Goal: Communication & Community: Share content

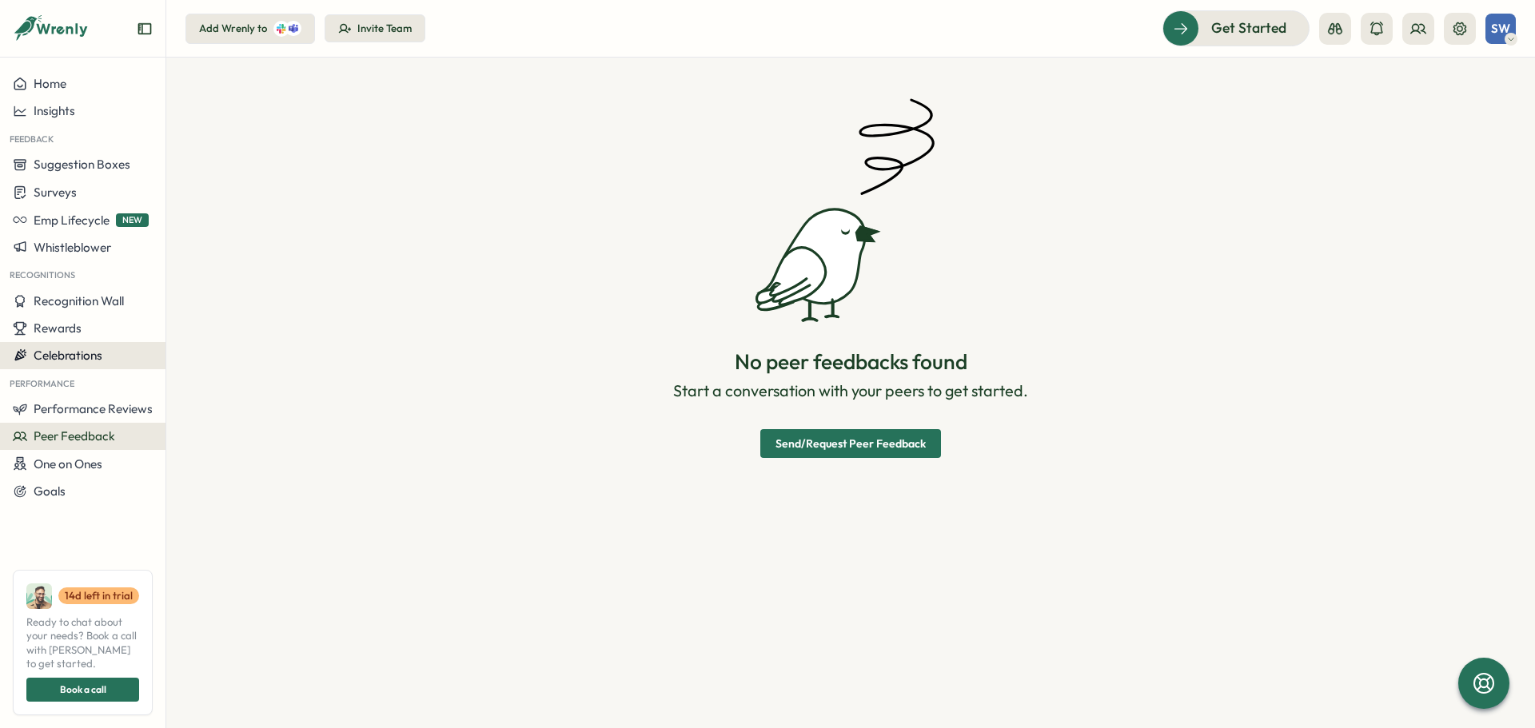
click at [104, 366] on button "Celebrations" at bounding box center [82, 355] width 165 height 27
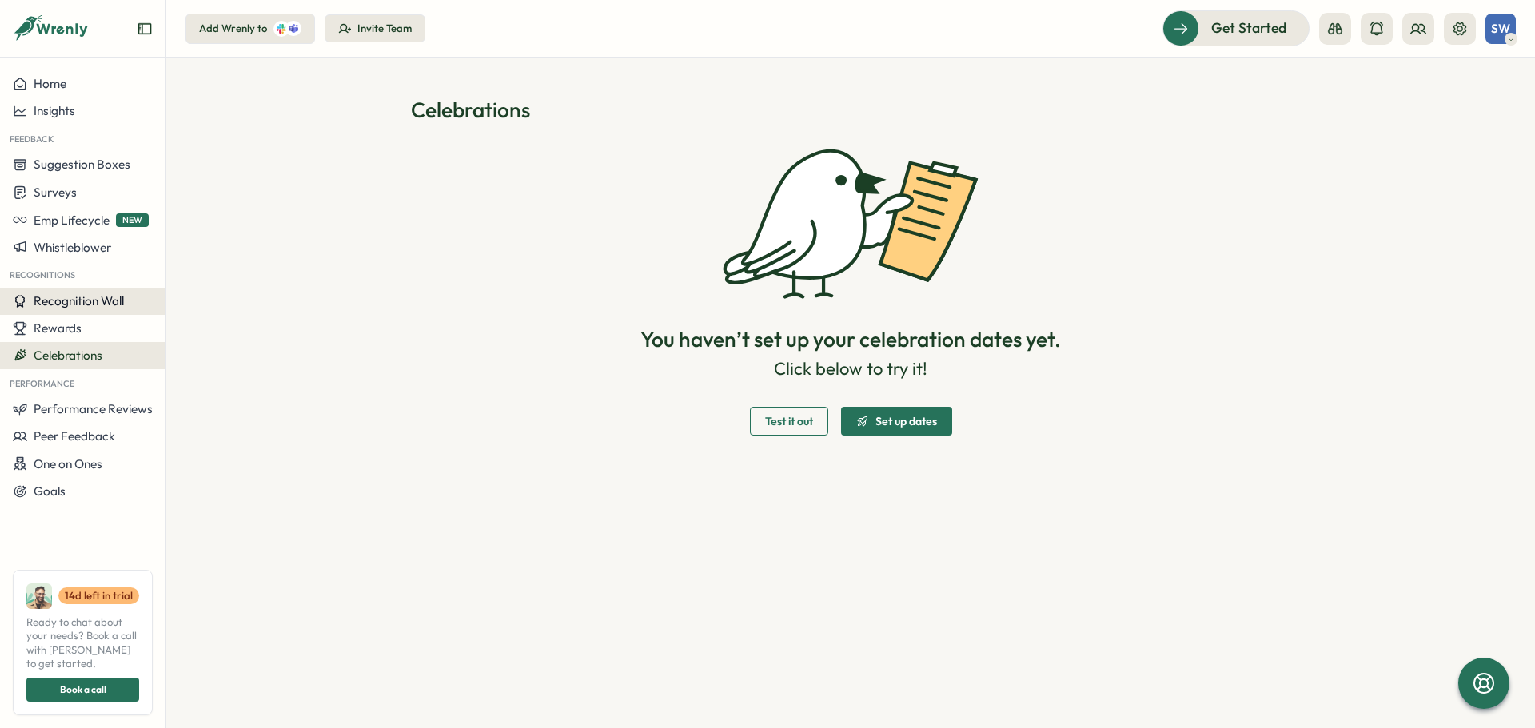
click at [106, 298] on span "Recognition Wall" at bounding box center [79, 300] width 90 height 15
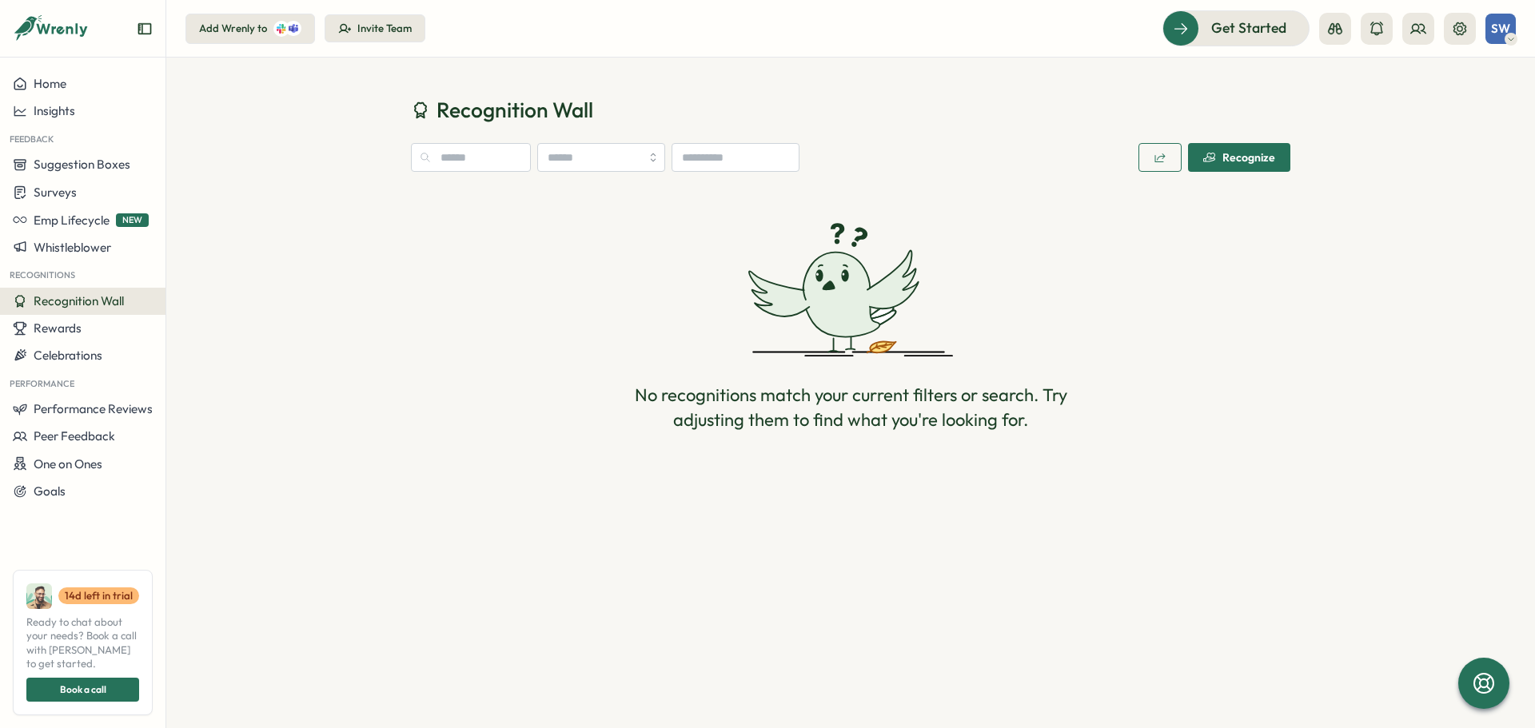
click at [1237, 152] on div "Recognize" at bounding box center [1239, 157] width 72 height 13
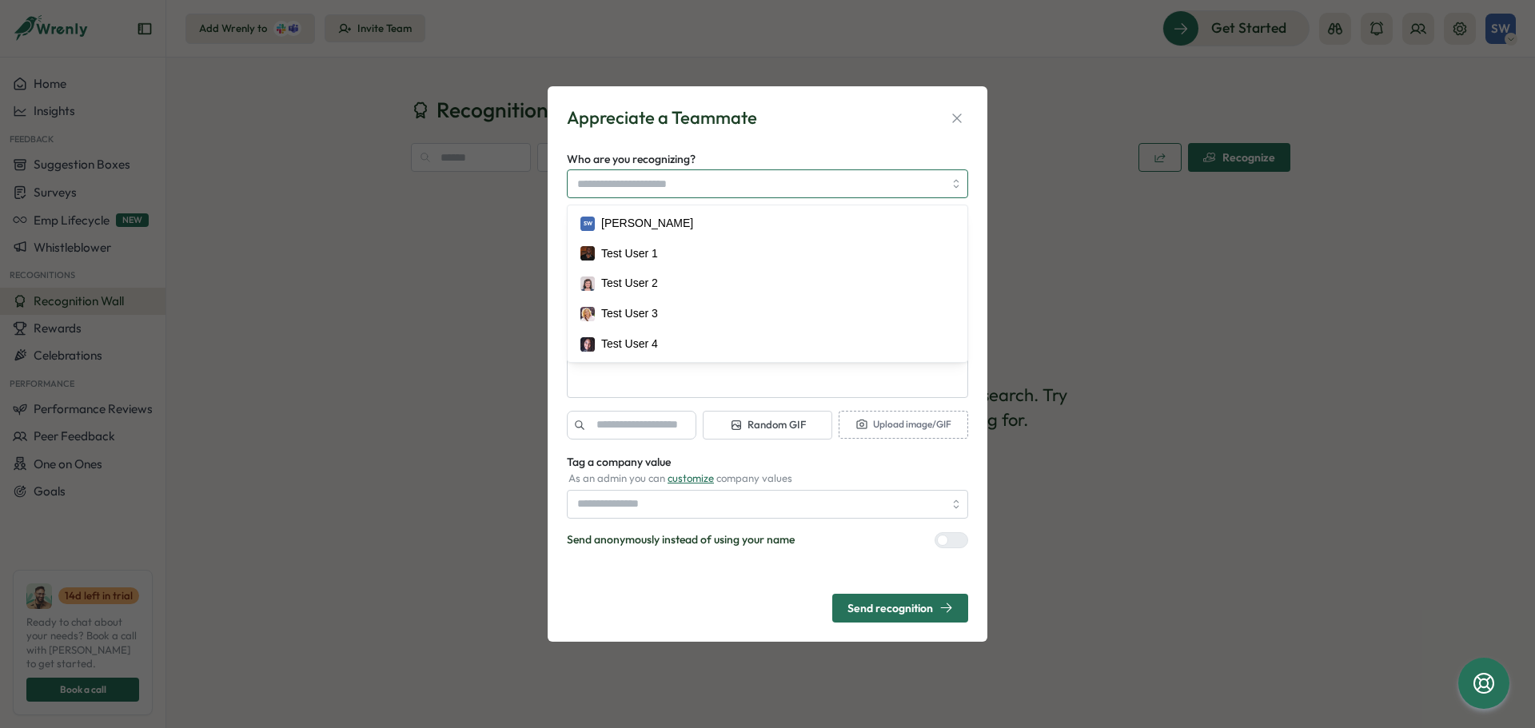
click at [935, 185] on input "Who are you recognizing?" at bounding box center [760, 183] width 366 height 27
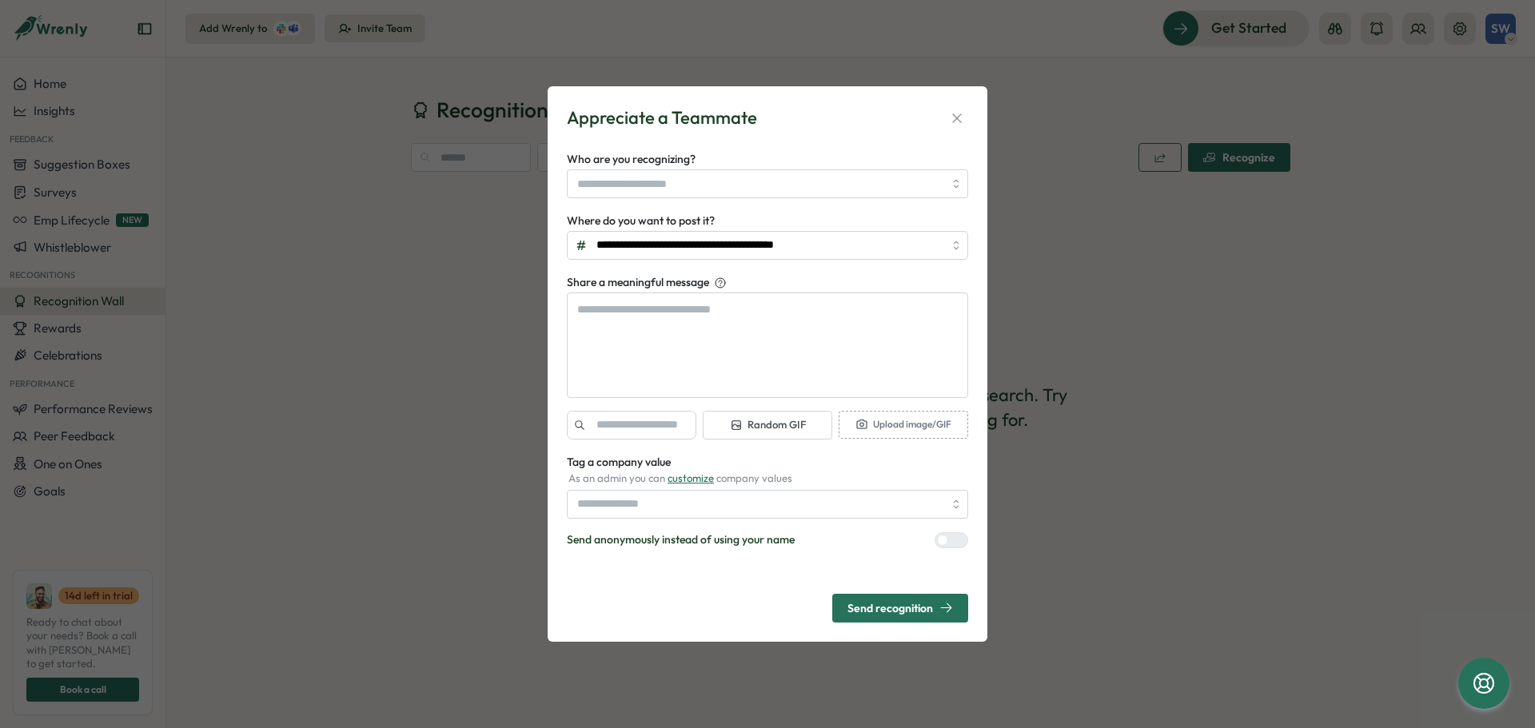
click at [1309, 361] on div "**********" at bounding box center [767, 364] width 1535 height 728
click at [954, 179] on div at bounding box center [767, 183] width 401 height 29
click at [1257, 343] on div "**********" at bounding box center [767, 364] width 1535 height 728
click at [954, 113] on icon "button" at bounding box center [957, 118] width 16 height 16
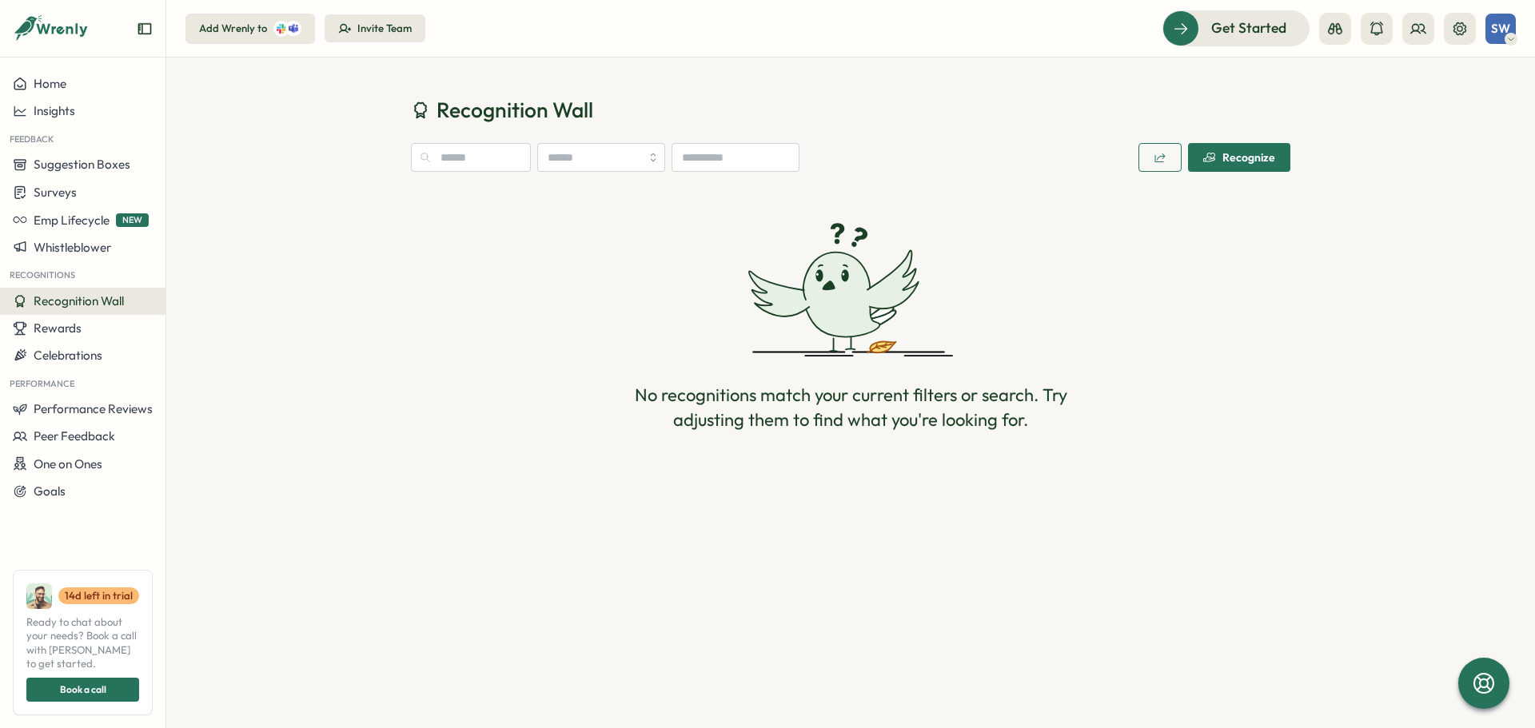
click at [386, 14] on button "Invite Team" at bounding box center [375, 28] width 101 height 29
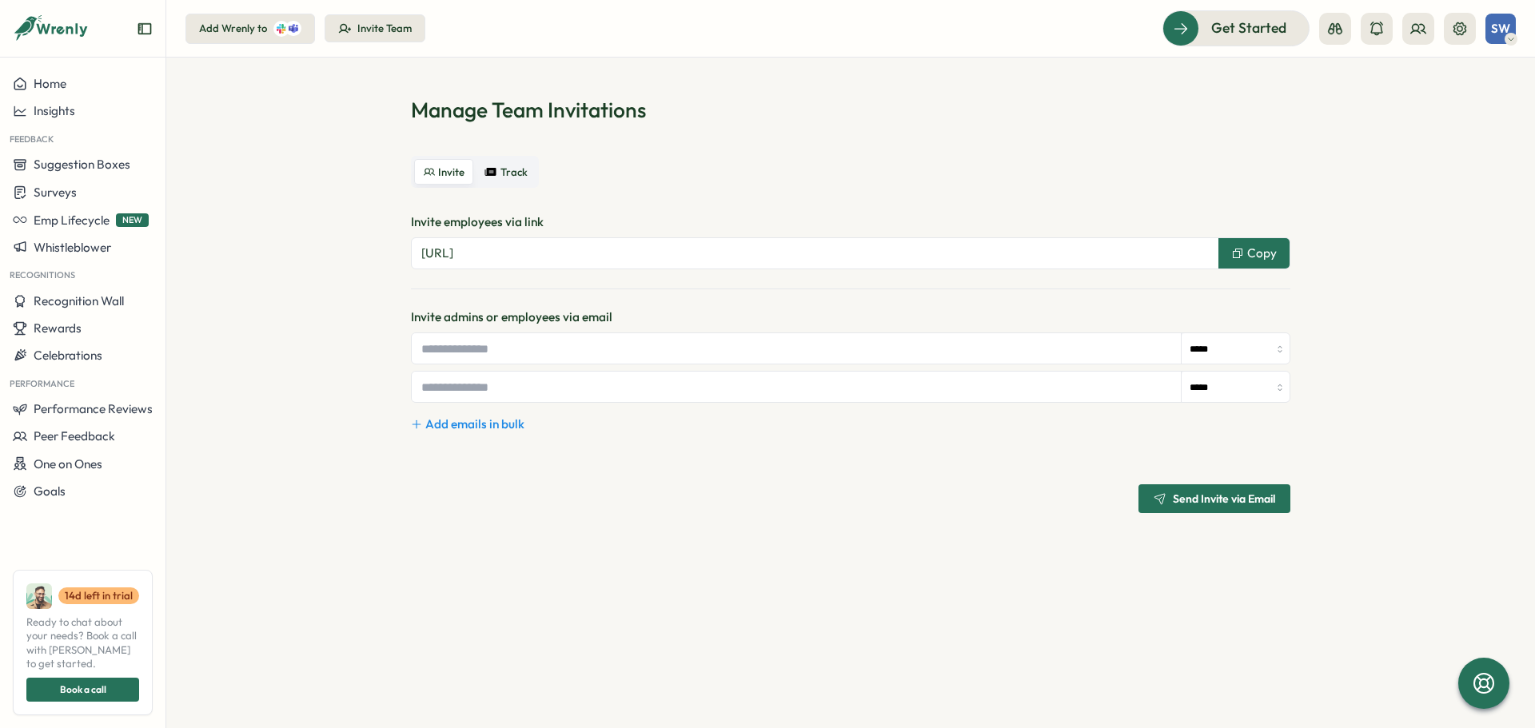
click at [1233, 241] on button "Copy" at bounding box center [1253, 253] width 71 height 30
click at [493, 169] on icon at bounding box center [490, 172] width 11 height 8
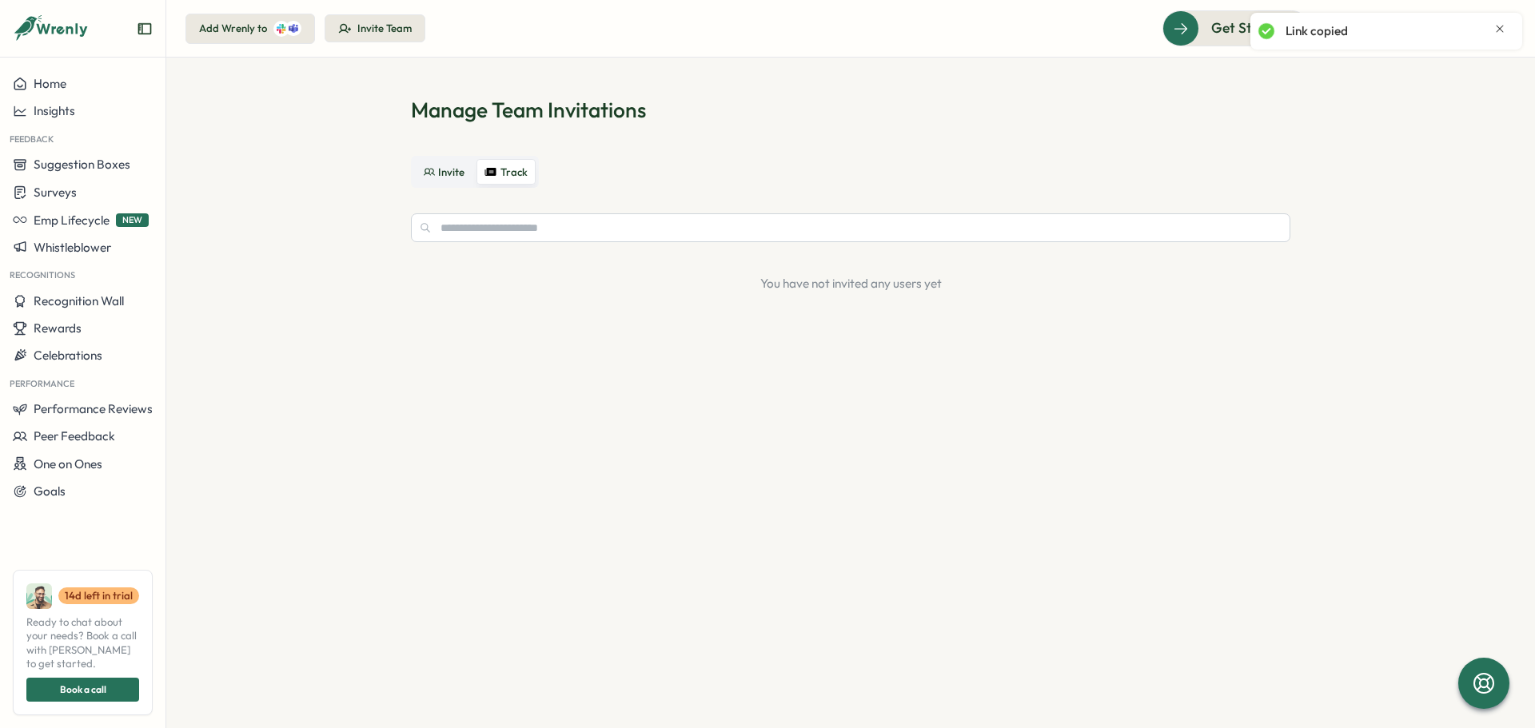
click at [456, 166] on span "Invite" at bounding box center [451, 172] width 26 height 12
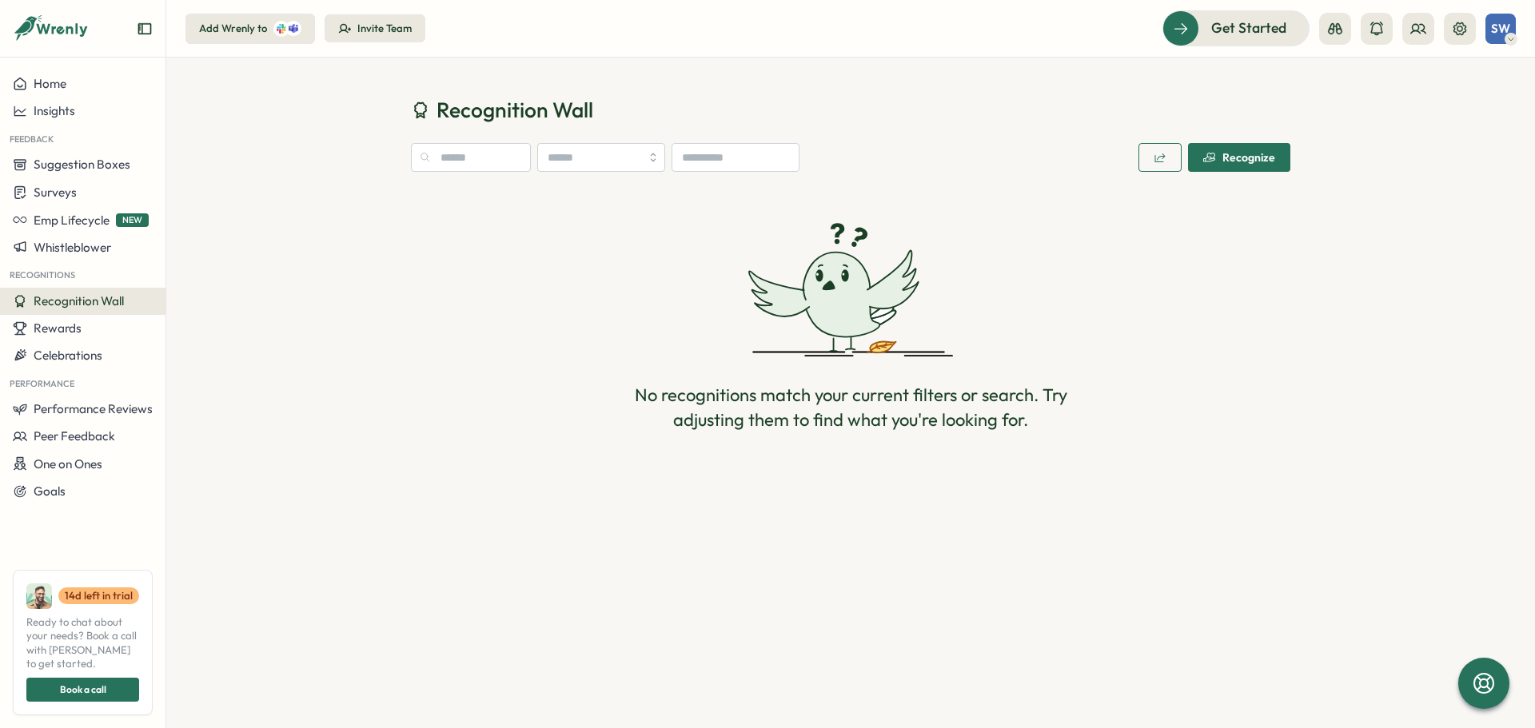
click at [1207, 159] on icon "button" at bounding box center [1209, 158] width 12 height 10
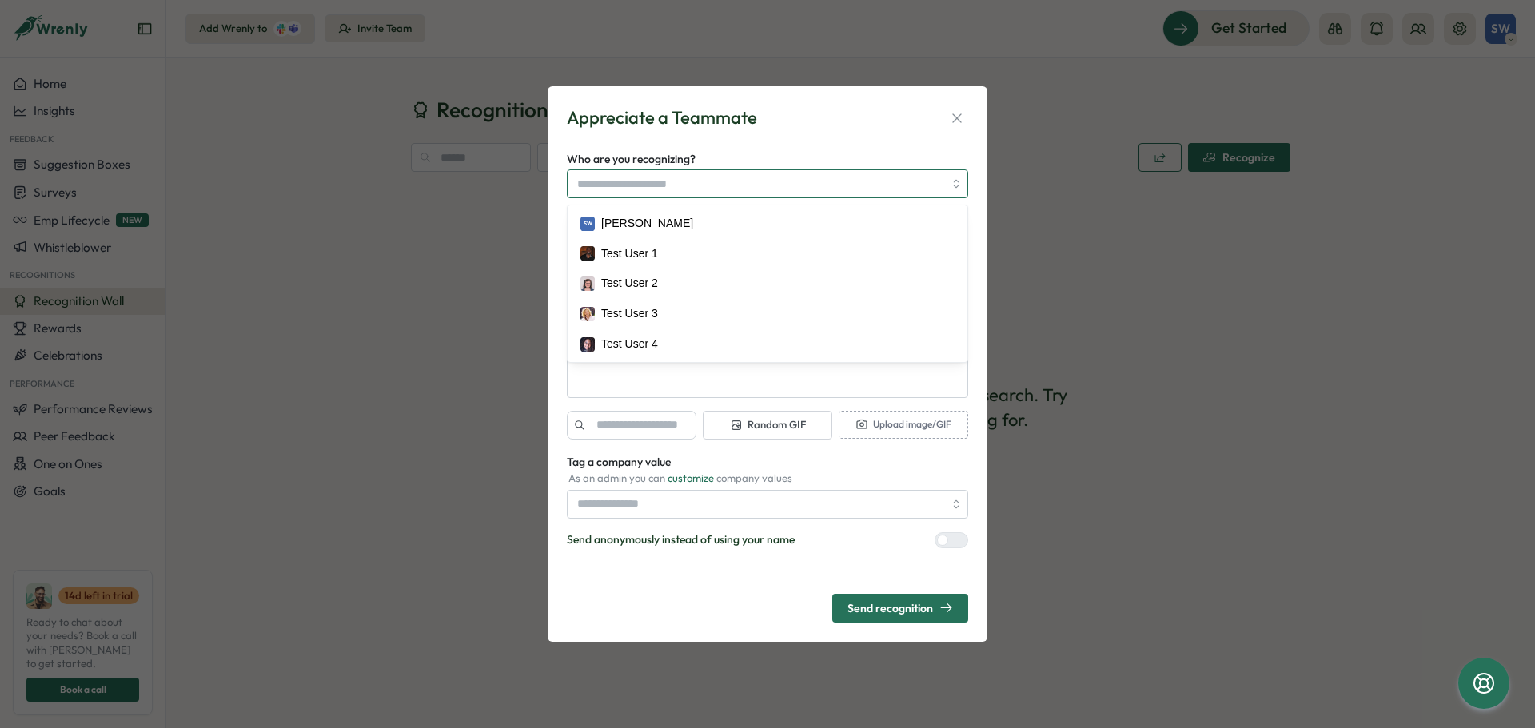
click at [794, 189] on input "Who are you recognizing?" at bounding box center [760, 183] width 366 height 27
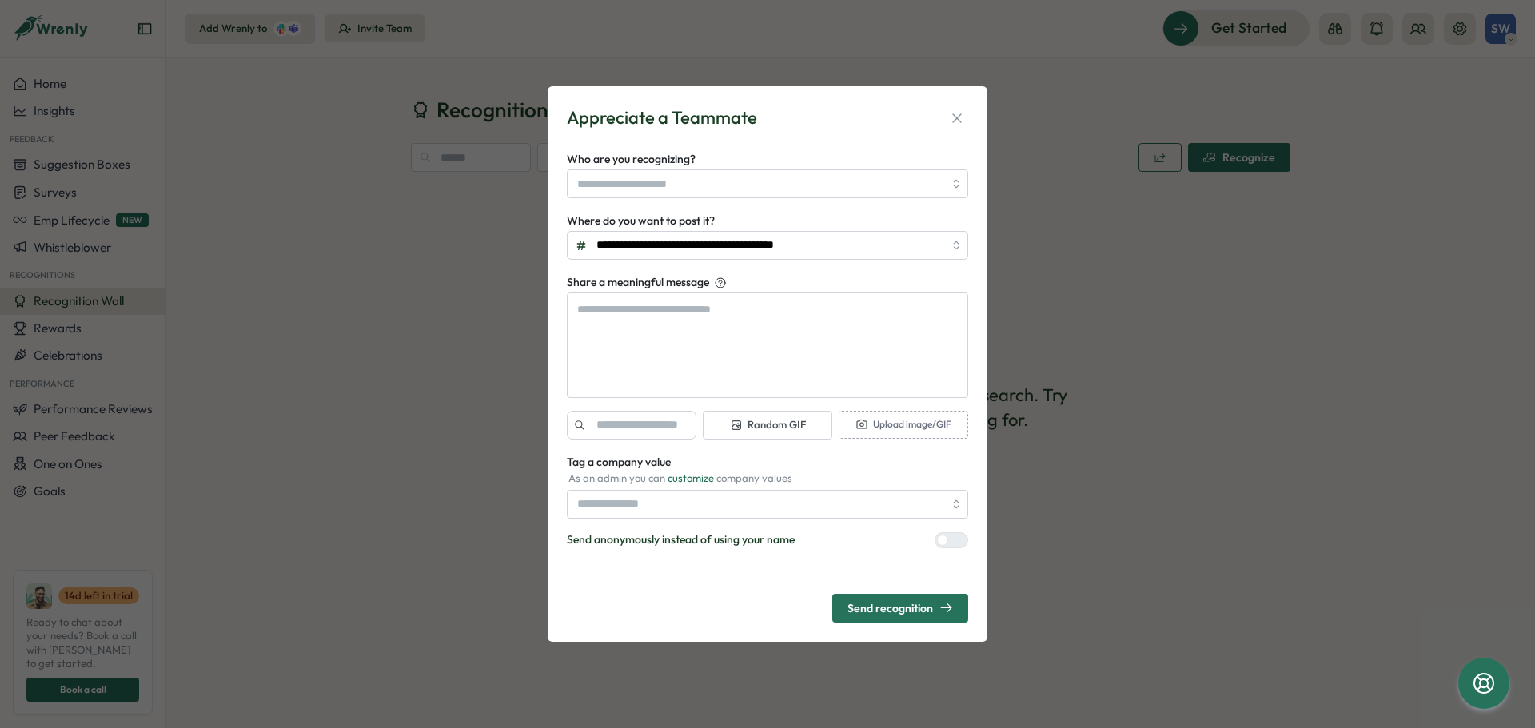
click at [439, 398] on div "**********" at bounding box center [767, 364] width 1535 height 728
click at [927, 600] on span "Send recognition" at bounding box center [900, 608] width 106 height 27
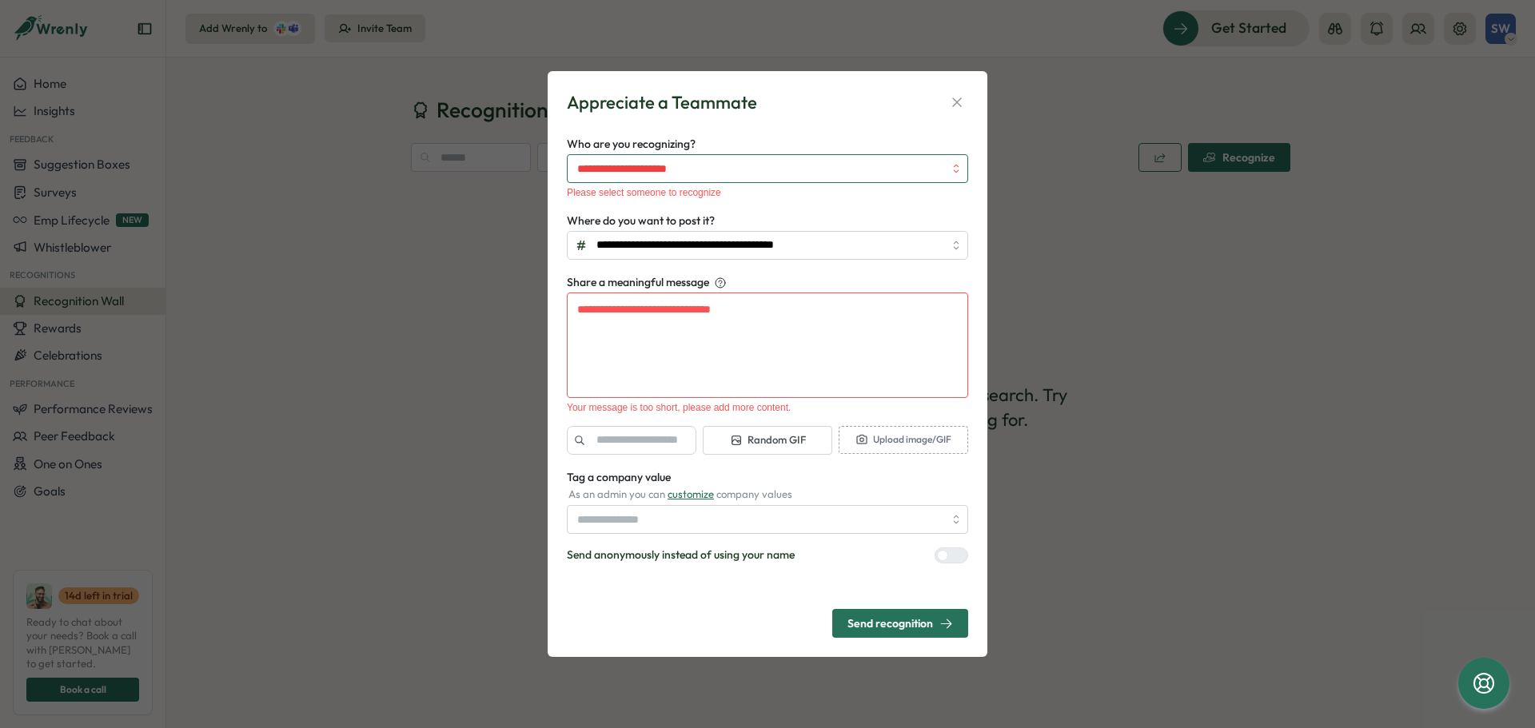
click at [751, 157] on input "Who are you recognizing?" at bounding box center [760, 168] width 366 height 27
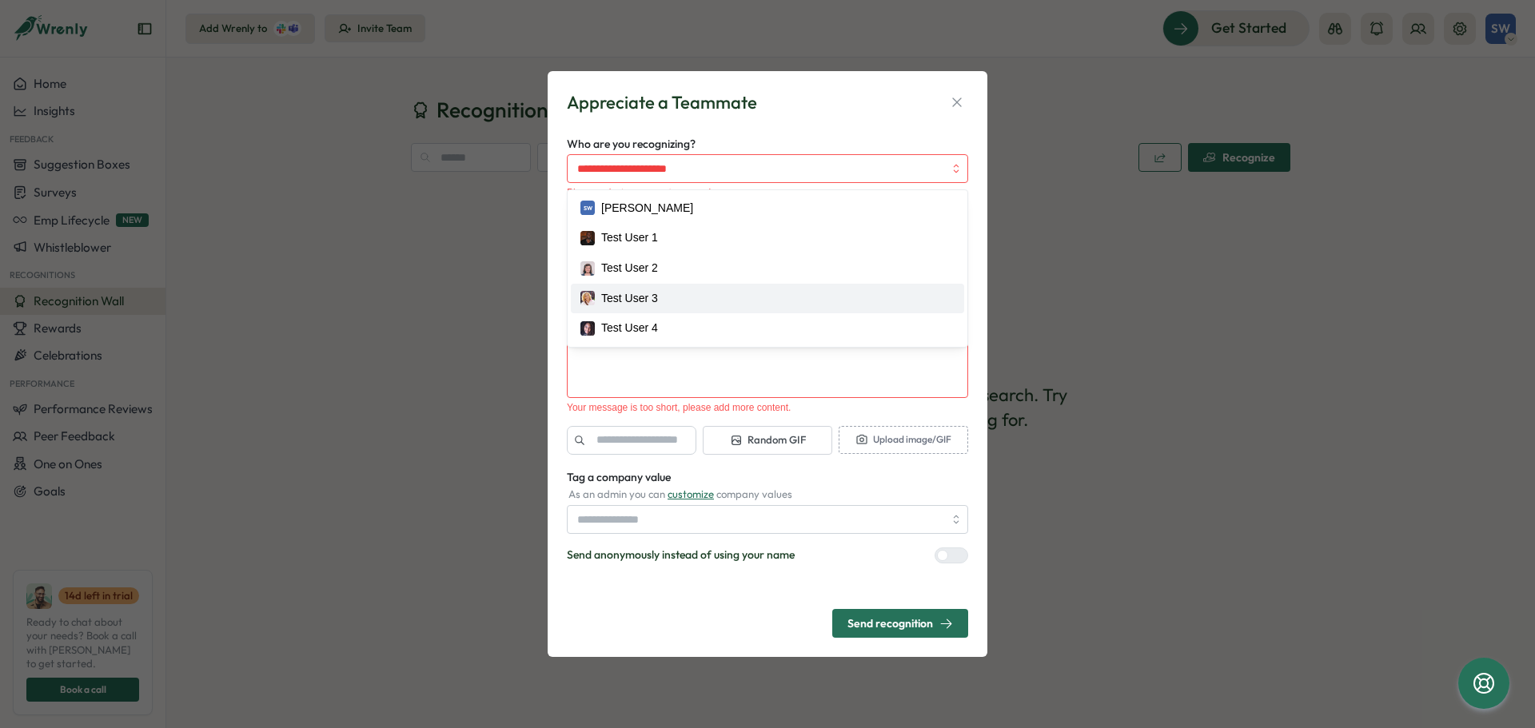
click at [465, 302] on div "**********" at bounding box center [767, 364] width 1535 height 728
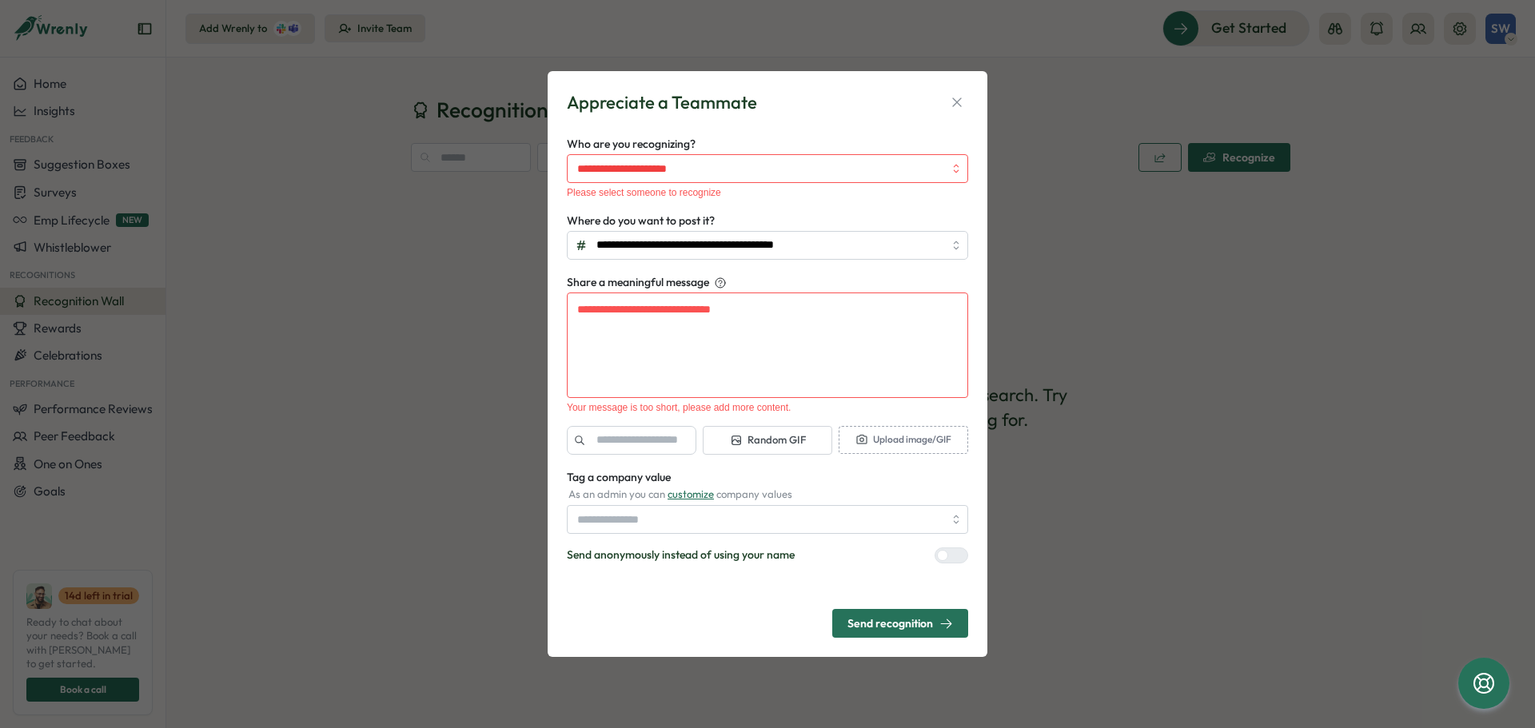
click at [211, 149] on div "**********" at bounding box center [767, 364] width 1535 height 728
click at [954, 101] on icon "button" at bounding box center [957, 102] width 16 height 16
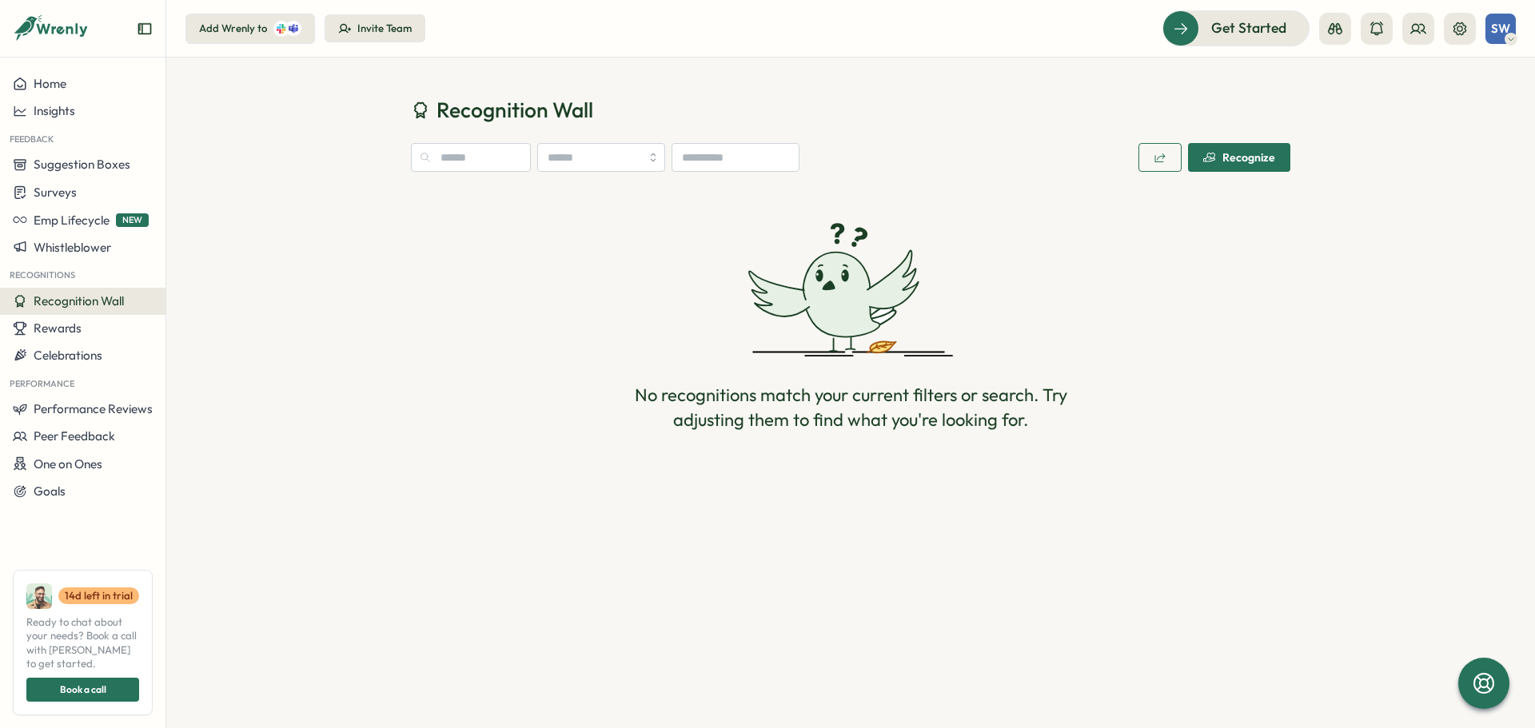
click at [1510, 28] on div "SW" at bounding box center [1500, 29] width 30 height 30
click at [113, 330] on div "Rewards" at bounding box center [83, 328] width 140 height 14
click at [105, 352] on div "Celebrations" at bounding box center [83, 355] width 140 height 14
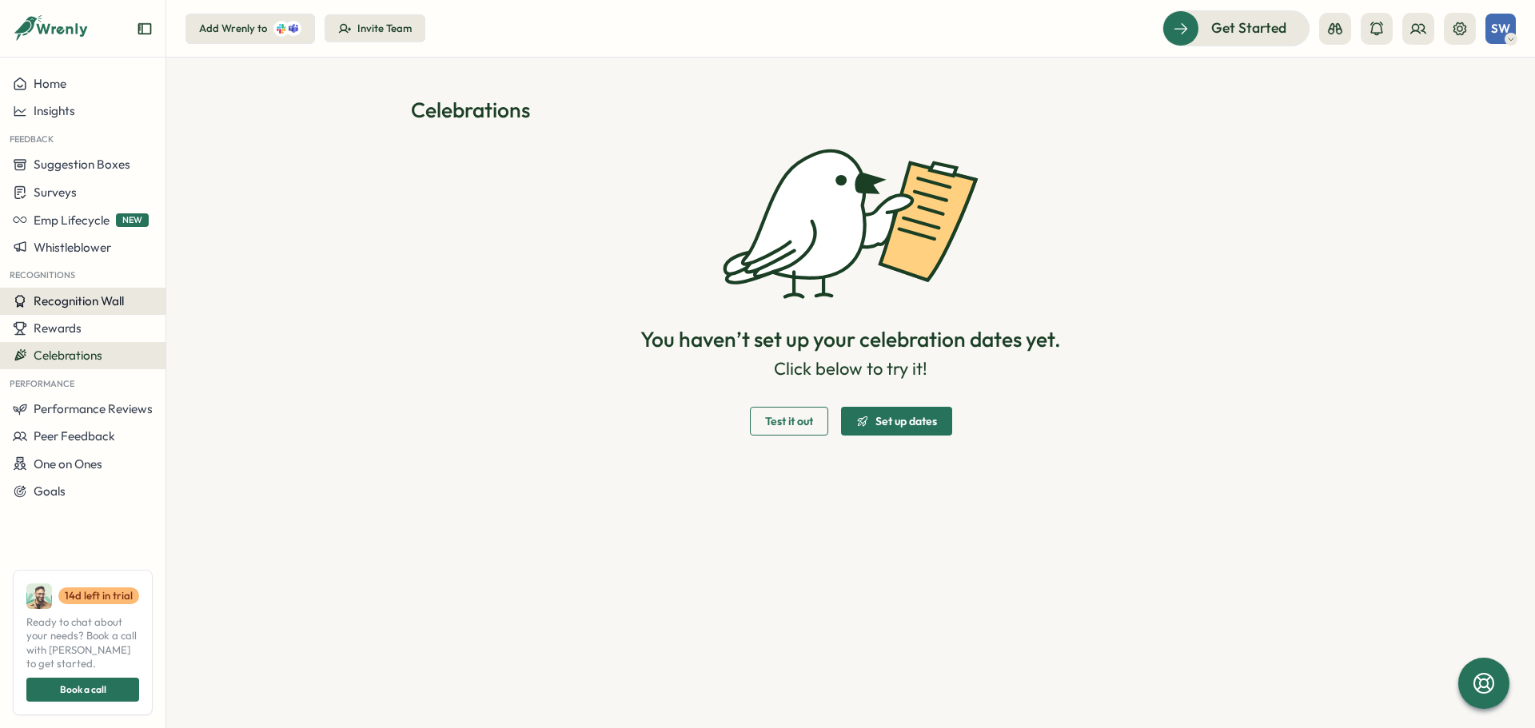
click at [119, 293] on span "Recognition Wall" at bounding box center [79, 300] width 90 height 15
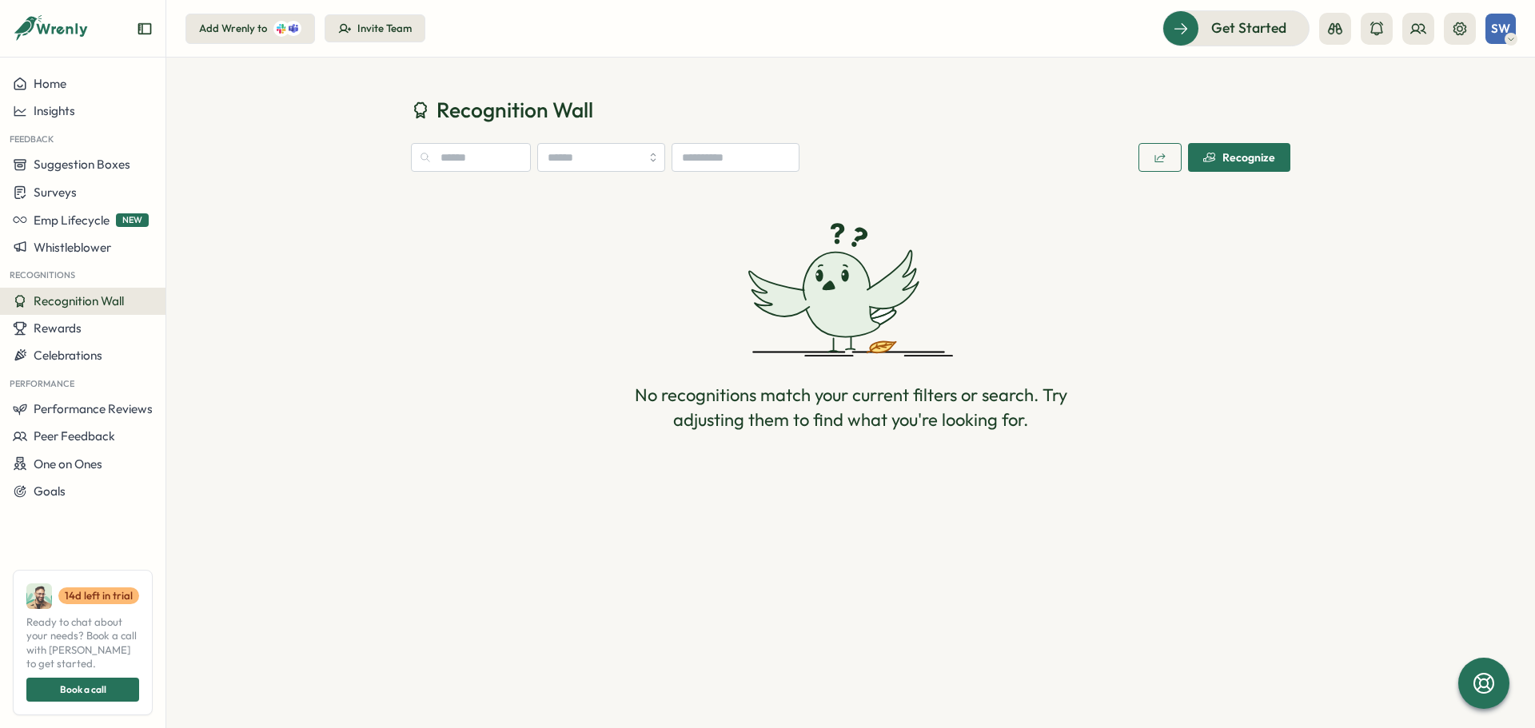
click at [1229, 165] on span "Recognize" at bounding box center [1239, 157] width 72 height 27
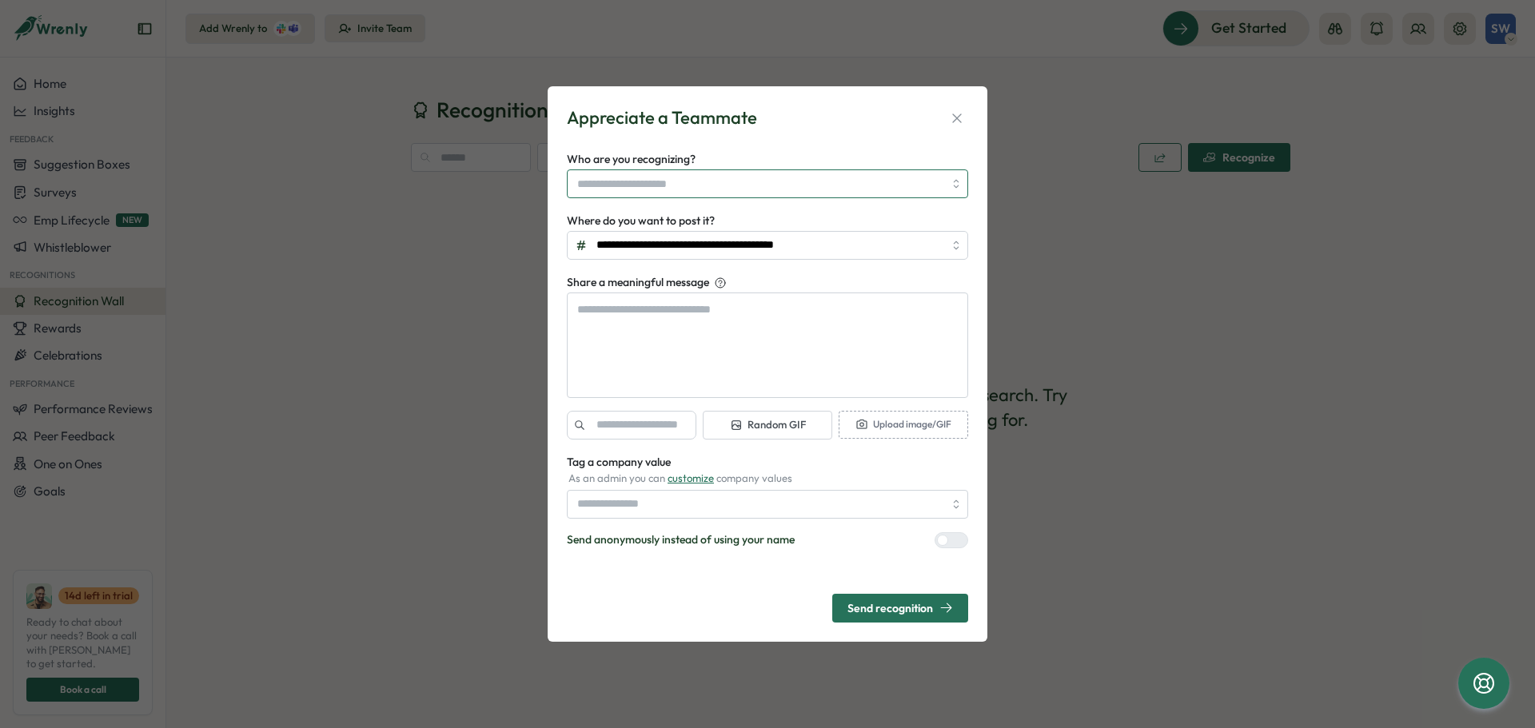
click at [926, 179] on input "Who are you recognizing?" at bounding box center [760, 183] width 366 height 27
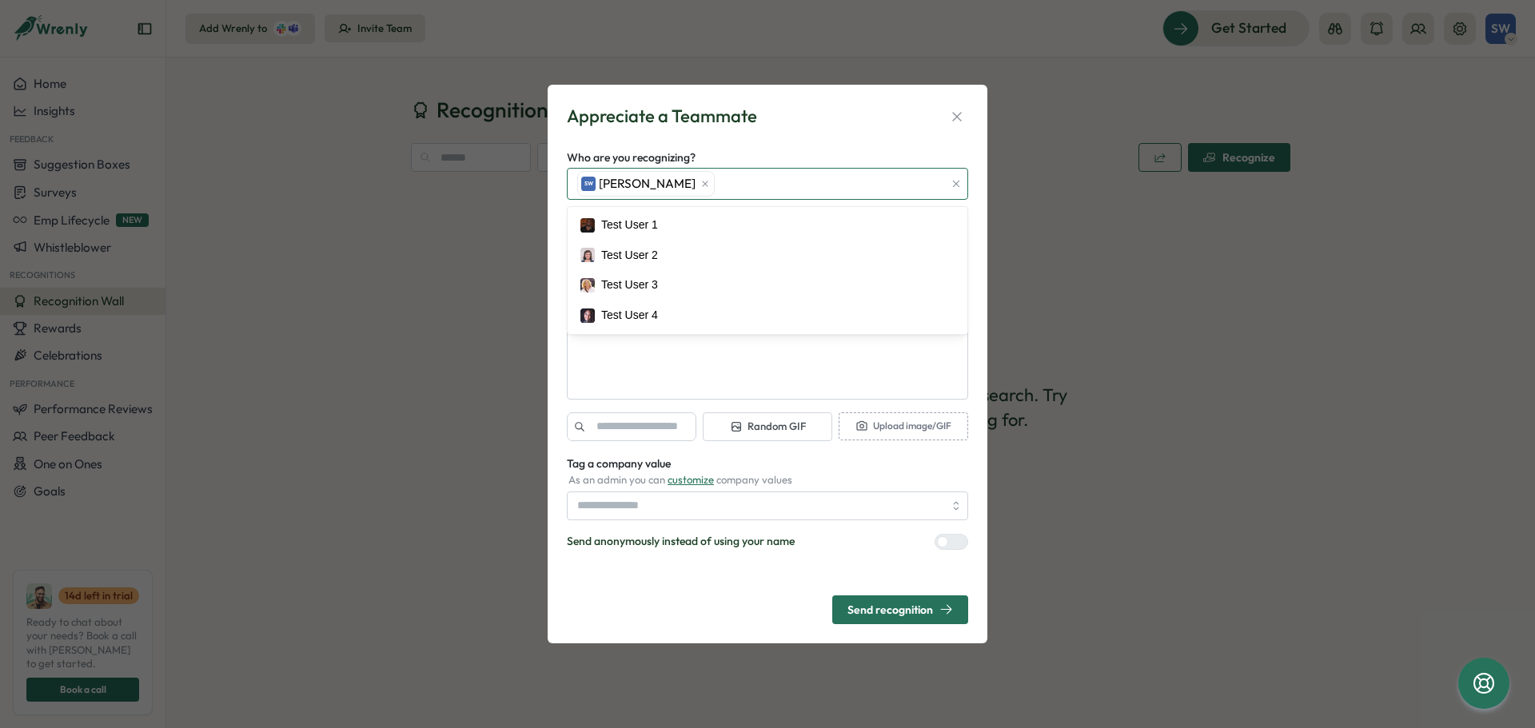
type textarea "*"
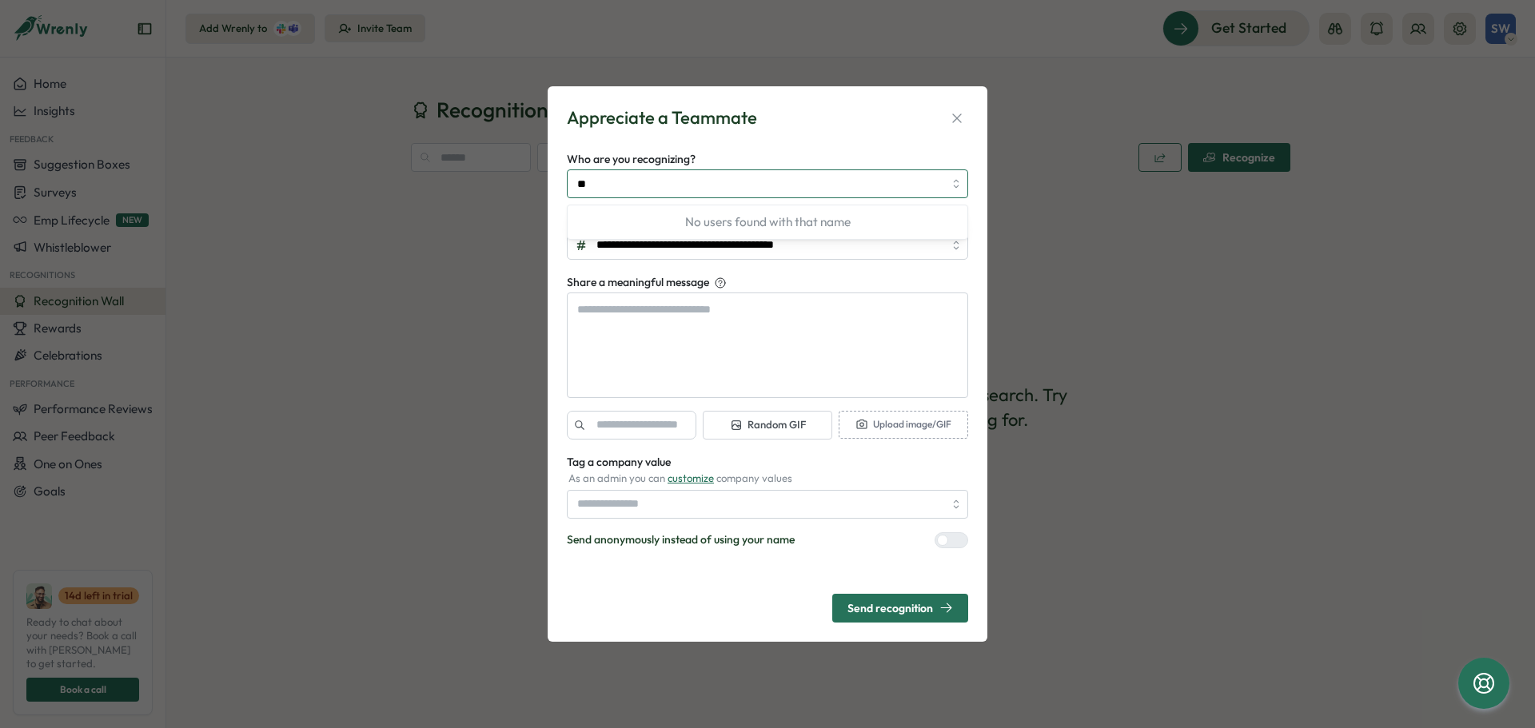
type input "*"
type input "**********"
click at [957, 119] on icon "button" at bounding box center [957, 118] width 16 height 16
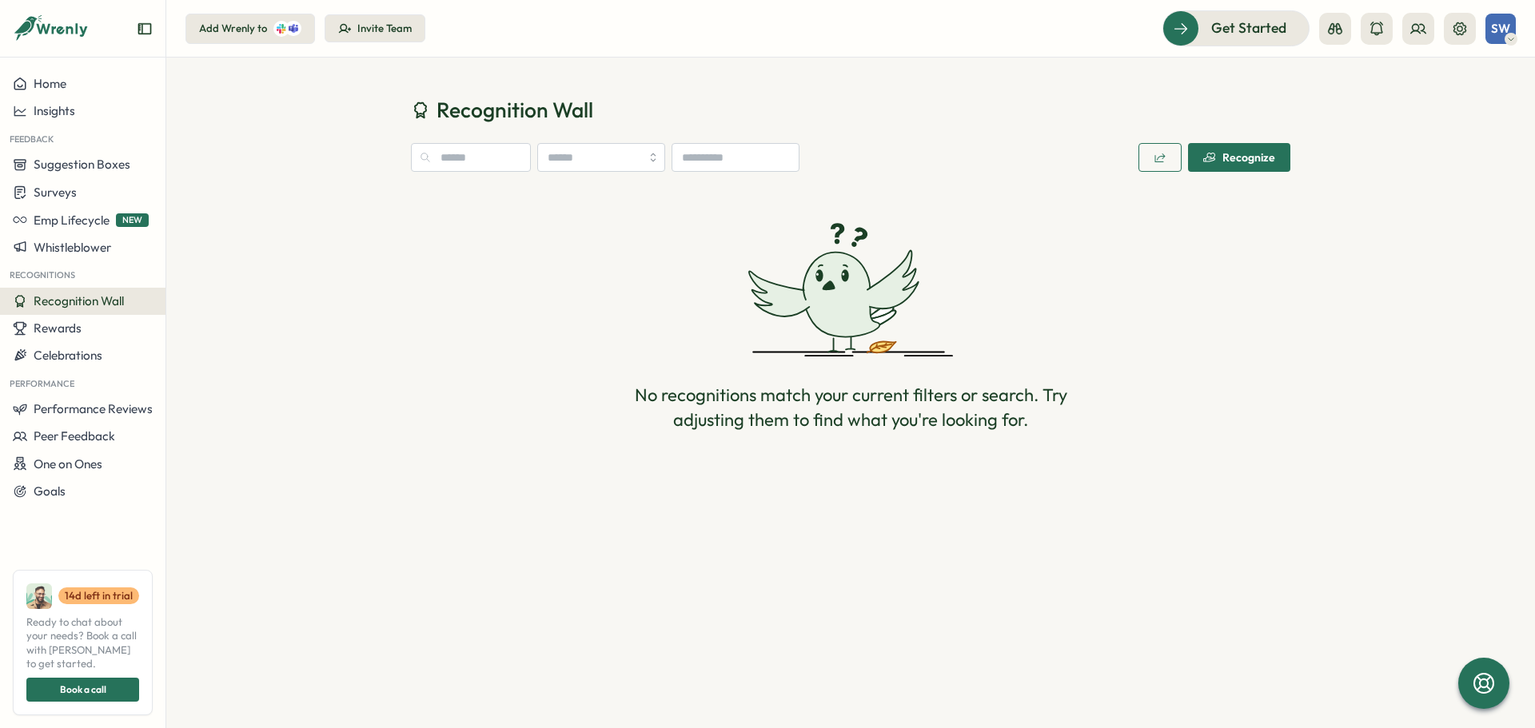
click at [249, 27] on div "Add Wrenly to" at bounding box center [233, 29] width 68 height 14
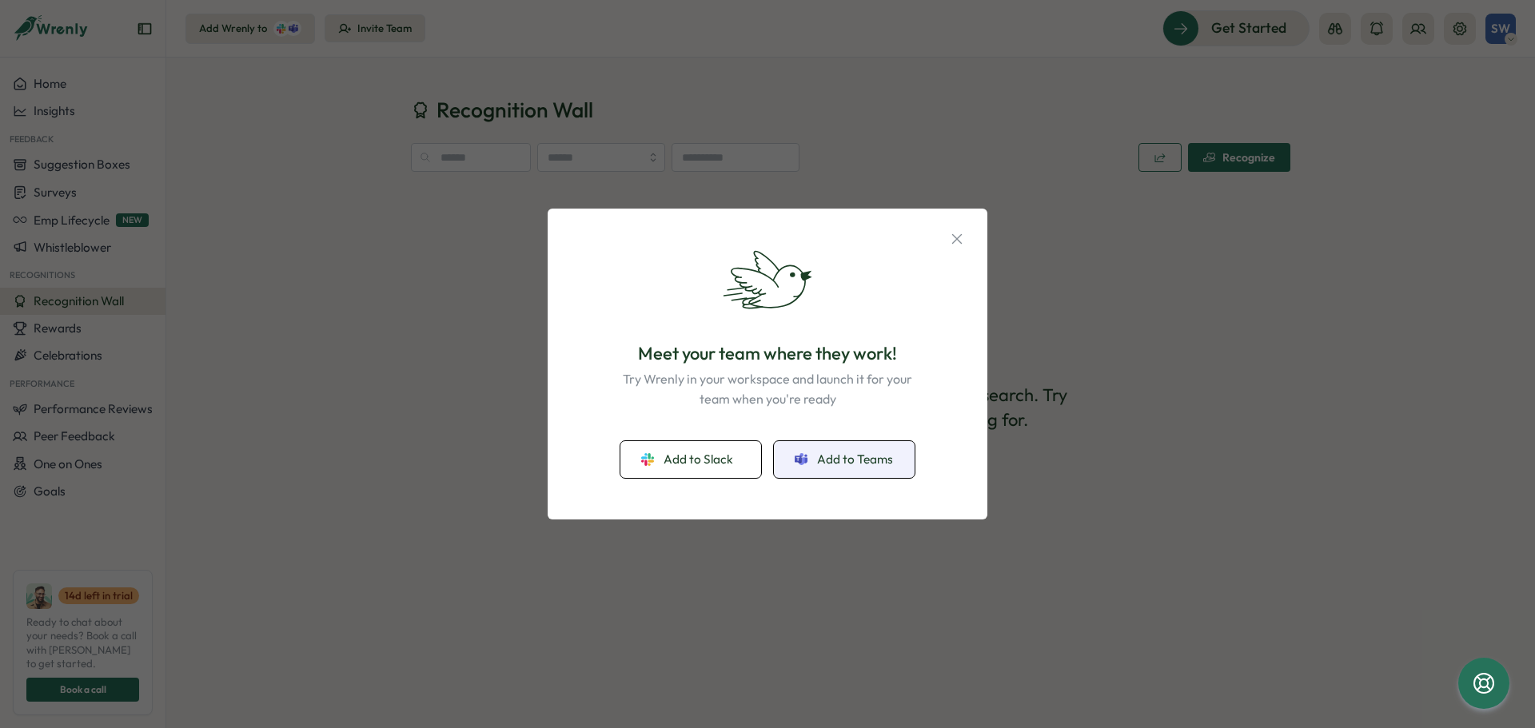
click at [849, 464] on span "Add to Teams" at bounding box center [855, 460] width 76 height 18
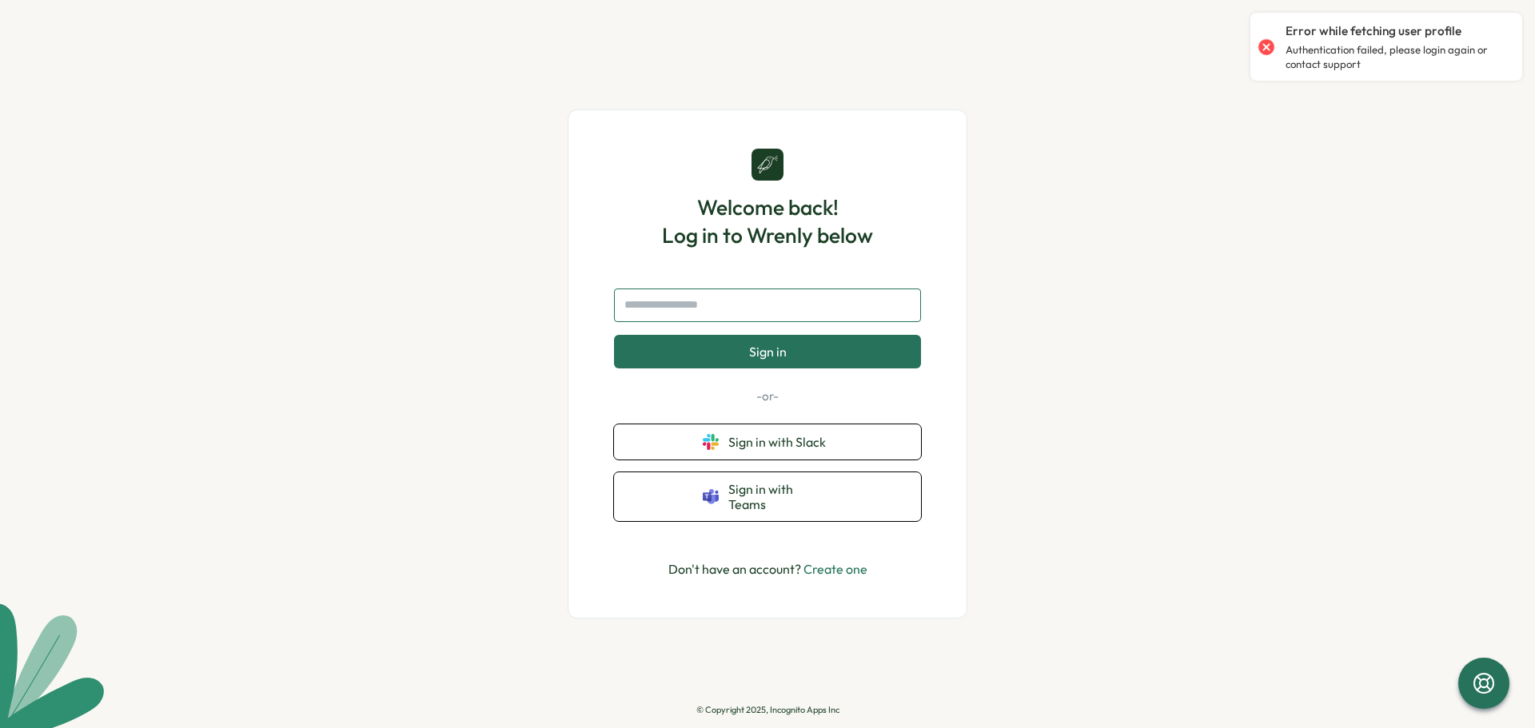
click at [807, 321] on input "text" at bounding box center [767, 306] width 307 height 34
click at [790, 360] on button "Sign in" at bounding box center [767, 352] width 307 height 34
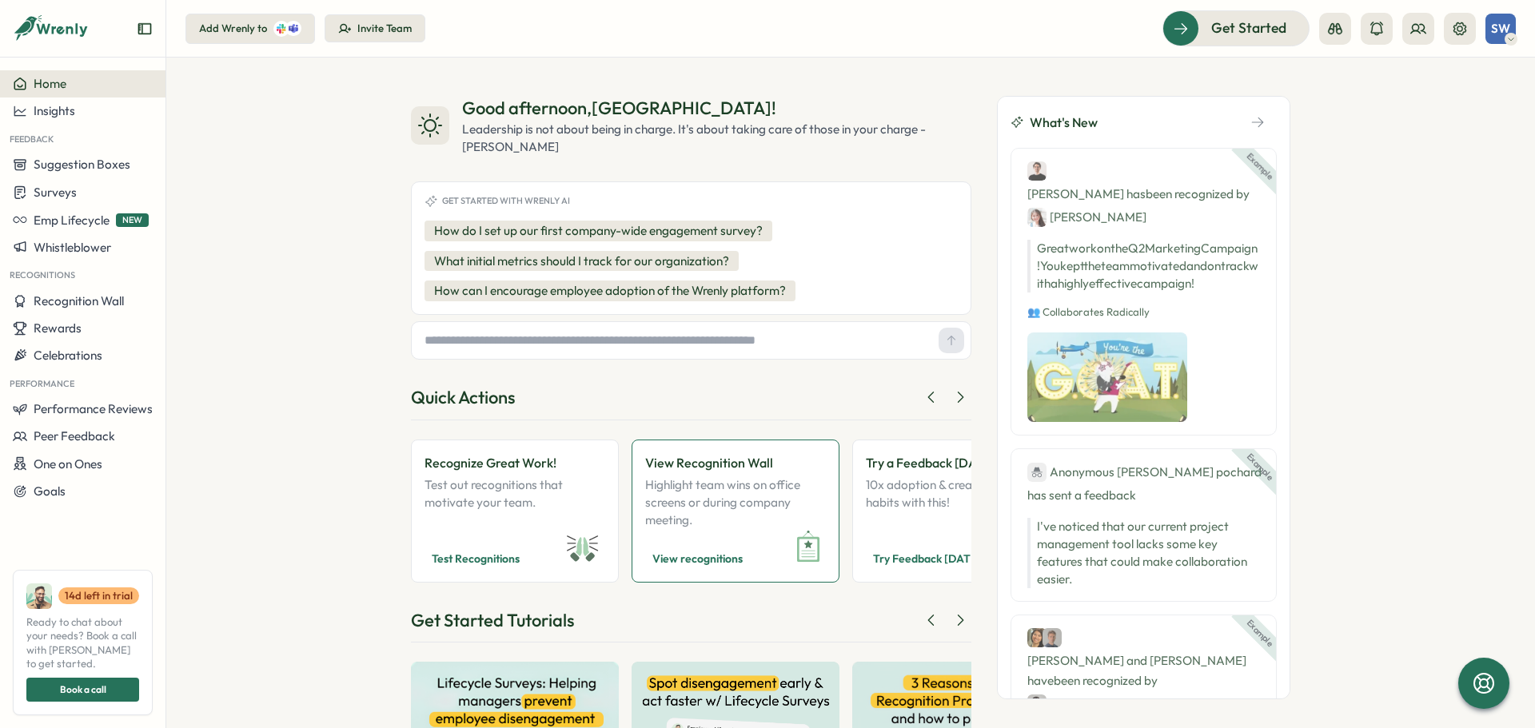
click at [760, 515] on p "Highlight team wins on office screens or during company meeting." at bounding box center [735, 502] width 181 height 53
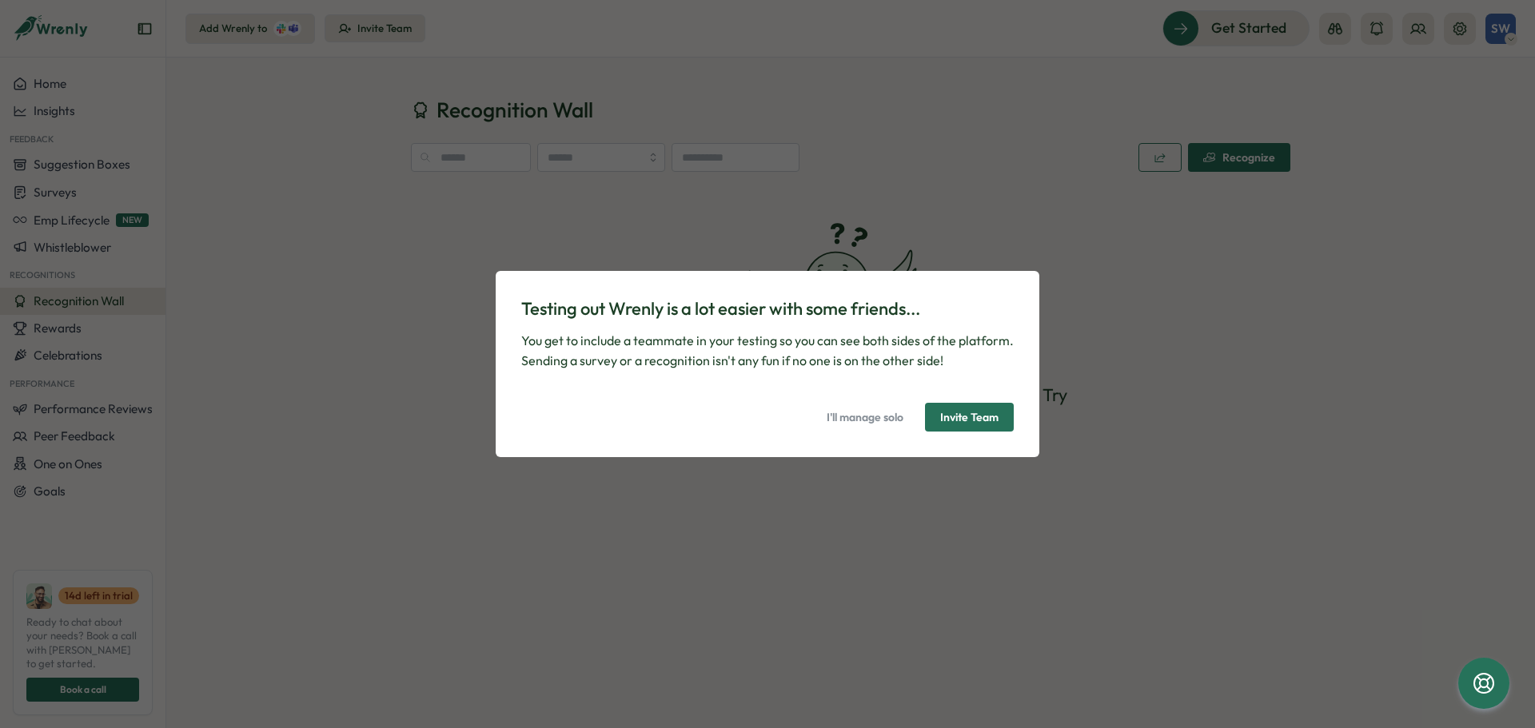
click at [862, 414] on span "I'll manage solo" at bounding box center [864, 417] width 77 height 27
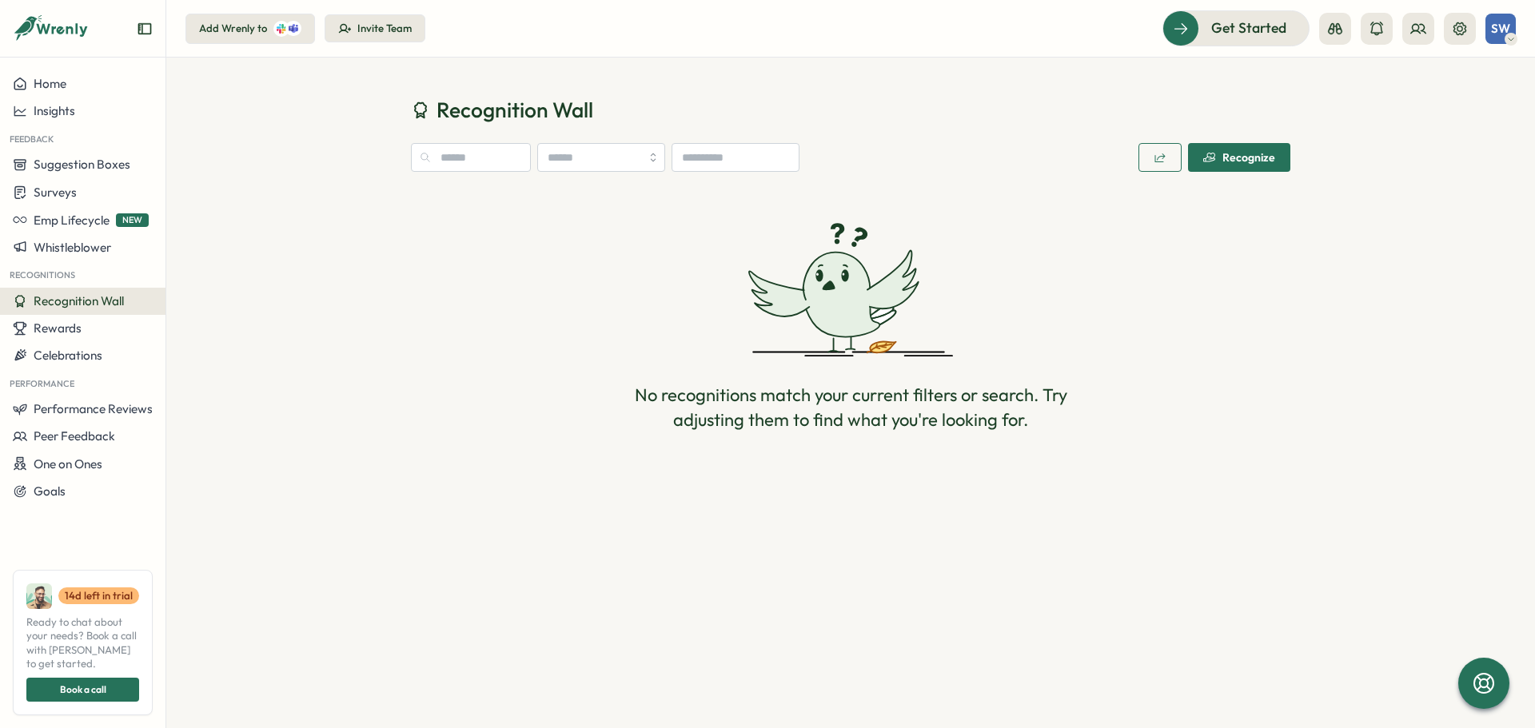
click at [349, 22] on div "Invite Team" at bounding box center [375, 29] width 74 height 14
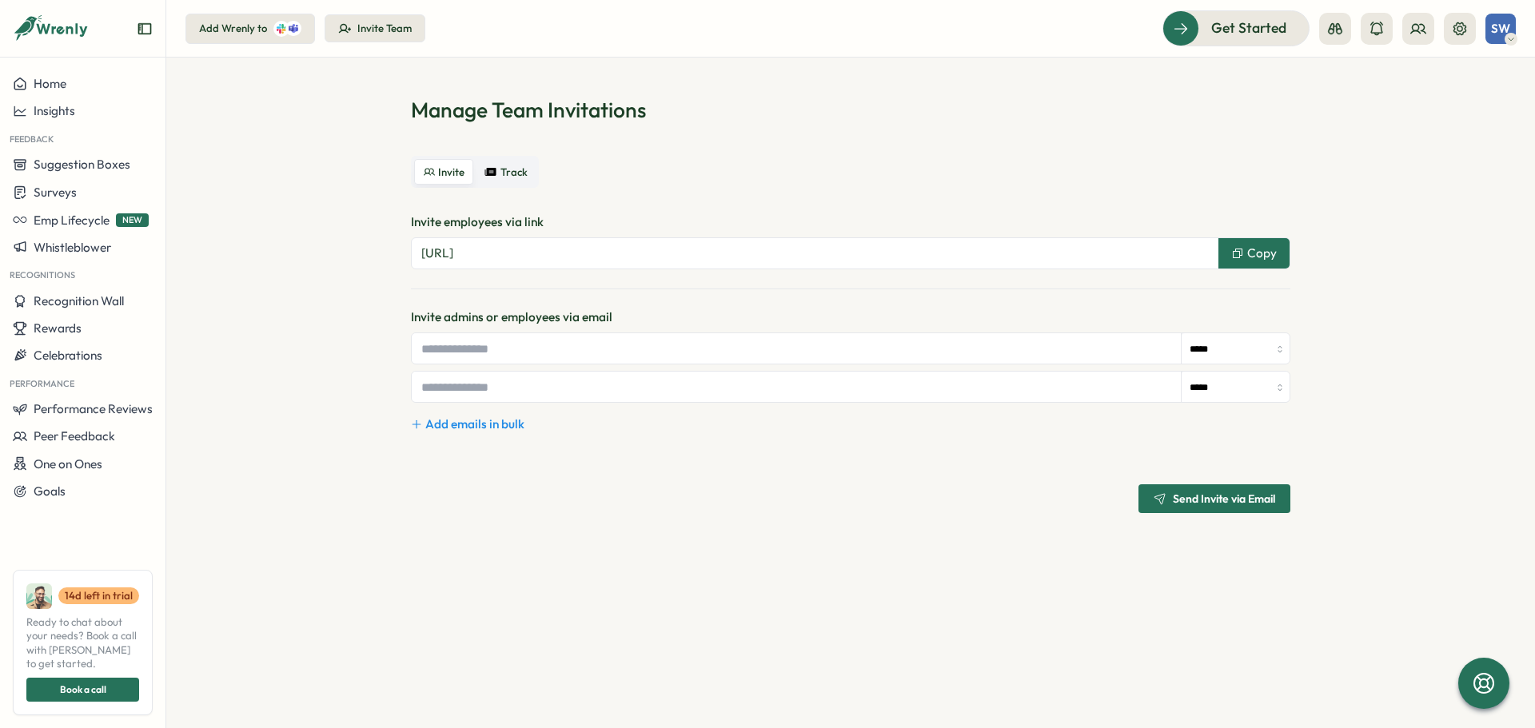
click at [1281, 253] on button "Copy" at bounding box center [1253, 253] width 71 height 30
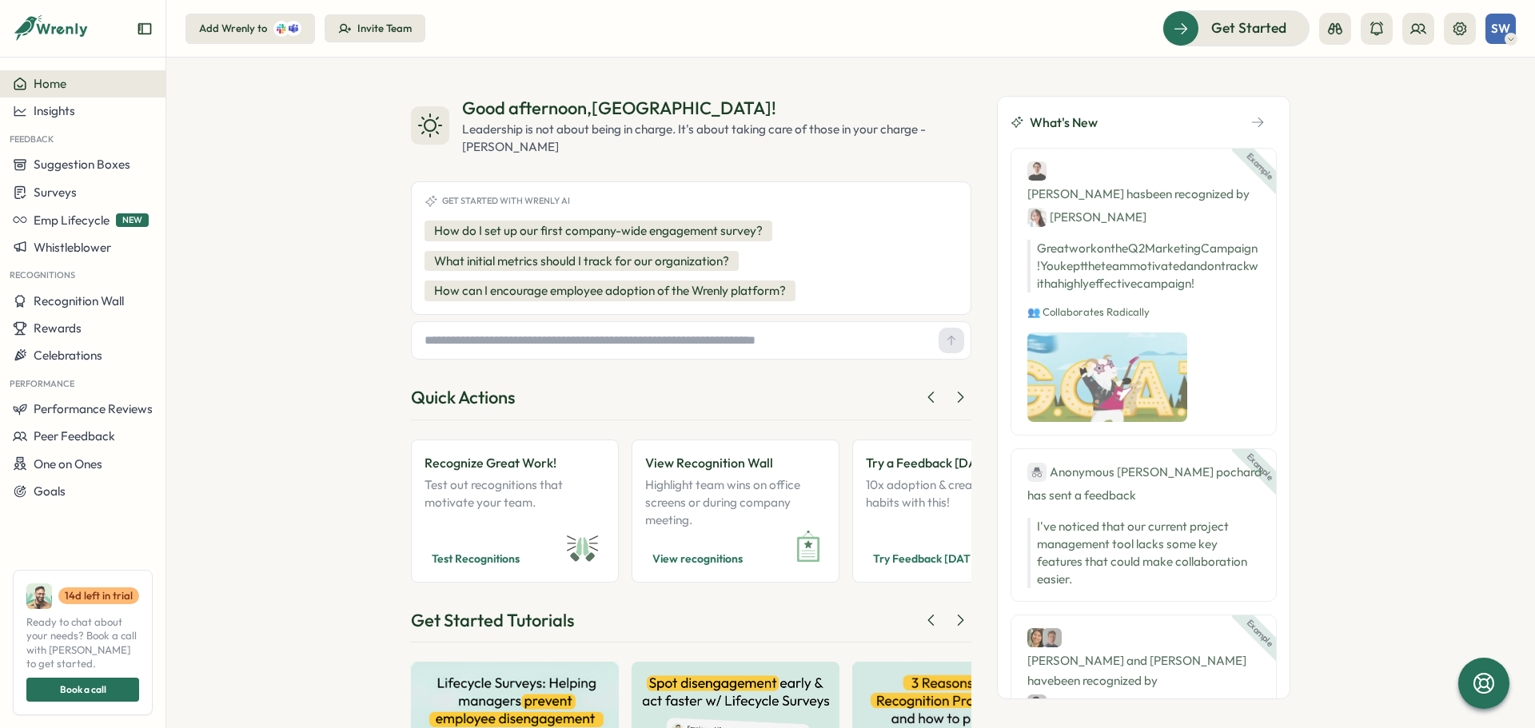
click at [1499, 26] on span "SW" at bounding box center [1500, 29] width 19 height 14
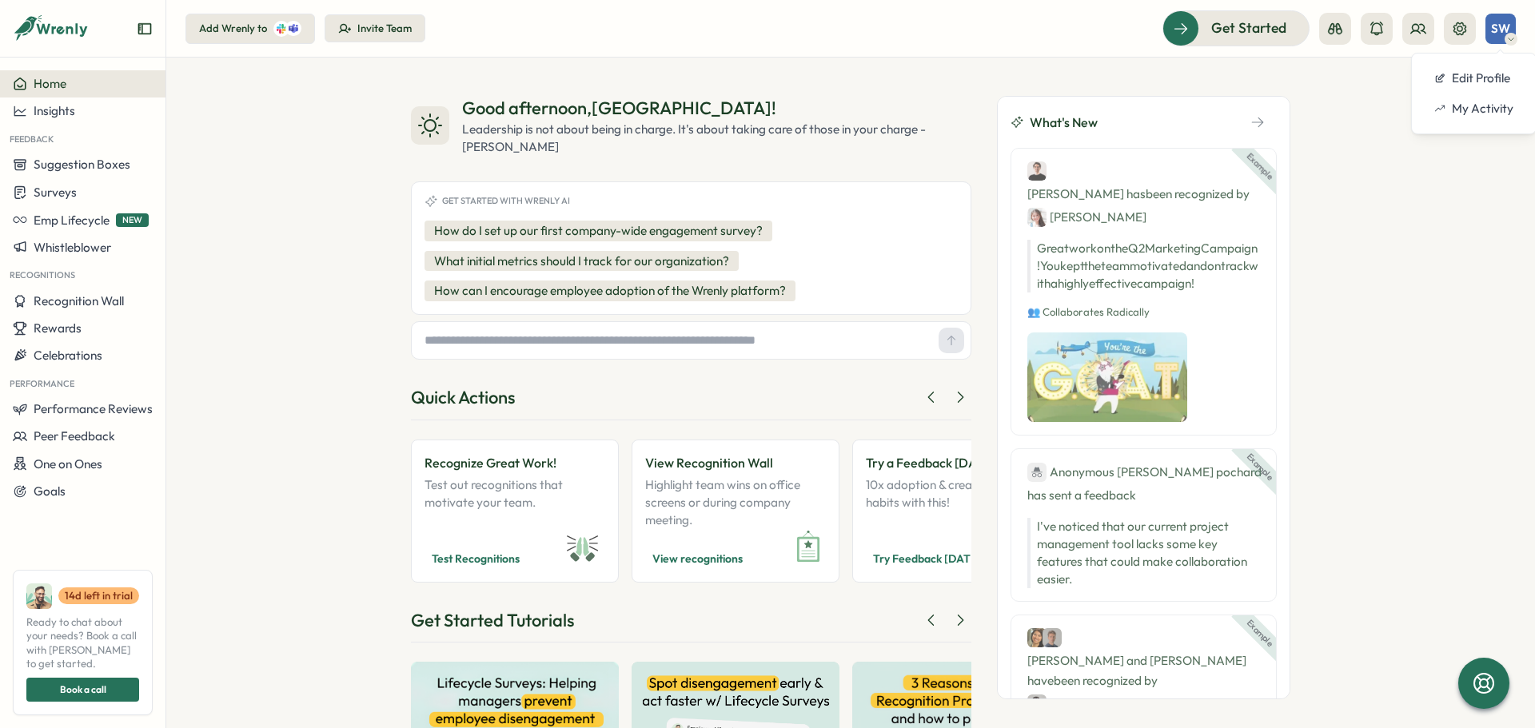
click at [1499, 26] on span "SW" at bounding box center [1500, 29] width 19 height 14
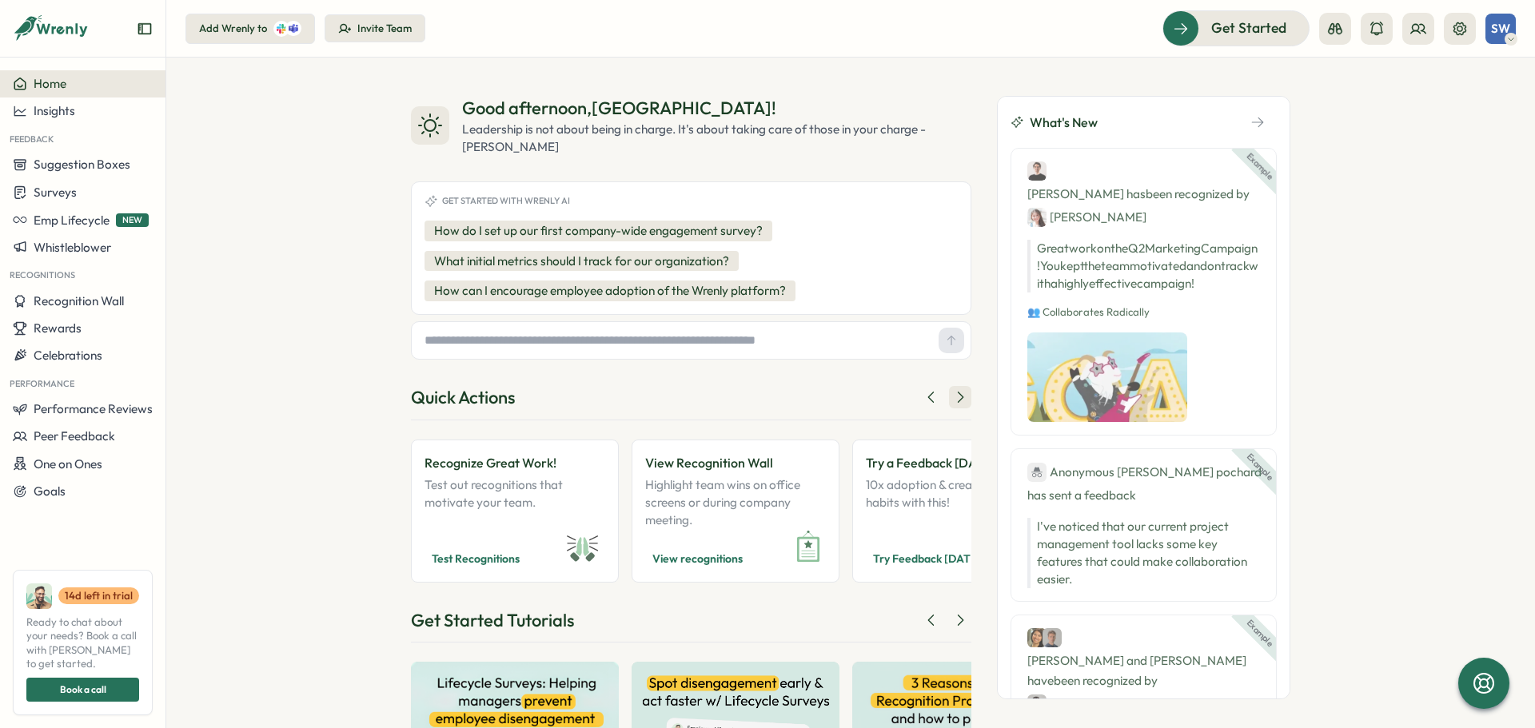
click at [954, 394] on icon at bounding box center [960, 397] width 16 height 16
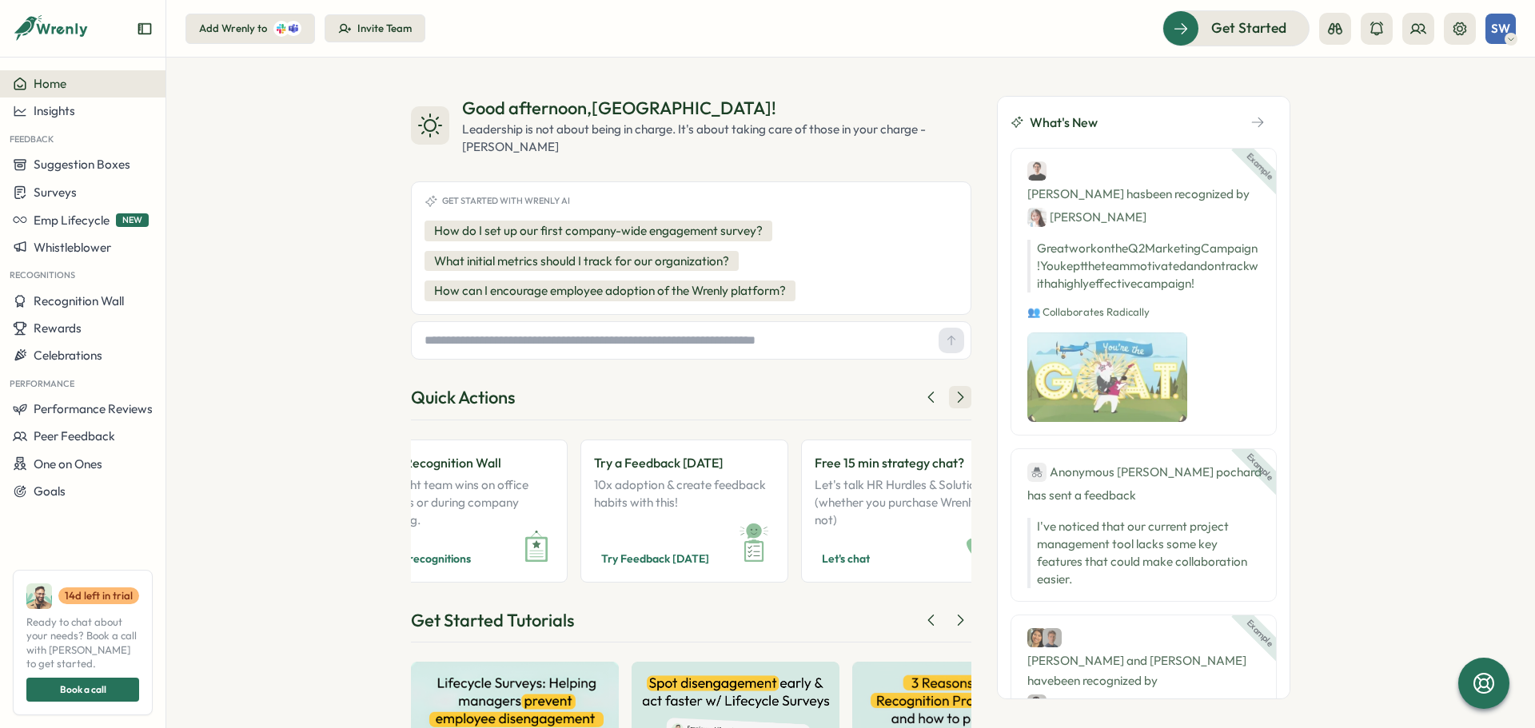
click at [954, 394] on icon at bounding box center [960, 397] width 16 height 16
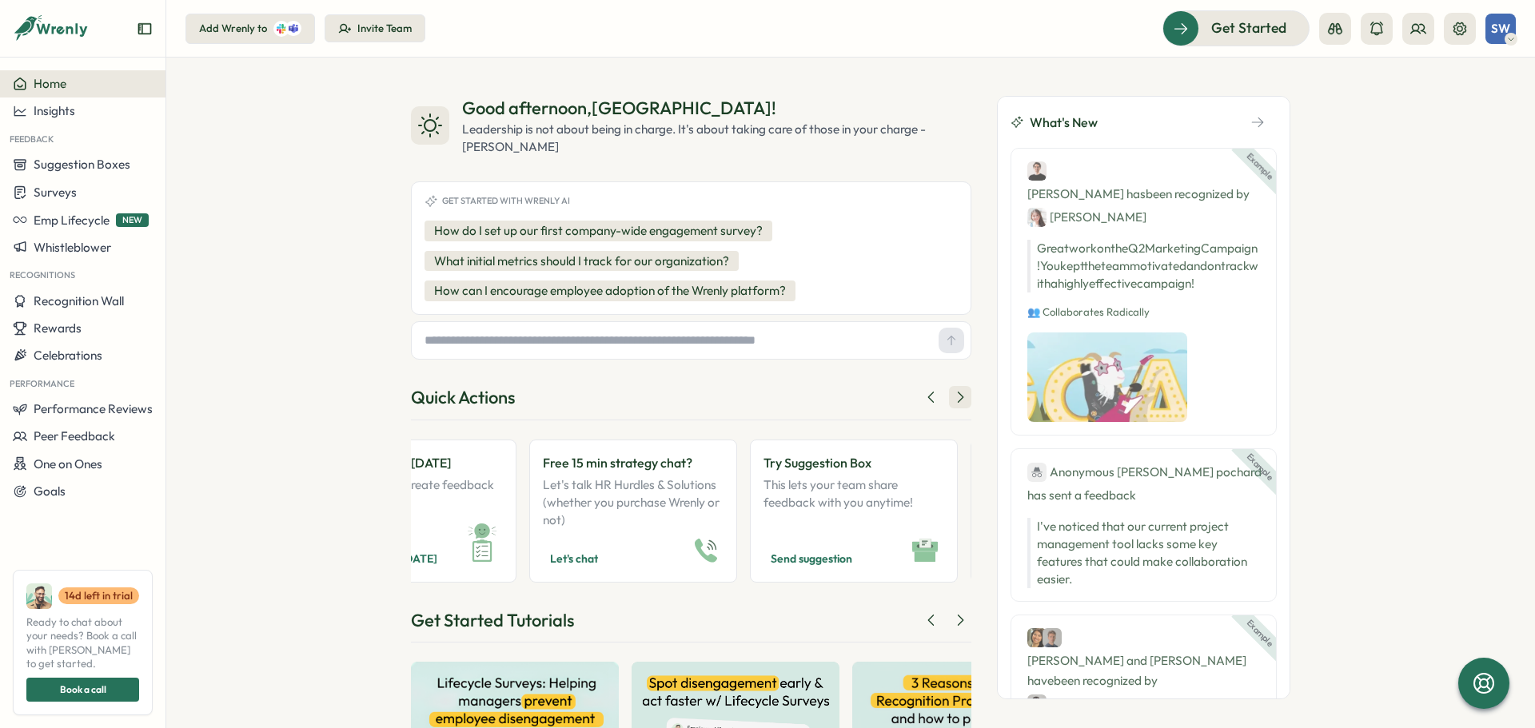
click at [954, 394] on icon at bounding box center [960, 397] width 16 height 16
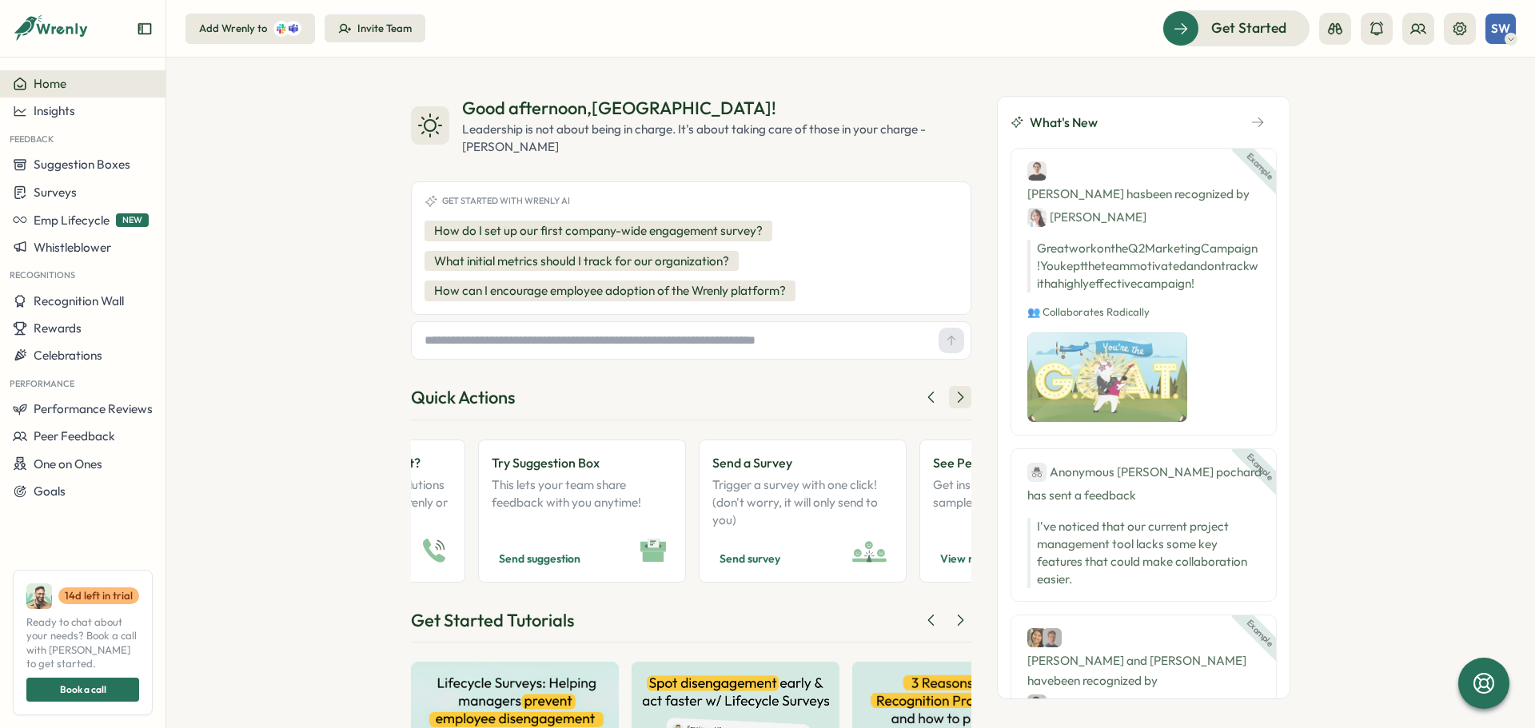
click at [954, 394] on icon at bounding box center [960, 397] width 16 height 16
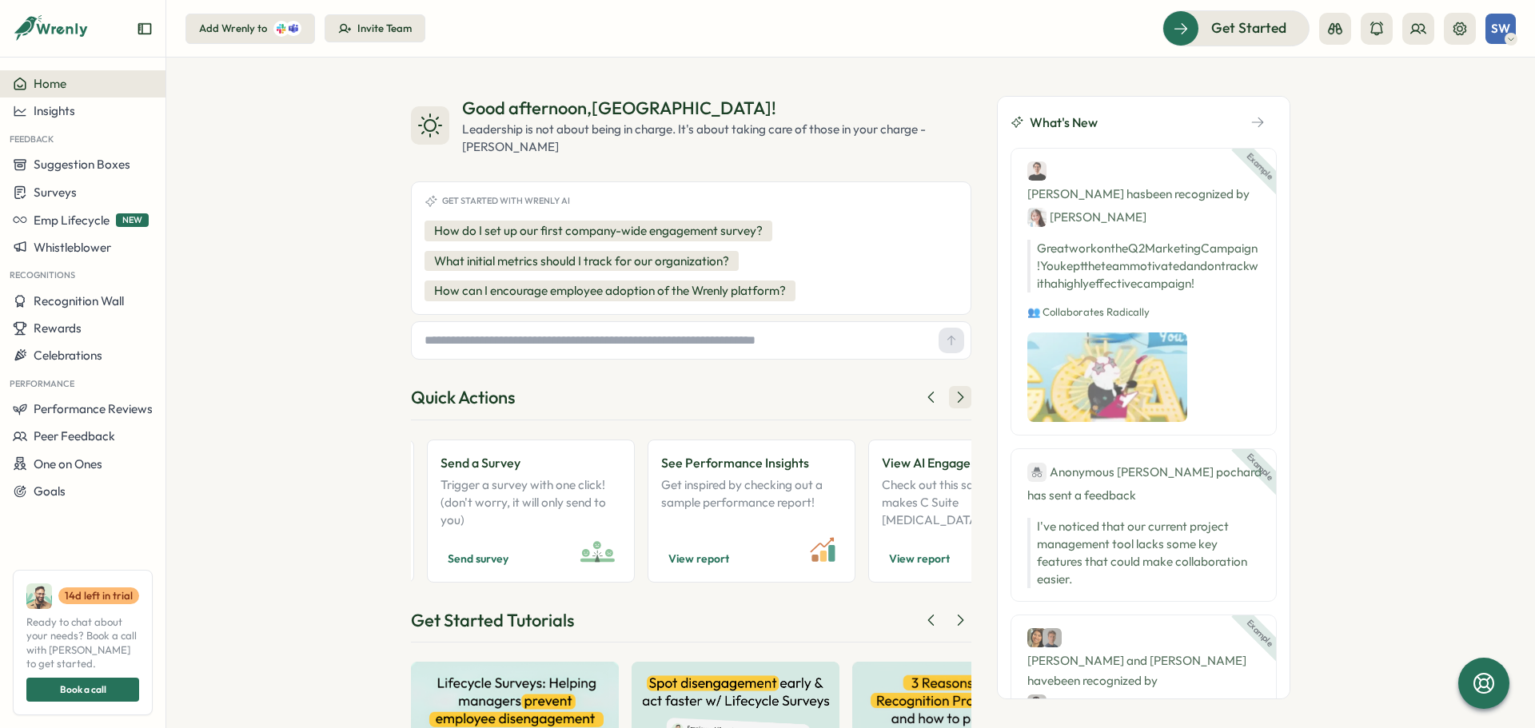
click at [954, 394] on icon at bounding box center [960, 397] width 16 height 16
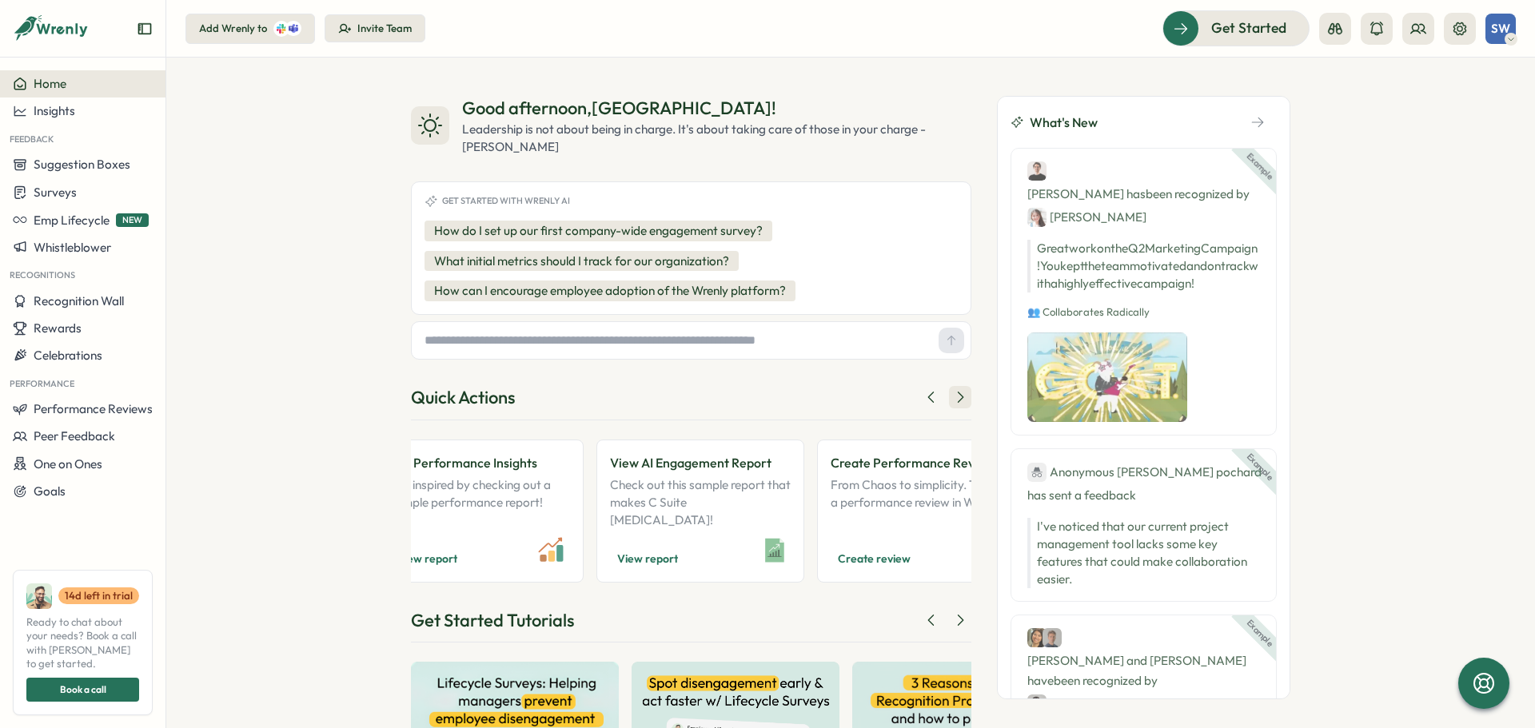
click at [954, 394] on icon at bounding box center [960, 397] width 16 height 16
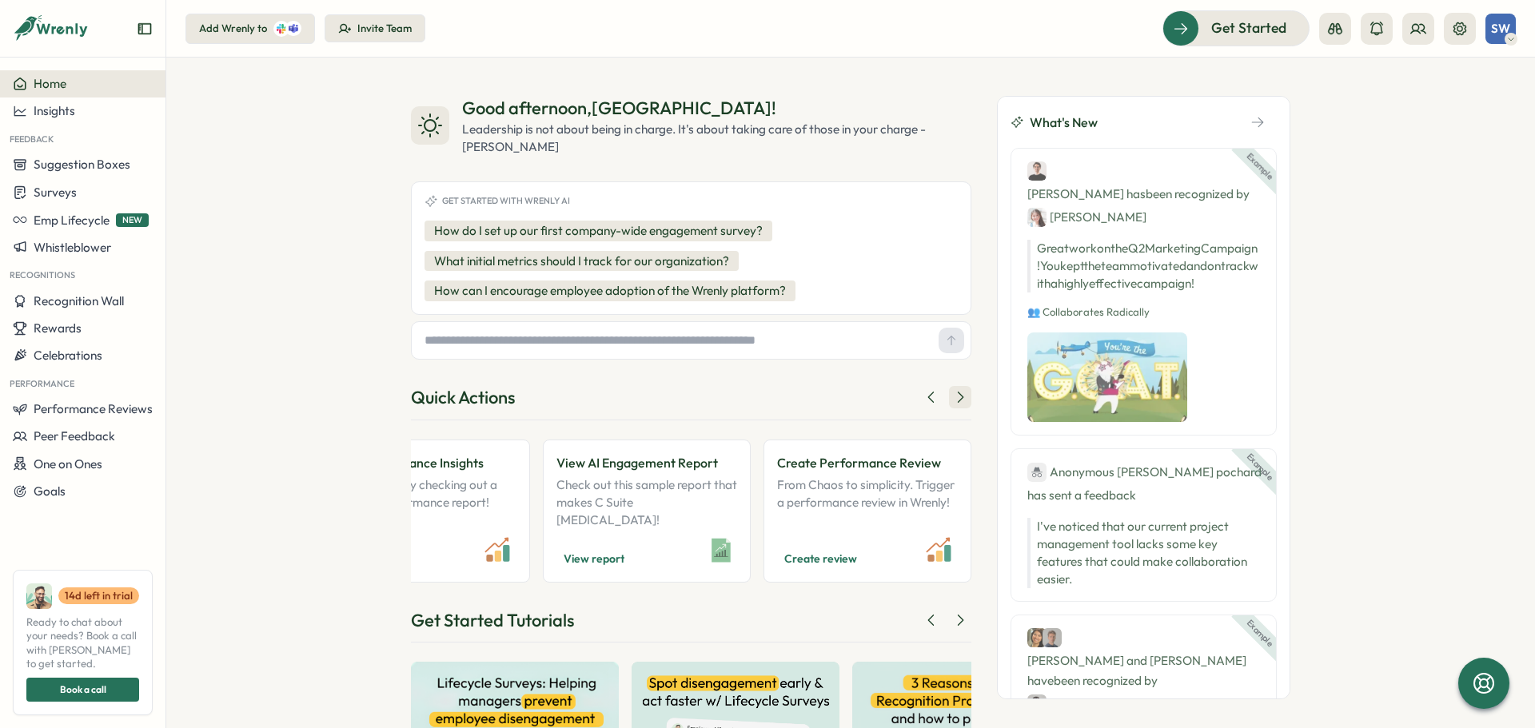
click at [954, 394] on icon at bounding box center [960, 397] width 16 height 16
click at [111, 299] on span "Recognition Wall" at bounding box center [79, 300] width 90 height 15
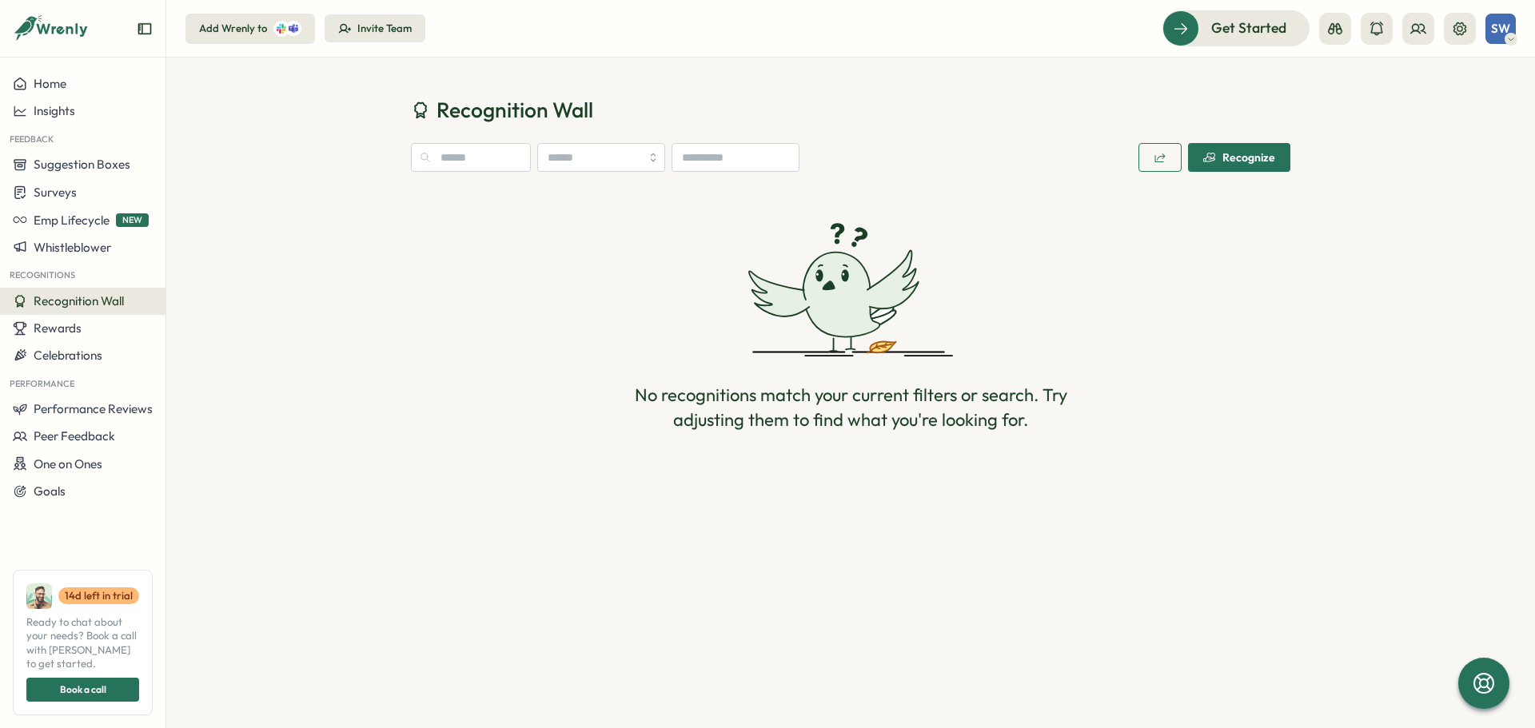
click at [1237, 162] on div "Recognize" at bounding box center [1239, 157] width 72 height 13
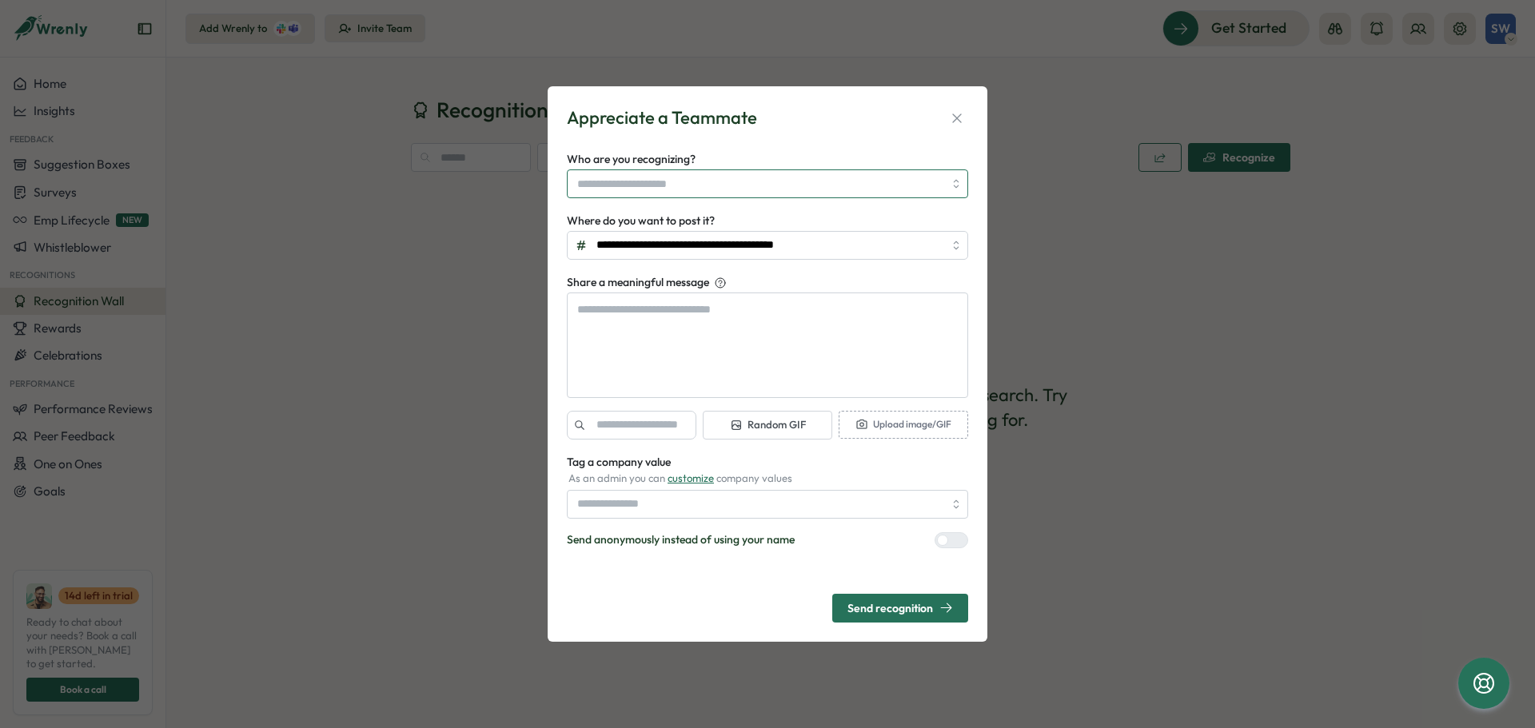
click at [688, 179] on input "Who are you recognizing?" at bounding box center [760, 183] width 366 height 27
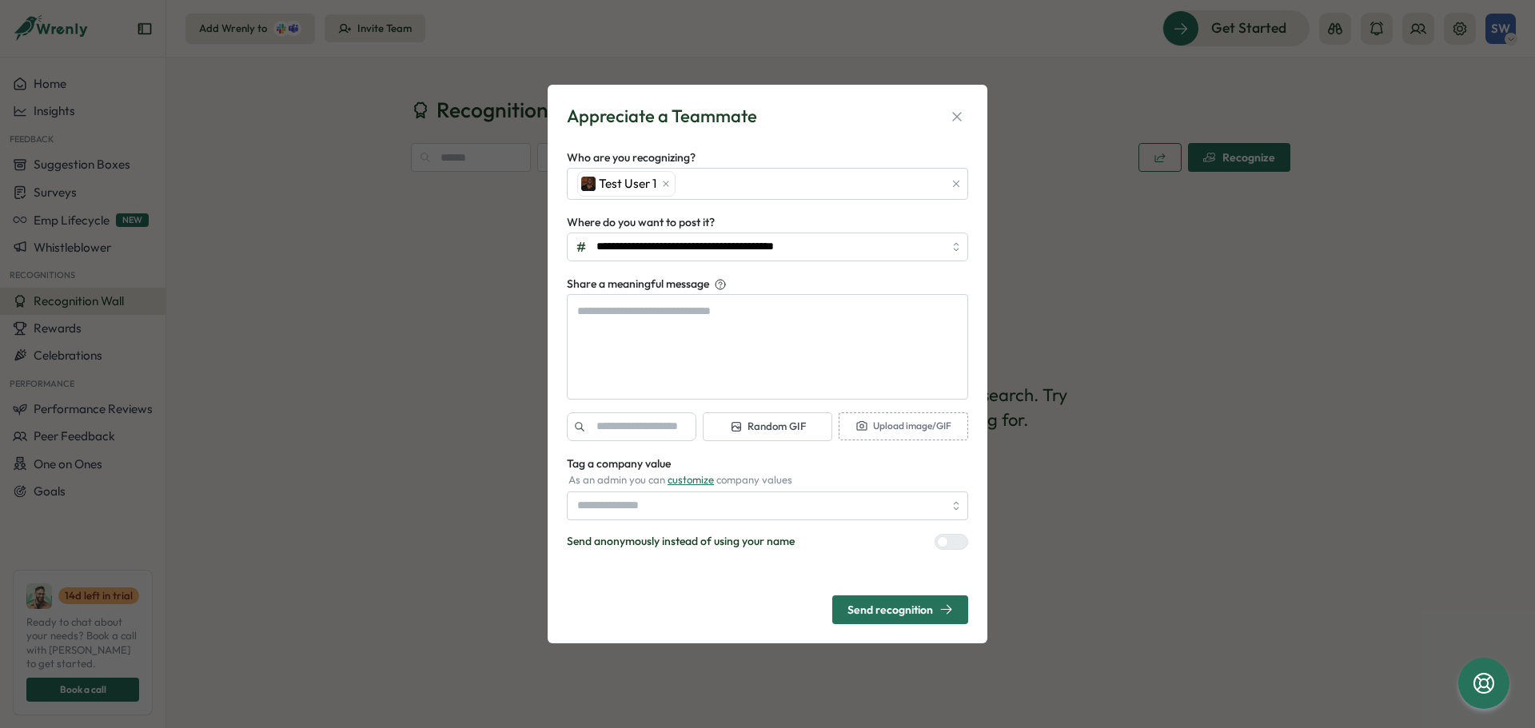
click at [554, 249] on div "**********" at bounding box center [768, 364] width 440 height 558
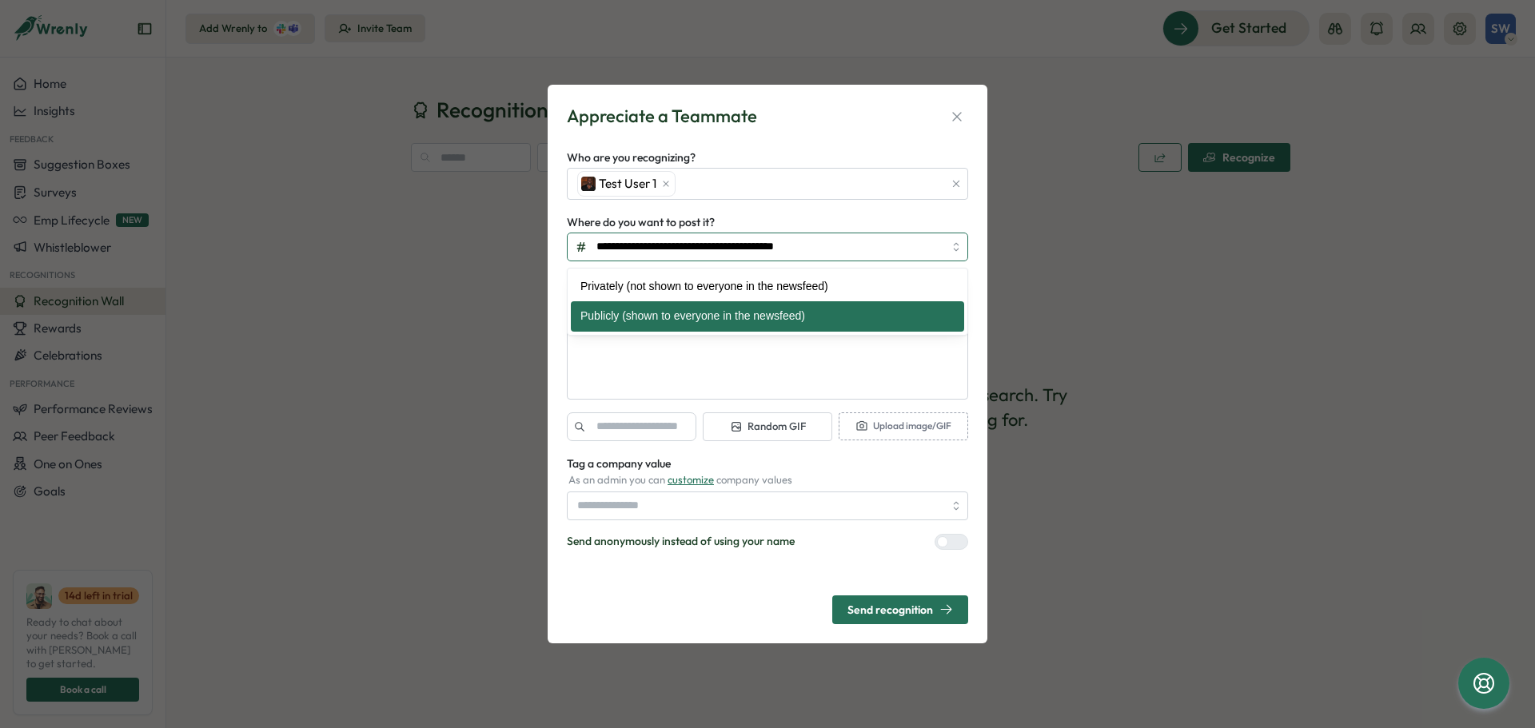
click at [696, 256] on input "**********" at bounding box center [767, 247] width 401 height 29
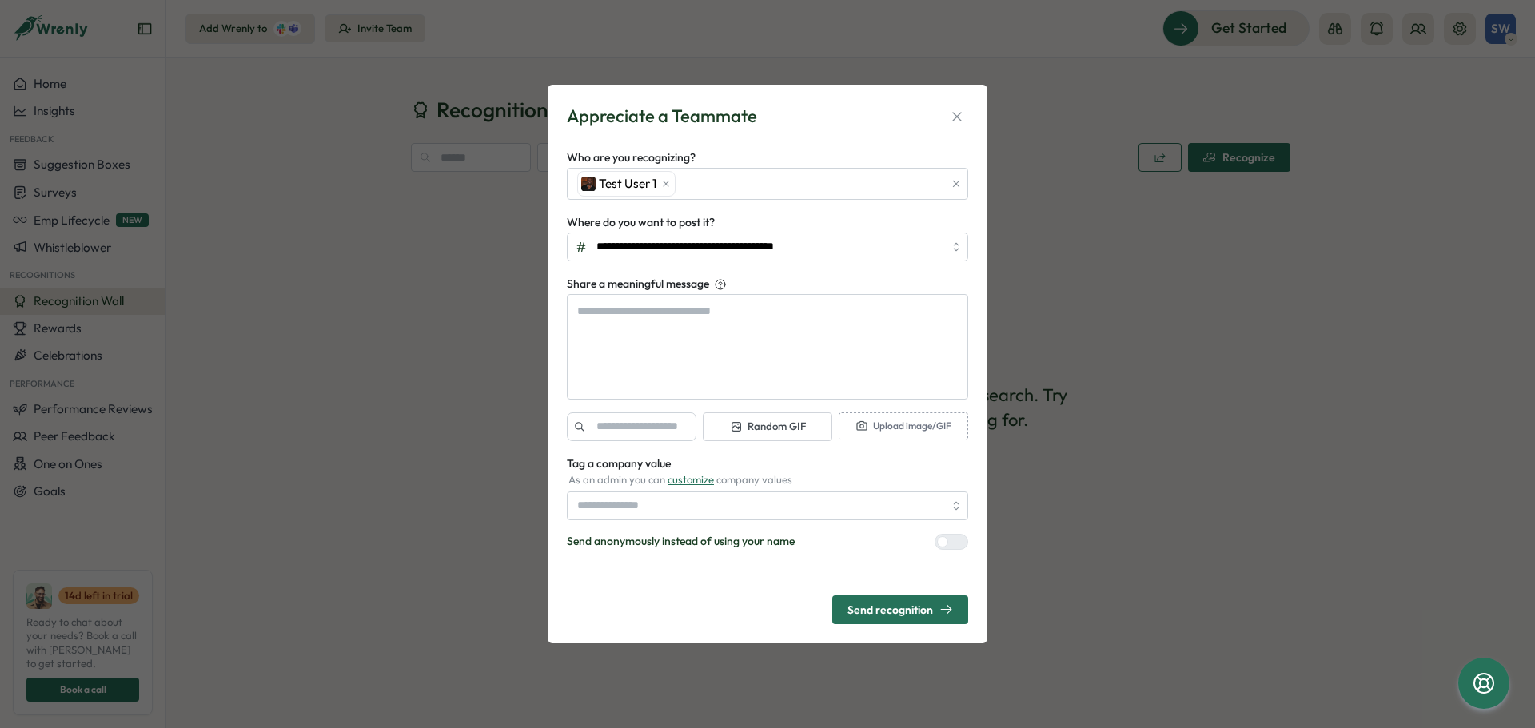
click at [553, 261] on div "**********" at bounding box center [768, 364] width 440 height 558
type textarea "*"
click at [714, 180] on div "Test User 1" at bounding box center [758, 184] width 370 height 30
click at [958, 113] on icon "button" at bounding box center [957, 117] width 16 height 16
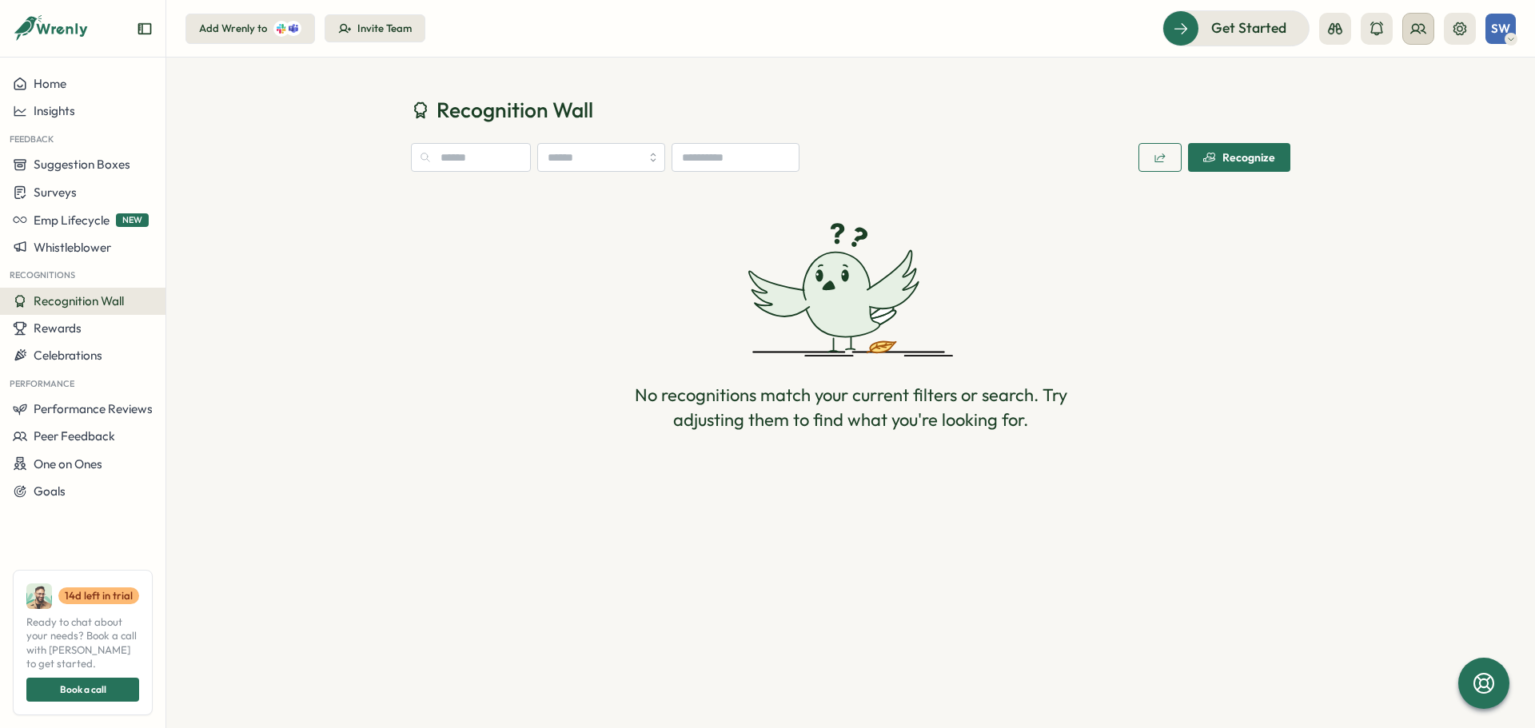
click at [1420, 21] on icon at bounding box center [1418, 29] width 16 height 16
click at [1419, 113] on div "User Groups" at bounding box center [1418, 110] width 101 height 18
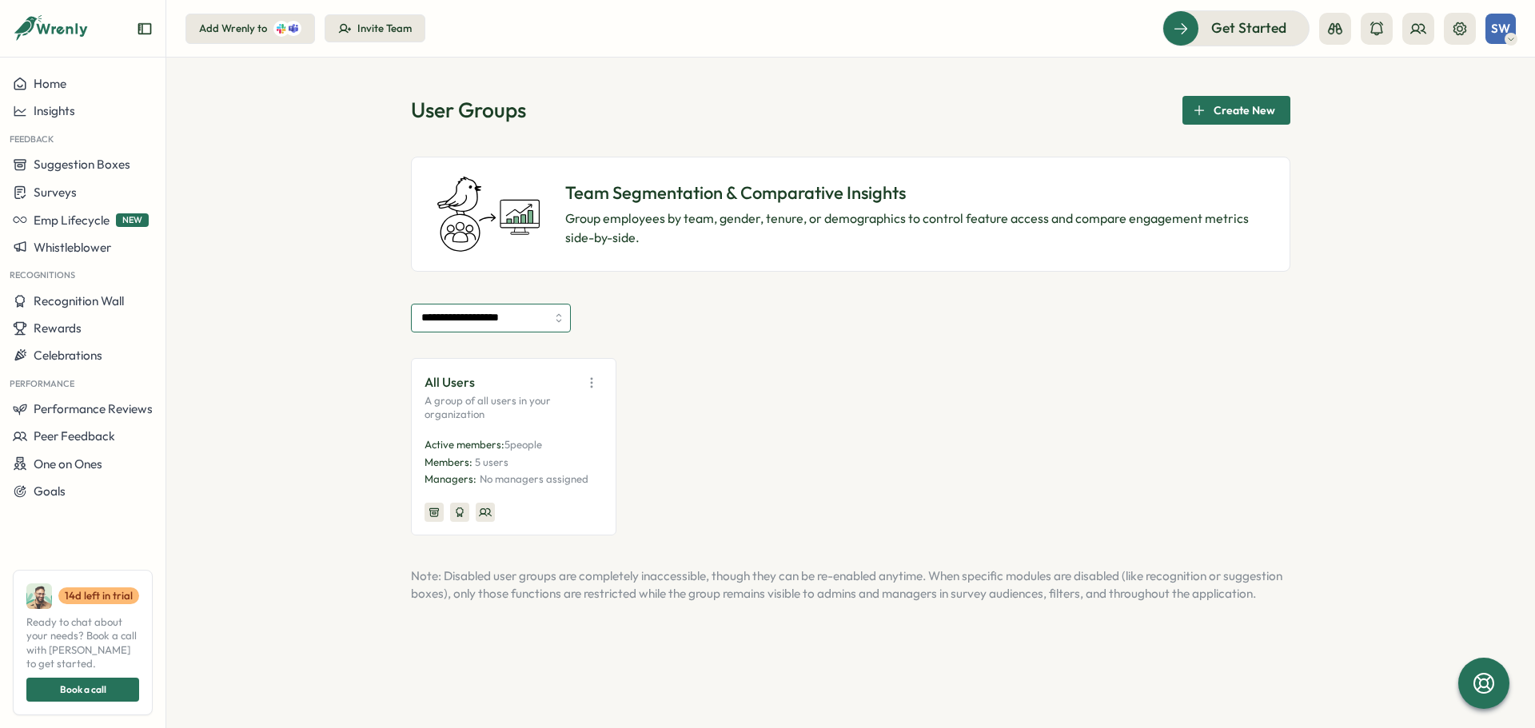
click at [496, 309] on input "**********" at bounding box center [491, 318] width 160 height 29
type input "**********"
click at [548, 448] on p "Active members: 5 people" at bounding box center [513, 445] width 178 height 14
click at [596, 384] on icon "button" at bounding box center [591, 383] width 16 height 16
click at [587, 420] on button "View Audience" at bounding box center [550, 417] width 101 height 27
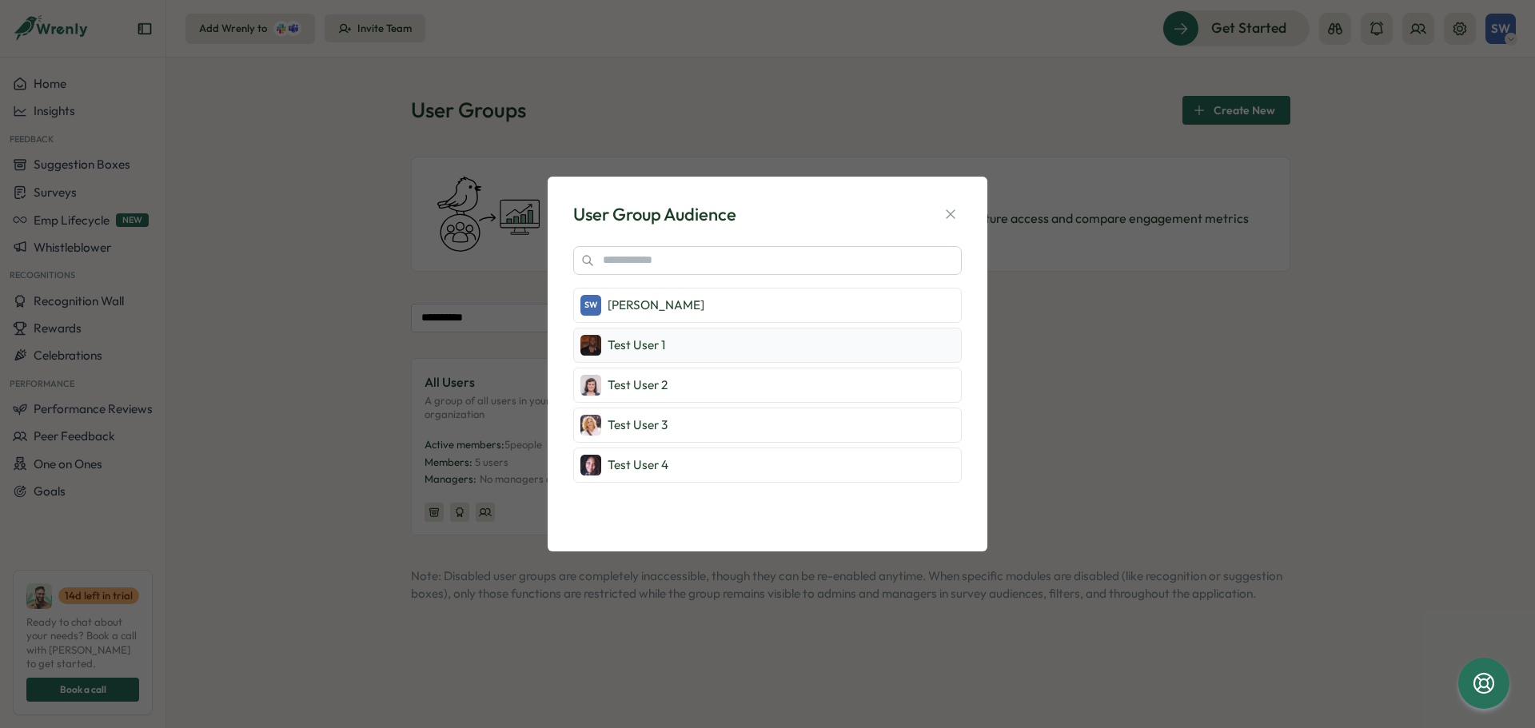
click at [640, 341] on p "Test User 1" at bounding box center [636, 346] width 58 height 18
click at [949, 213] on icon "button" at bounding box center [950, 214] width 9 height 9
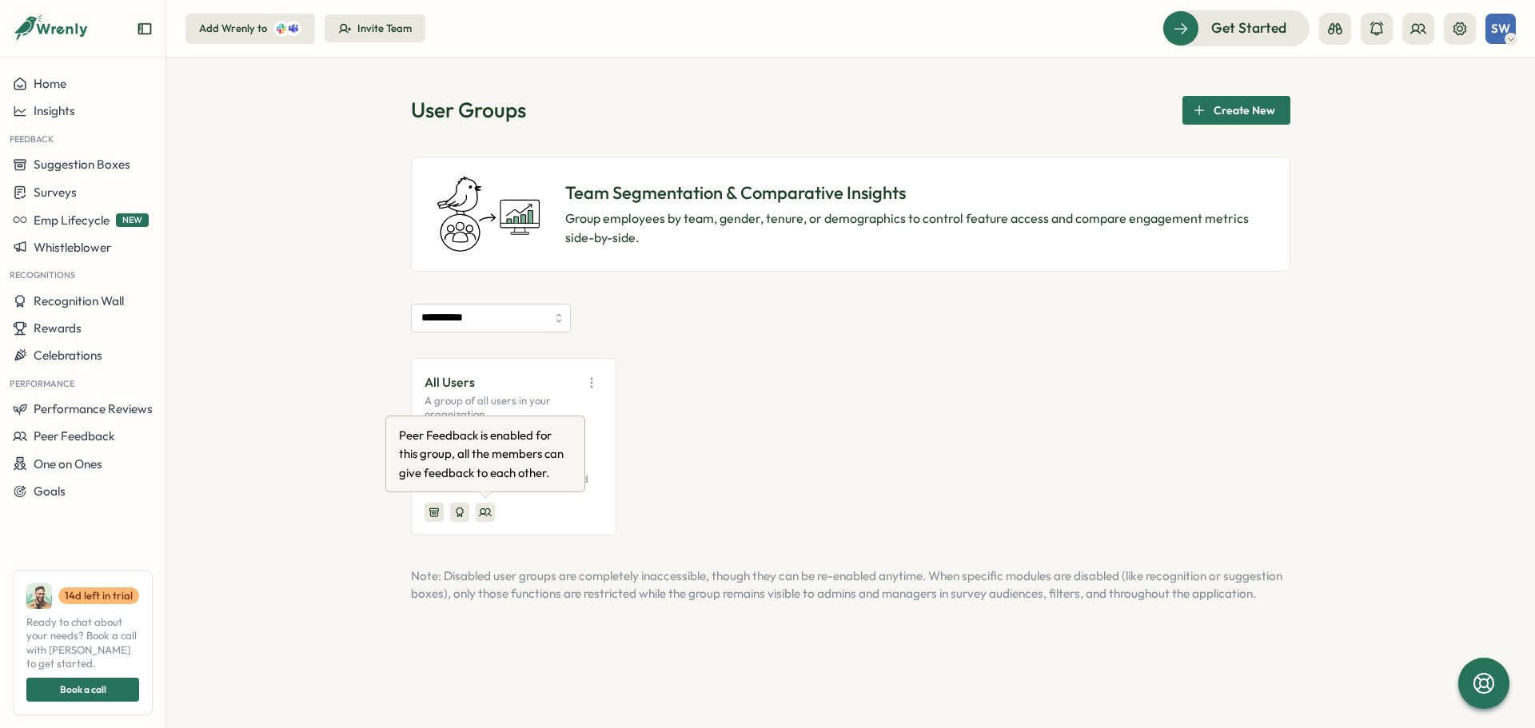
click at [487, 507] on icon at bounding box center [485, 512] width 13 height 13
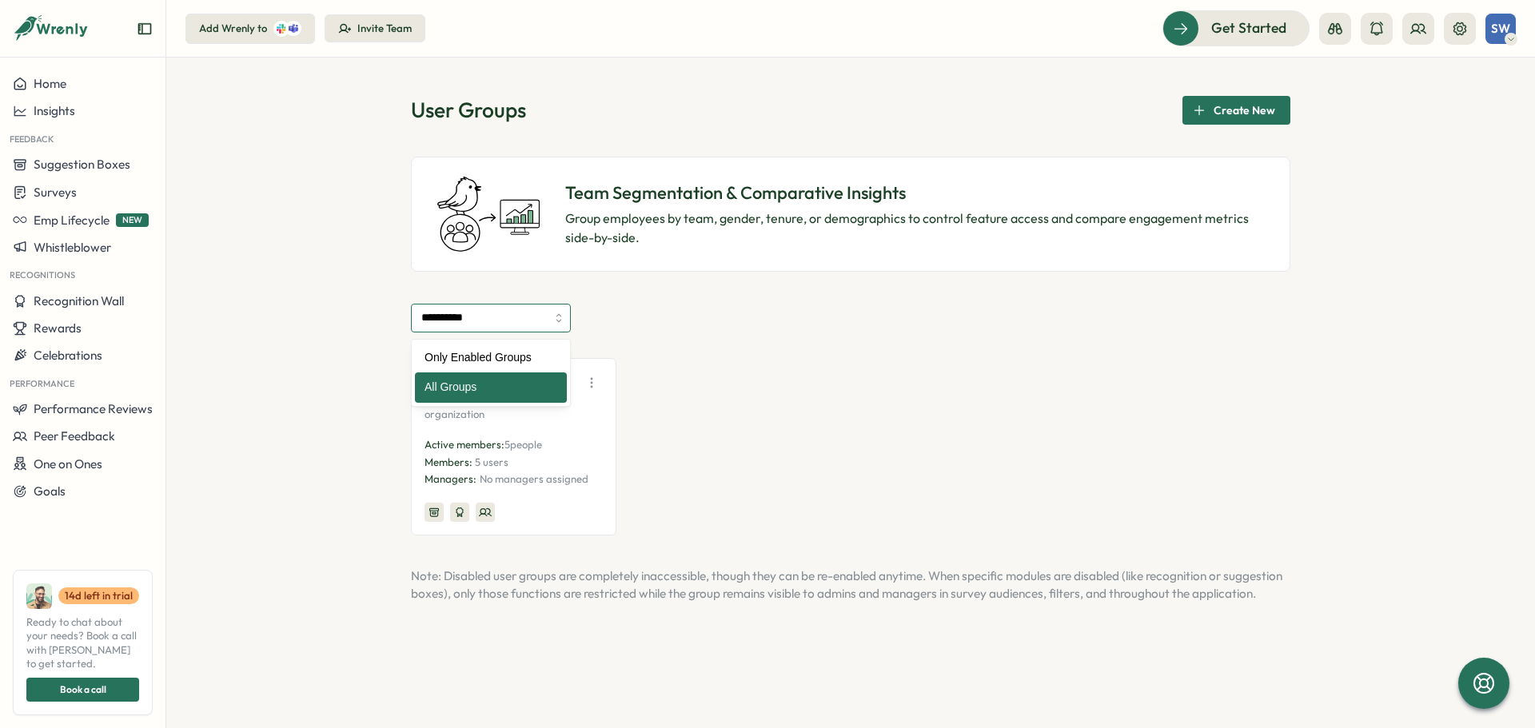
click at [526, 319] on input "**********" at bounding box center [491, 318] width 160 height 29
click at [372, 341] on div "**********" at bounding box center [850, 393] width 1368 height 671
click at [1257, 115] on span "Create New" at bounding box center [1244, 110] width 62 height 27
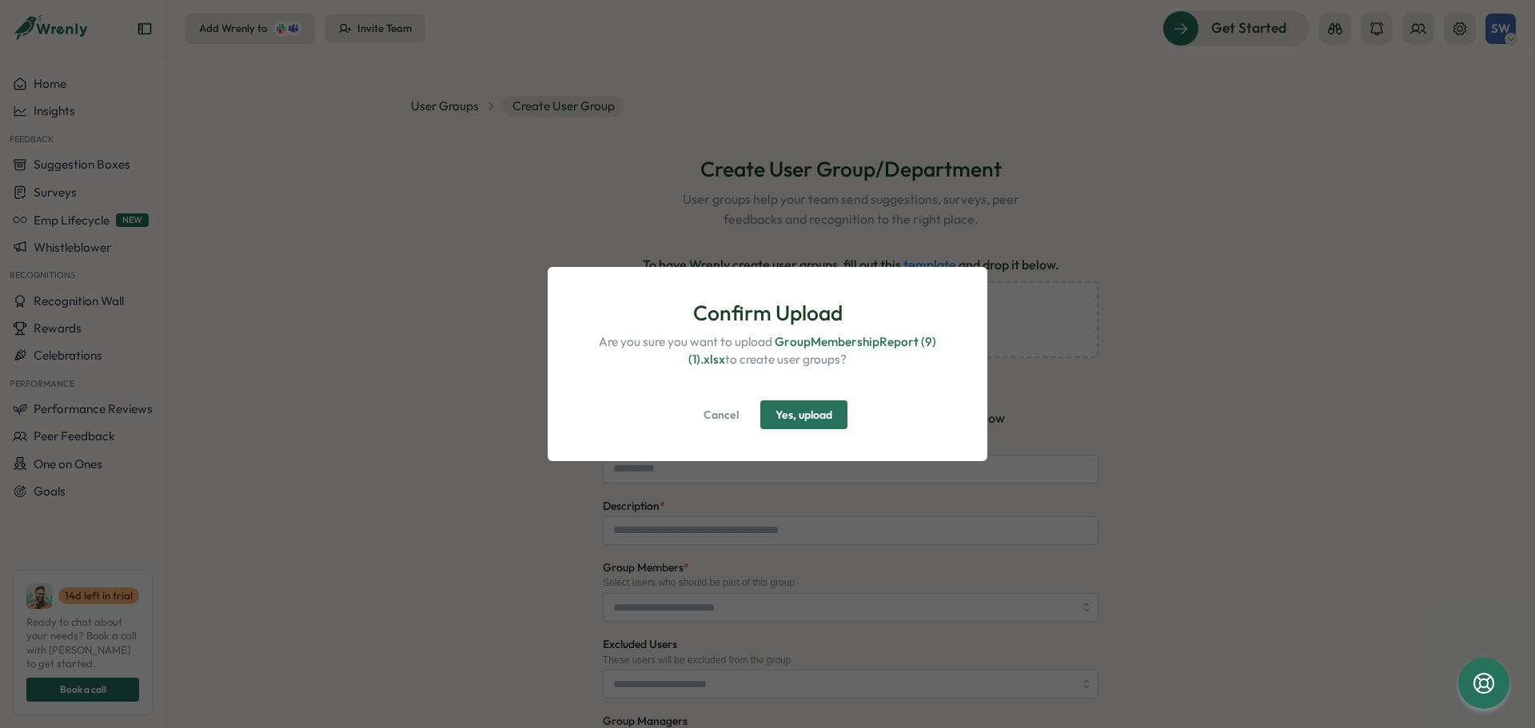
click at [821, 416] on span "Yes, upload" at bounding box center [803, 414] width 57 height 27
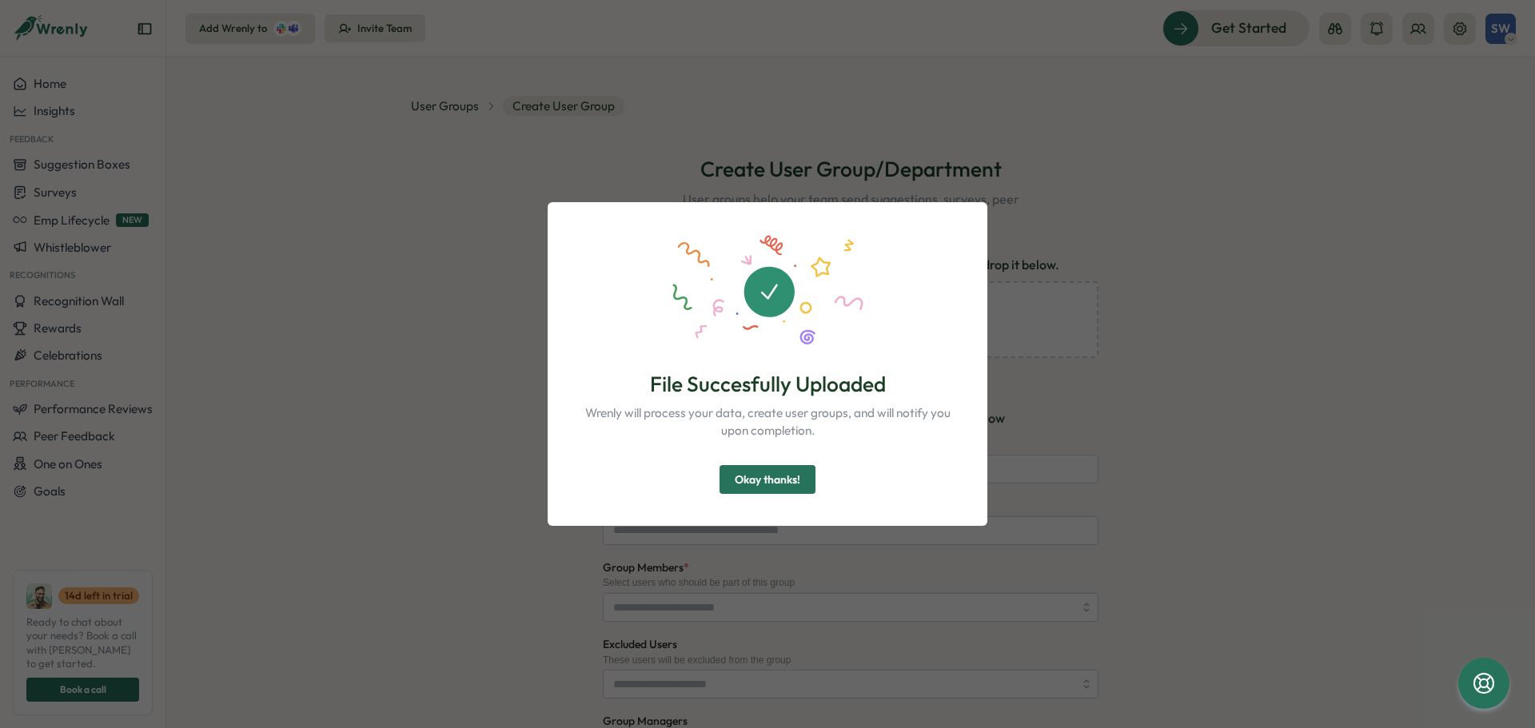
click at [752, 479] on span "Okay thanks!" at bounding box center [768, 479] width 66 height 27
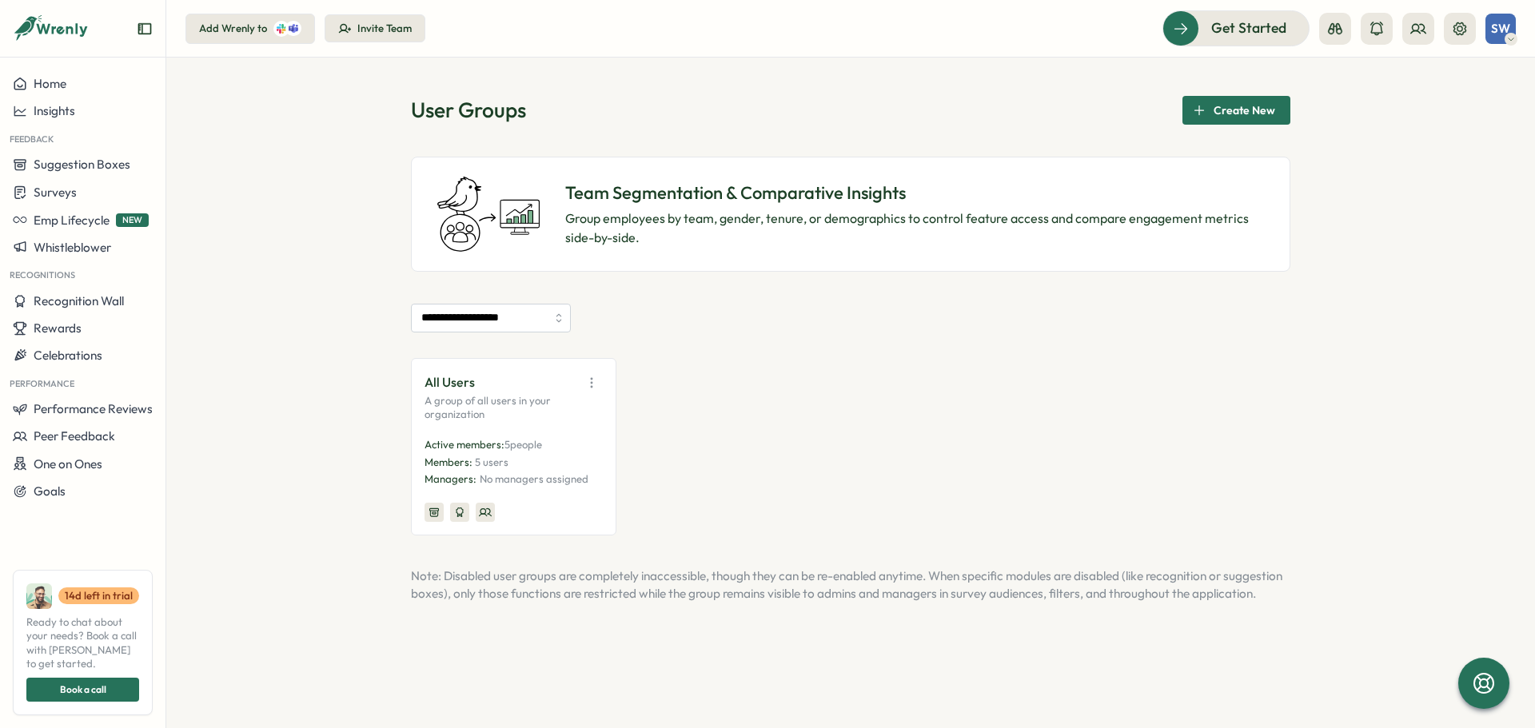
click at [840, 360] on div "All Users A group of all users in your organization Active members: 5 people Me…" at bounding box center [850, 446] width 879 height 177
click at [509, 309] on input "**********" at bounding box center [491, 318] width 160 height 29
type input "**********"
click at [558, 432] on div "All Users A group of all users in your organization Active members: 5 people Me…" at bounding box center [513, 447] width 178 height 150
click at [480, 508] on icon at bounding box center [485, 512] width 13 height 13
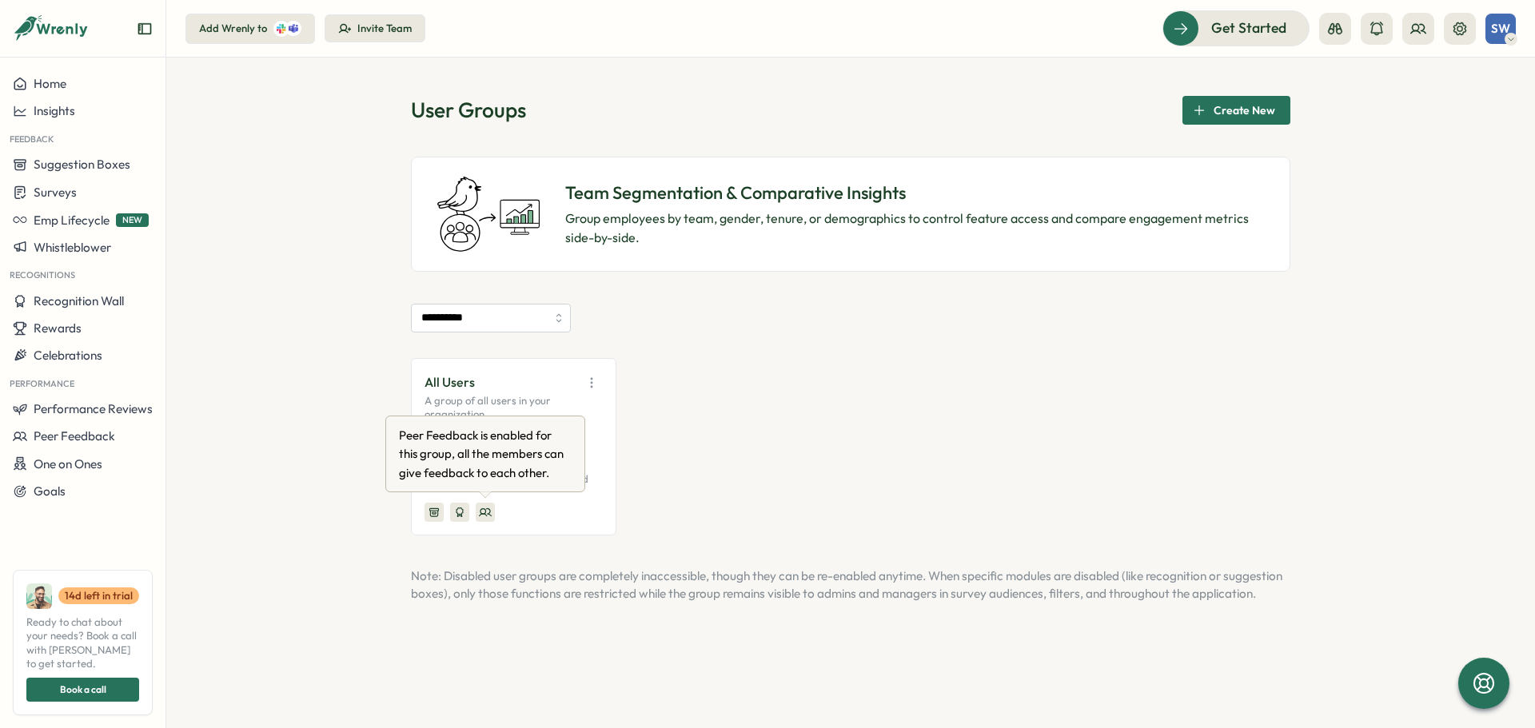
click at [492, 515] on div at bounding box center [485, 512] width 19 height 19
drag, startPoint x: 1252, startPoint y: 95, endPoint x: 1246, endPoint y: 102, distance: 9.6
click at [1246, 102] on div "**********" at bounding box center [850, 393] width 1368 height 671
click at [1242, 113] on span "Create New" at bounding box center [1244, 110] width 62 height 27
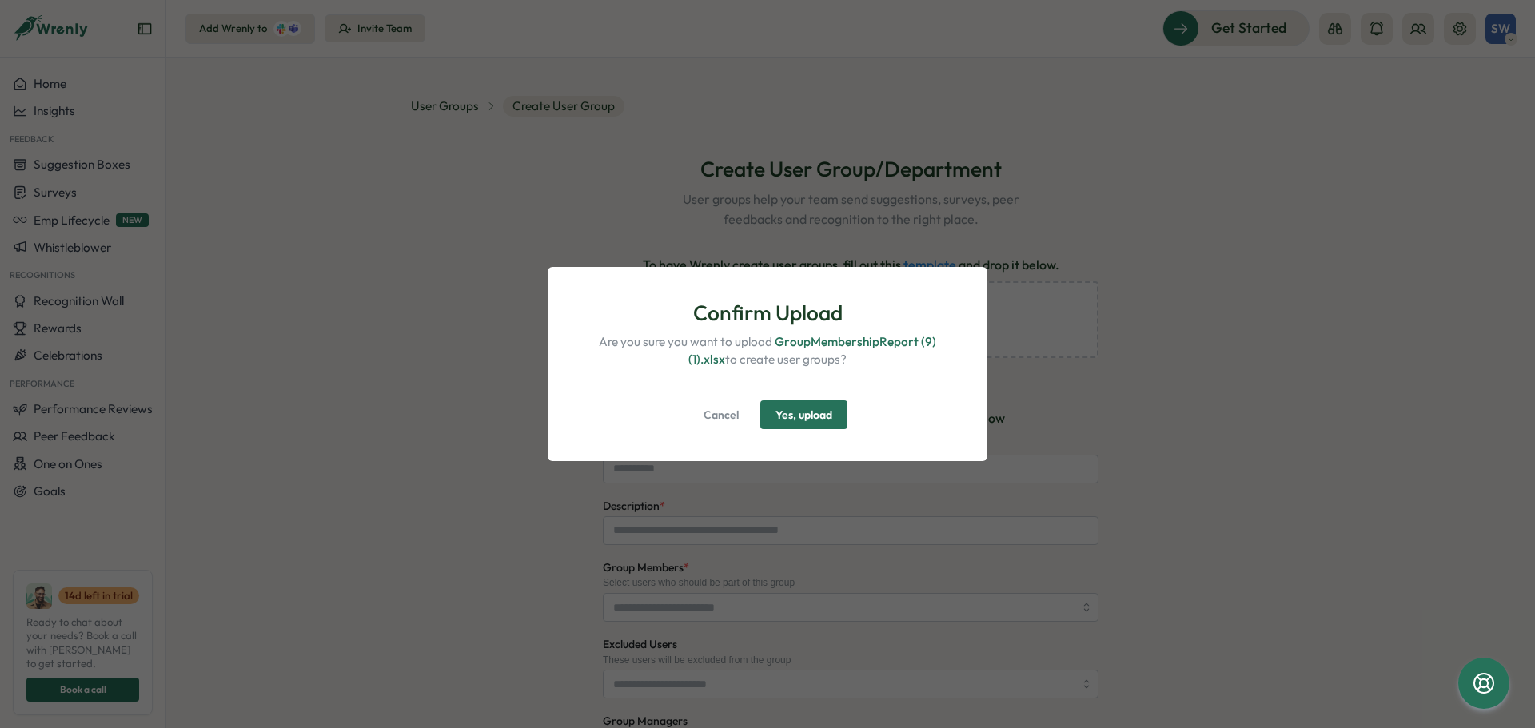
drag, startPoint x: 789, startPoint y: 423, endPoint x: 1456, endPoint y: 322, distance: 674.2
click at [790, 423] on span "Yes, upload" at bounding box center [803, 414] width 57 height 27
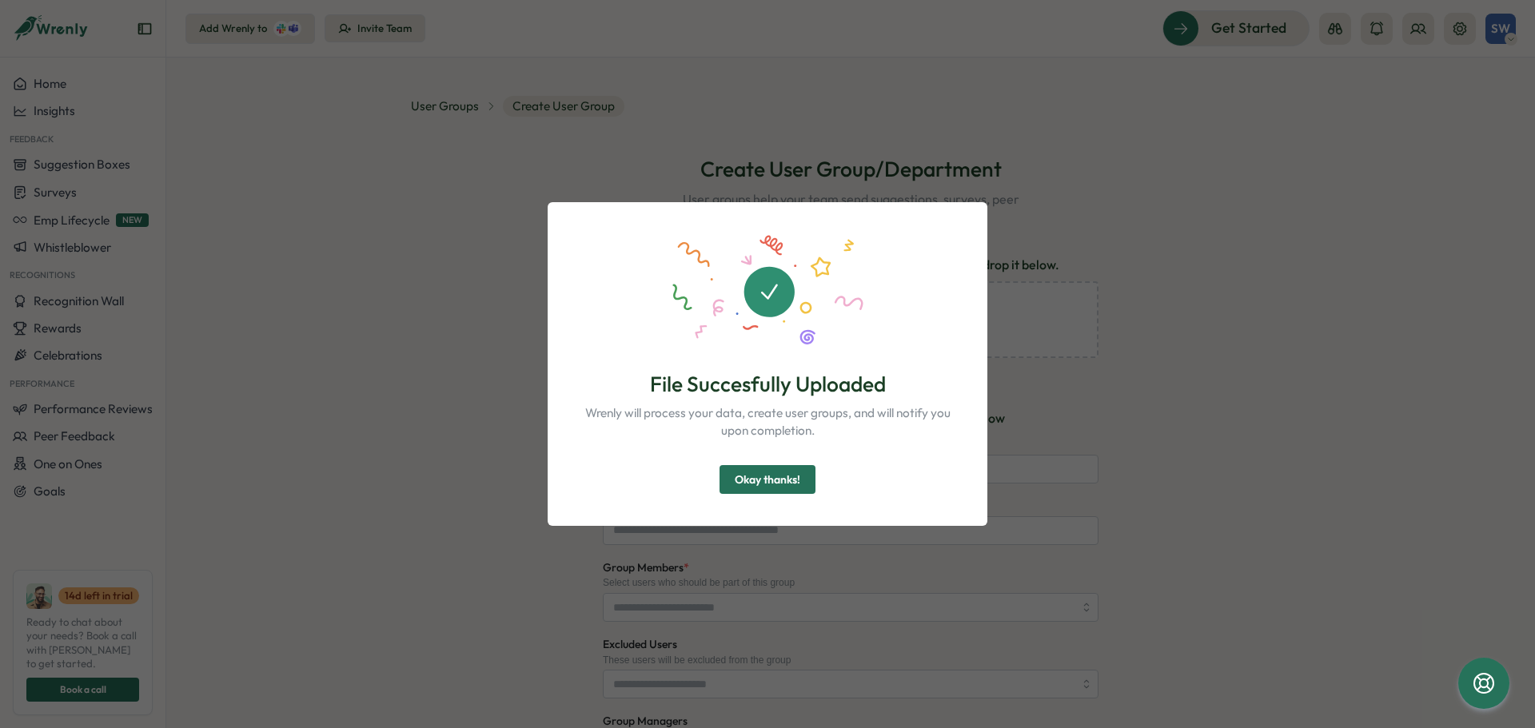
click at [805, 471] on button "Okay thanks!" at bounding box center [767, 479] width 96 height 29
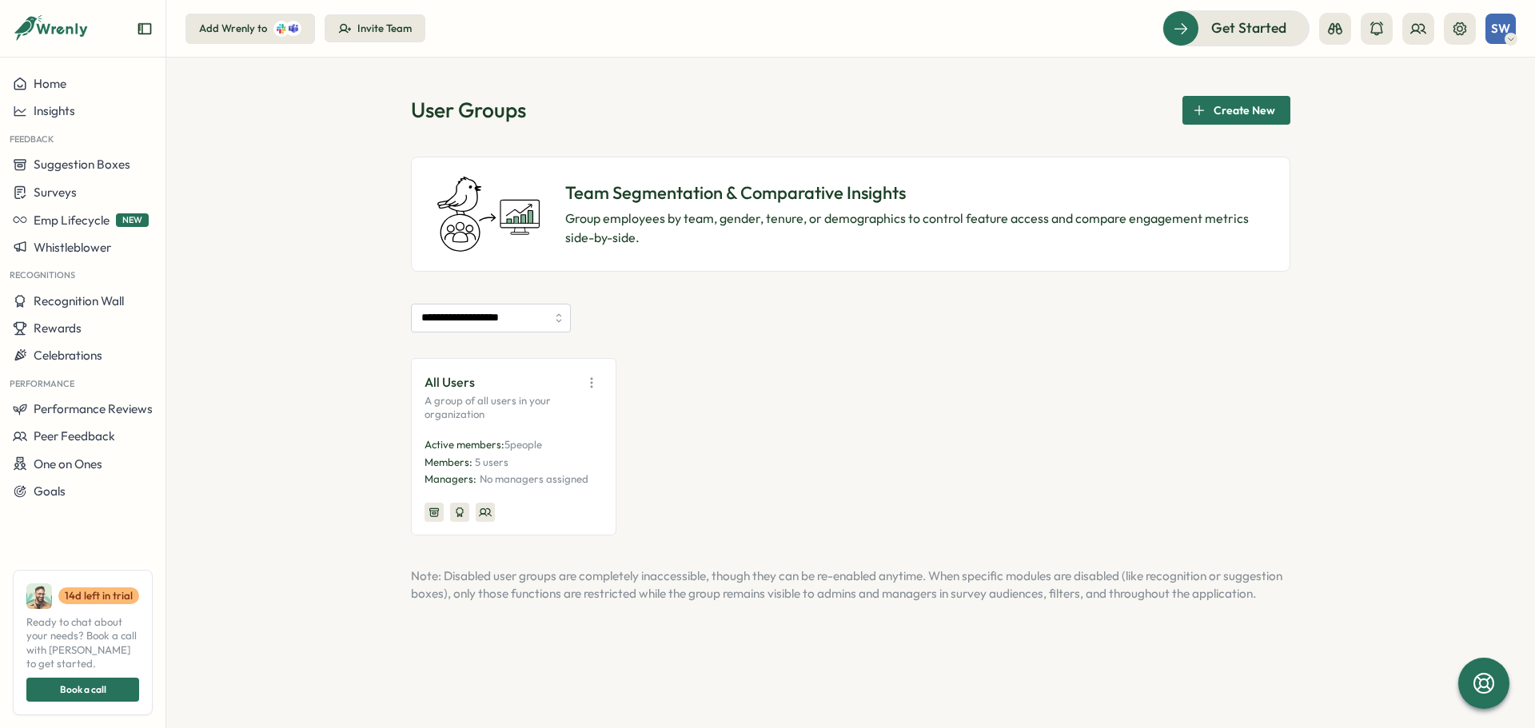
click at [906, 404] on div "All Users A group of all users in your organization Active members: 5 people Me…" at bounding box center [850, 446] width 879 height 177
click at [133, 301] on div "Recognition Wall" at bounding box center [83, 301] width 140 height 14
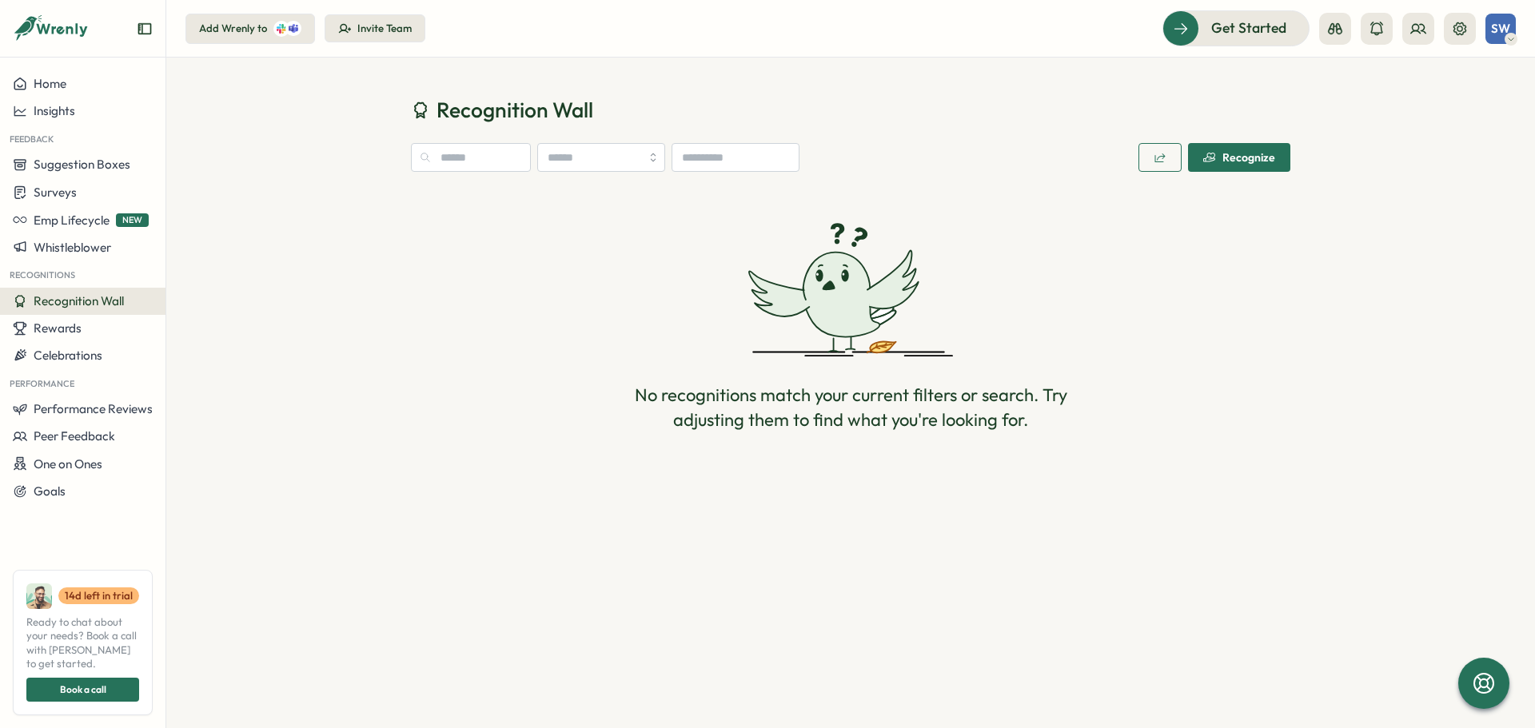
click at [1226, 165] on span "Recognize" at bounding box center [1239, 157] width 72 height 27
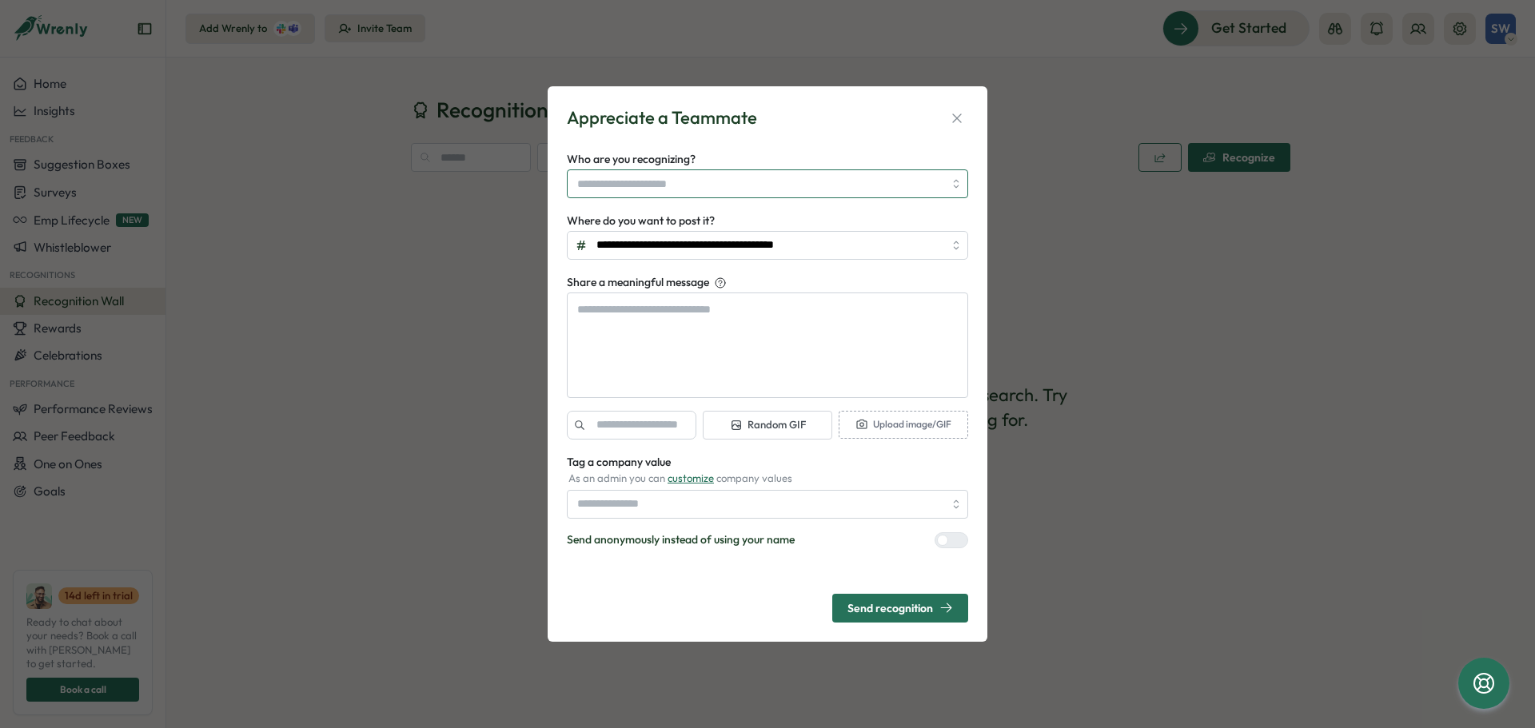
type textarea "*"
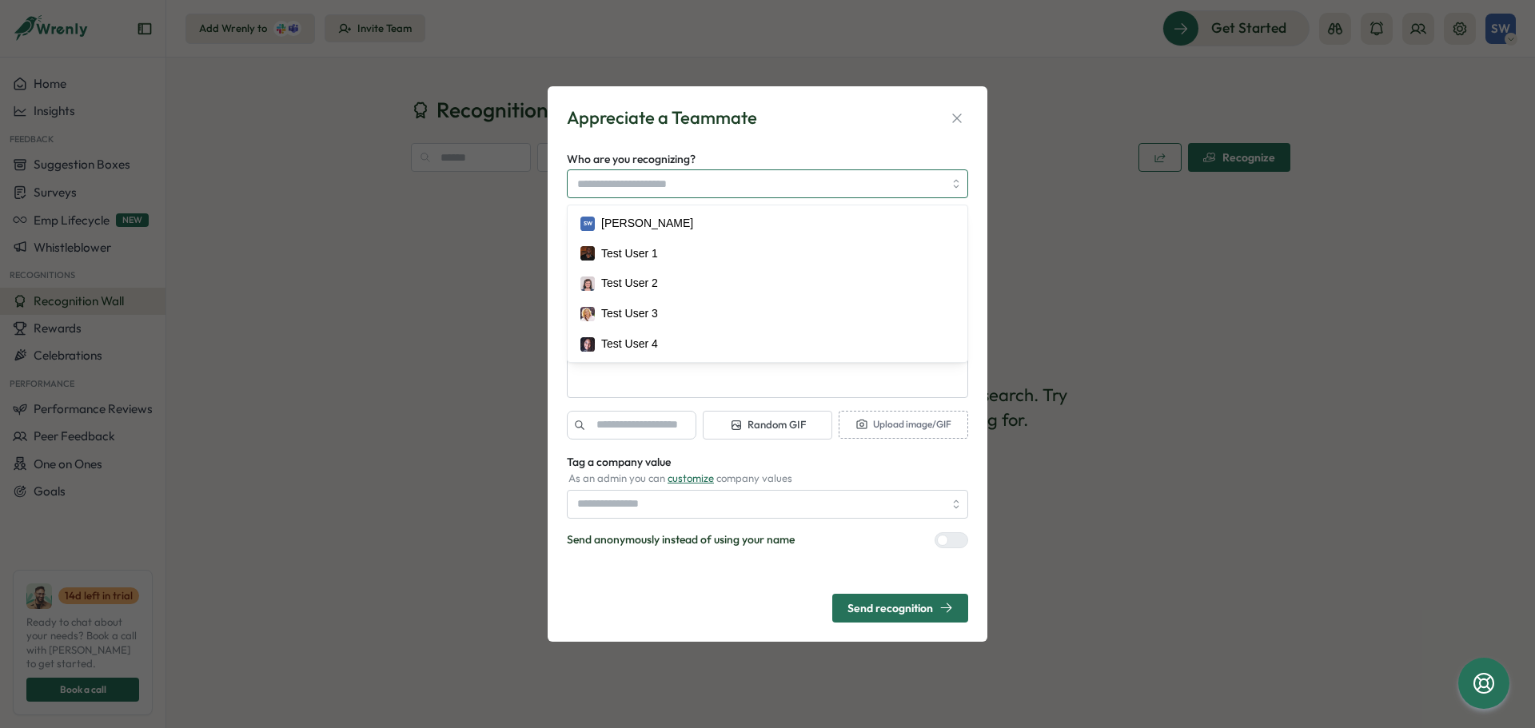
click at [897, 177] on input "Who are you recognizing?" at bounding box center [760, 183] width 366 height 27
click at [553, 289] on div "**********" at bounding box center [768, 363] width 440 height 555
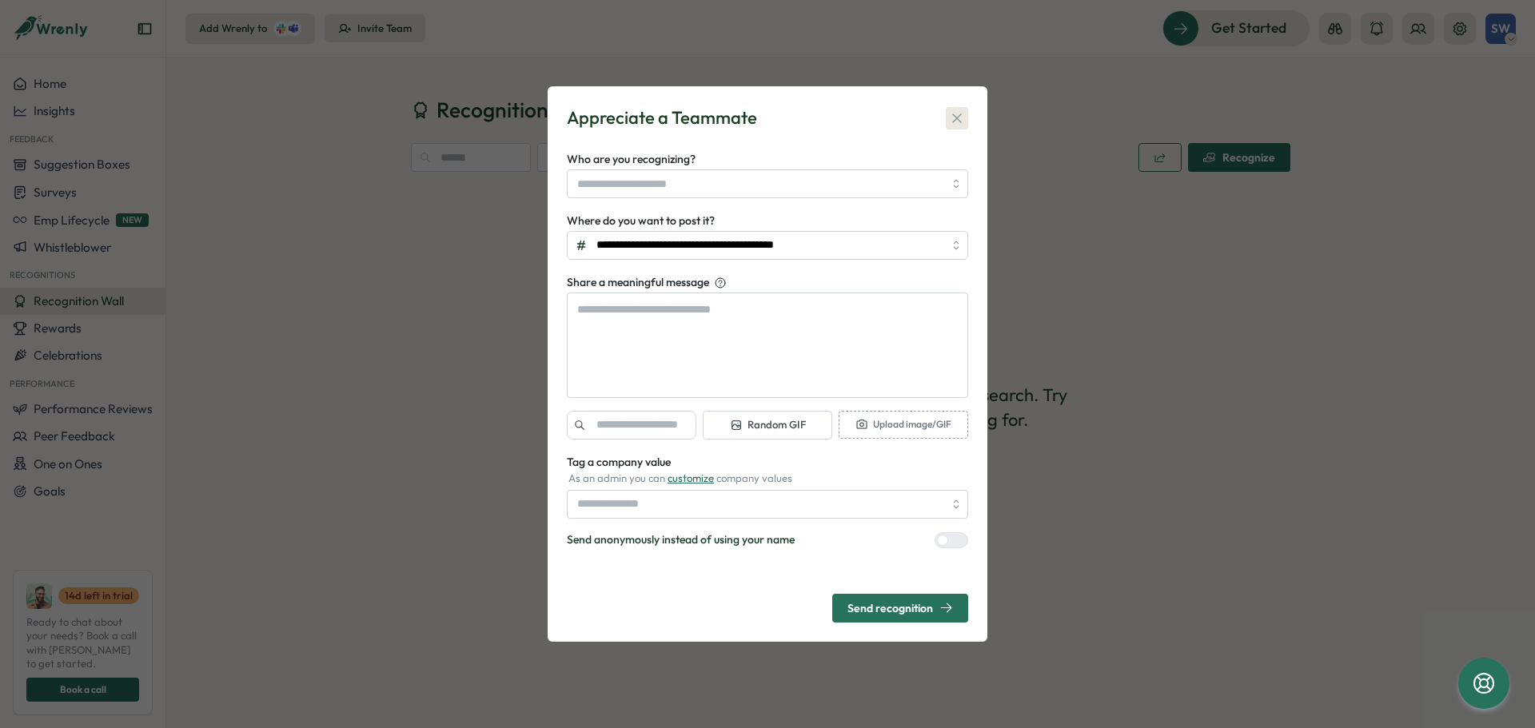
click at [953, 125] on icon "button" at bounding box center [957, 118] width 16 height 16
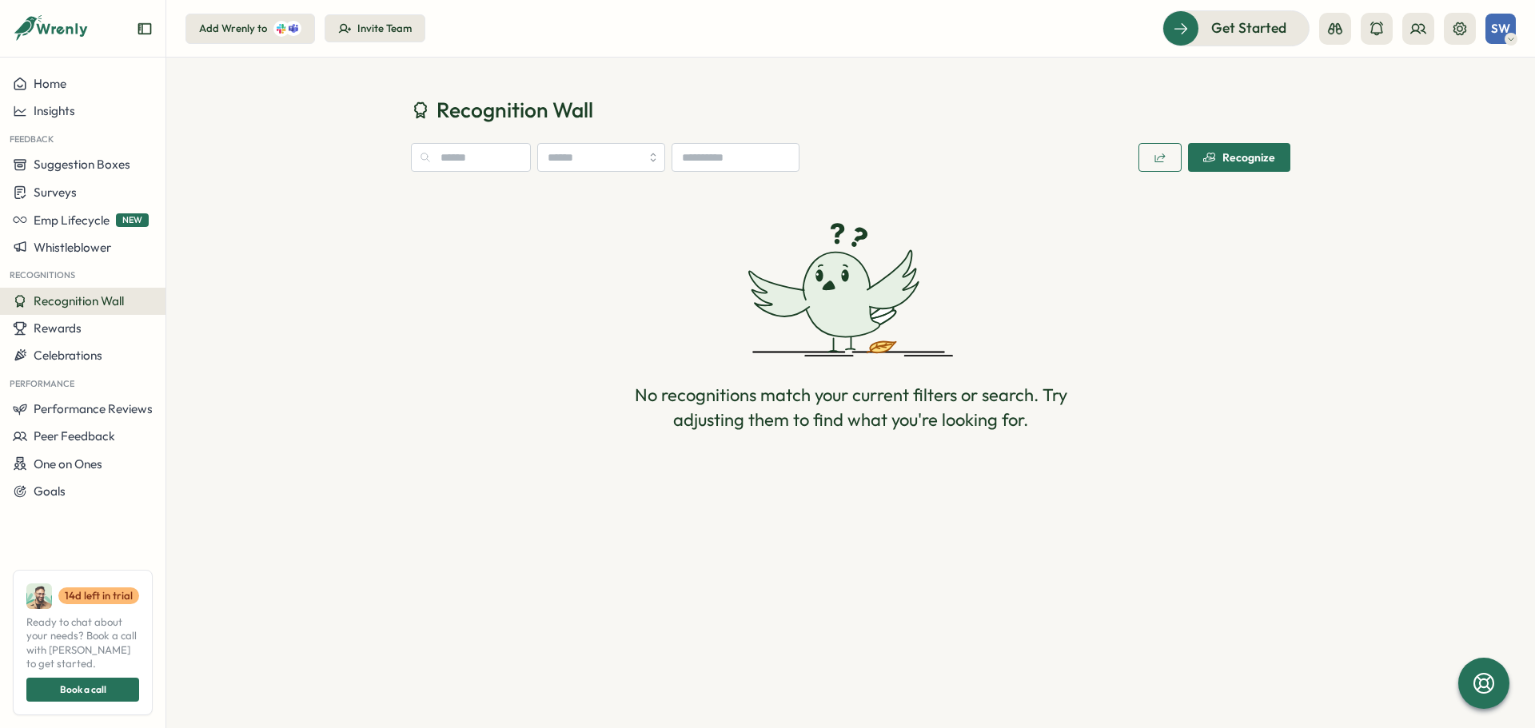
click at [235, 160] on div "Recognition Wall Recognize No recognitions match your current filters or search…" at bounding box center [850, 280] width 1368 height 445
click at [954, 51] on header "Add Wrenly to Invite Team Get Started SW" at bounding box center [850, 29] width 1368 height 58
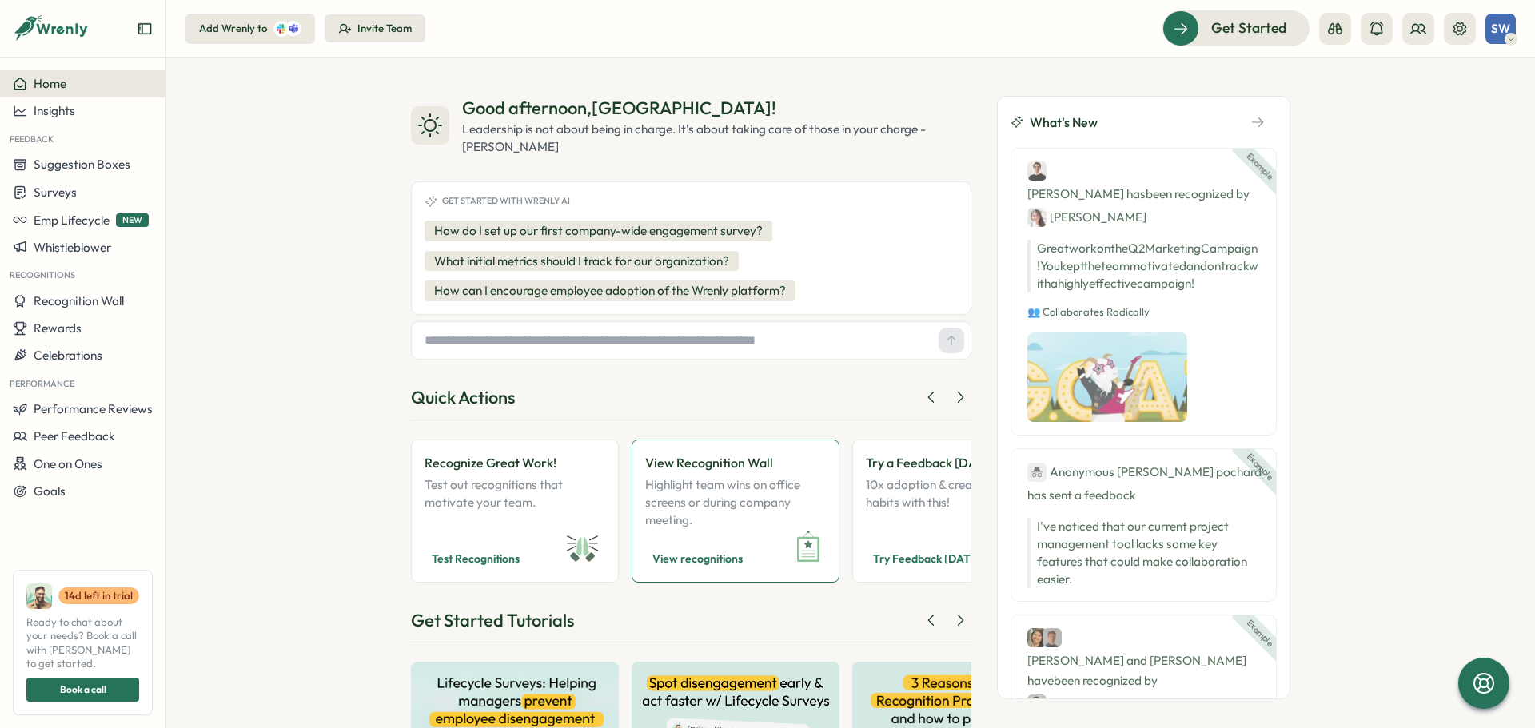
click at [717, 509] on p "Highlight team wins on office screens or during company meeting." at bounding box center [735, 502] width 181 height 53
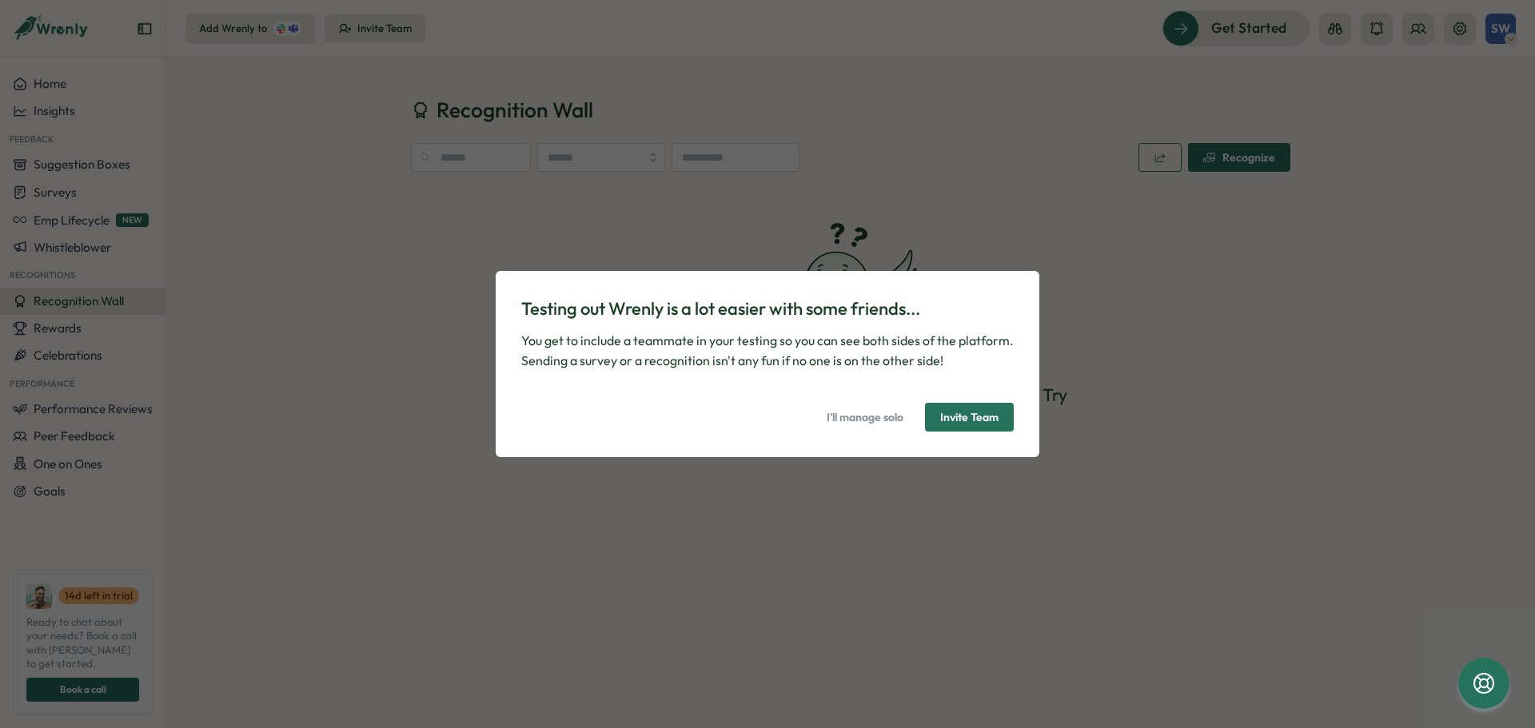
click at [877, 423] on span "I'll manage solo" at bounding box center [864, 417] width 77 height 27
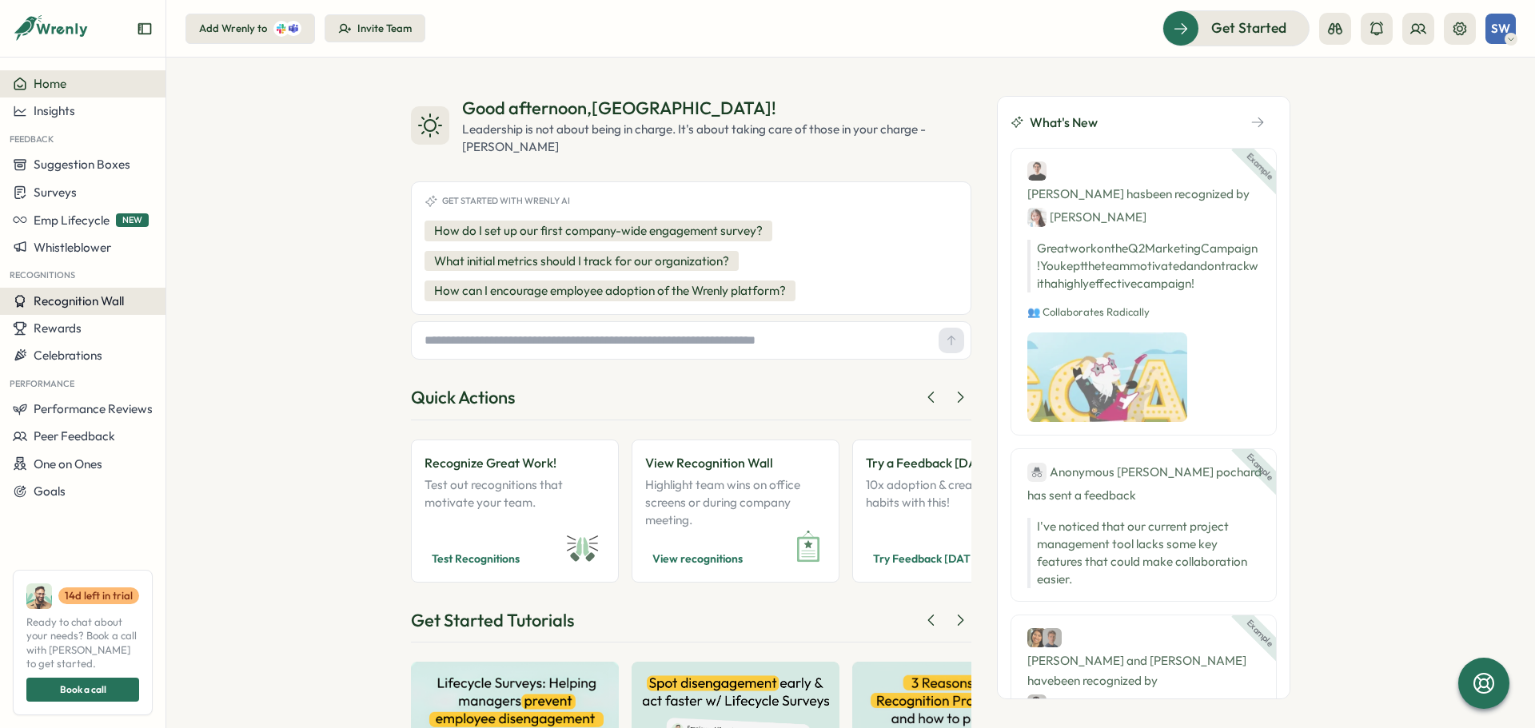
click at [116, 301] on span "Recognition Wall" at bounding box center [79, 300] width 90 height 15
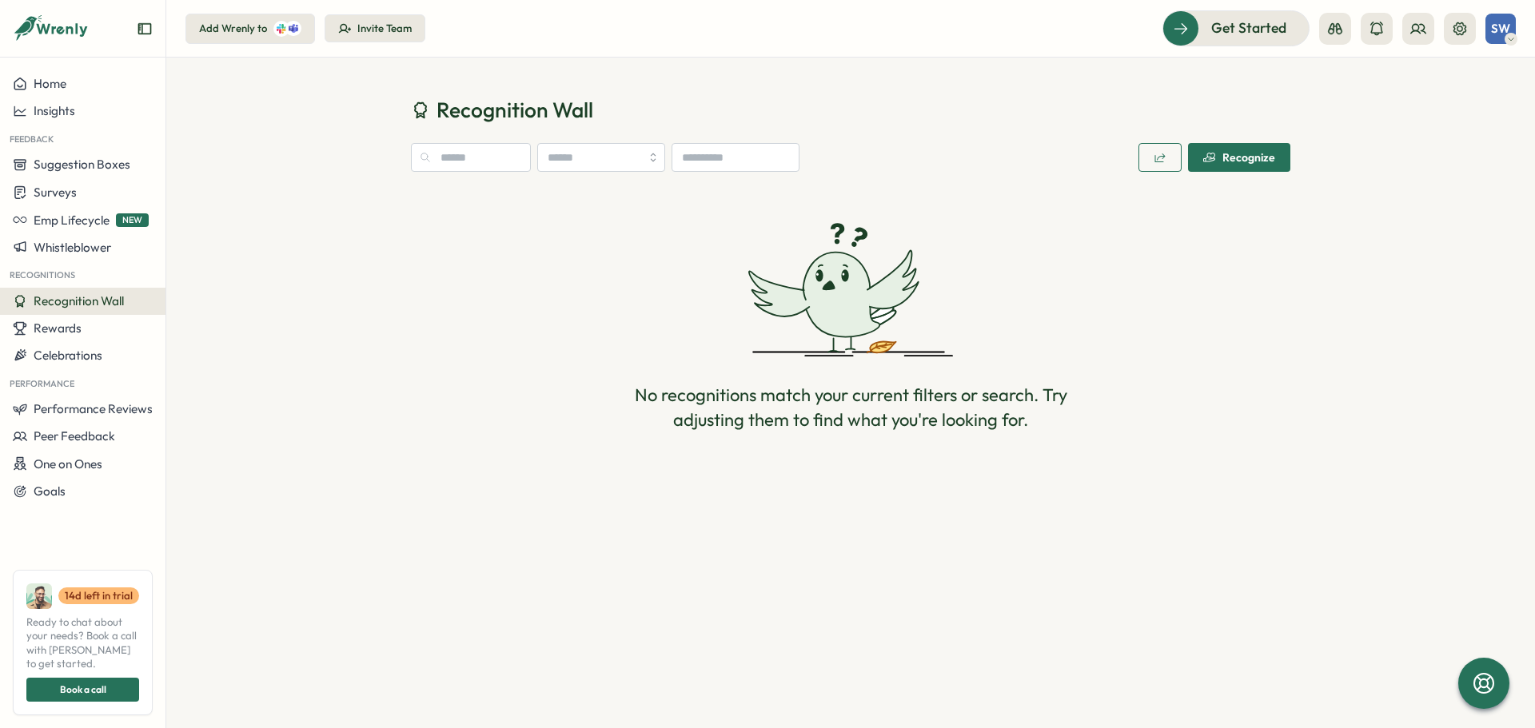
click at [1211, 151] on span "Recognize" at bounding box center [1239, 157] width 72 height 27
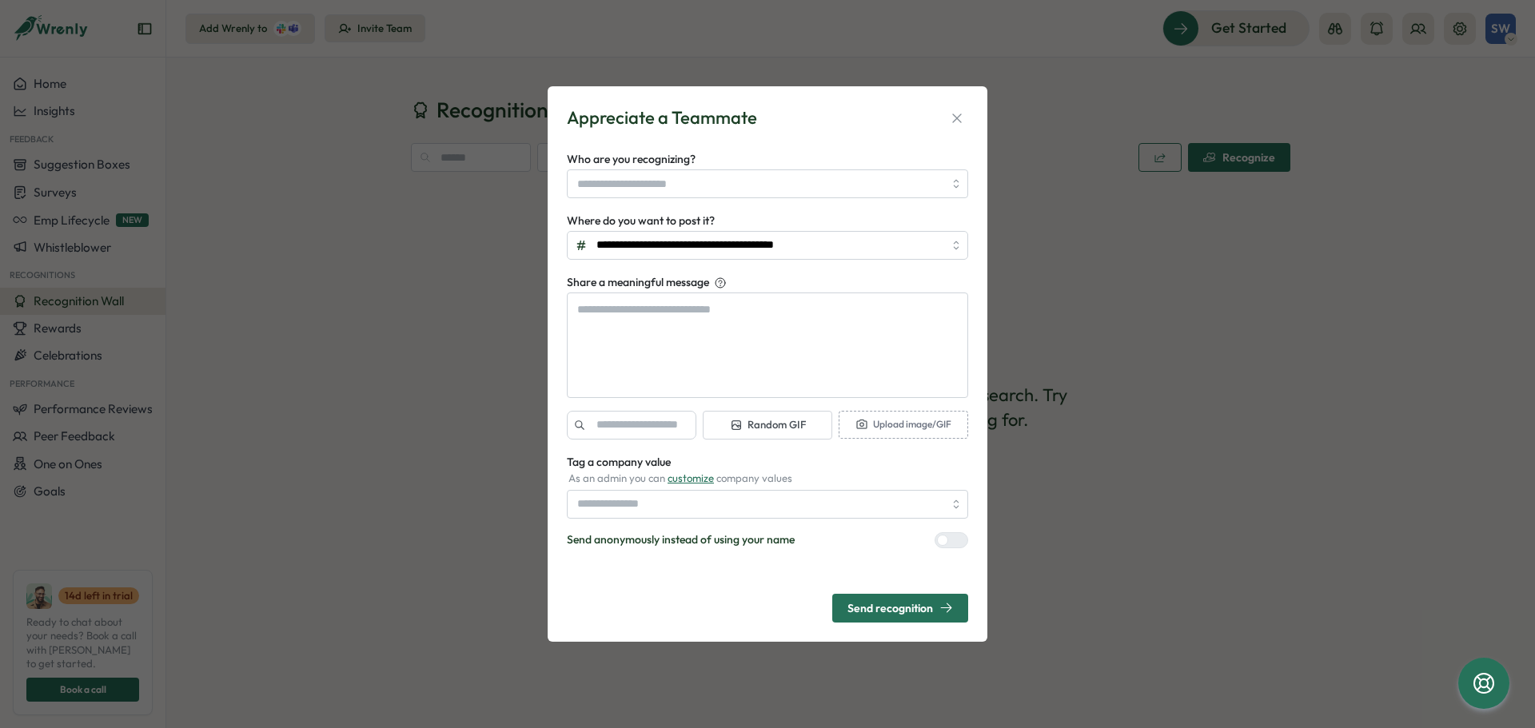
click at [1116, 98] on div "**********" at bounding box center [767, 364] width 1535 height 728
click at [938, 124] on div "Appreciate a Teammate" at bounding box center [767, 118] width 401 height 25
click at [945, 120] on div "Appreciate a Teammate" at bounding box center [767, 118] width 401 height 25
click at [957, 113] on icon "button" at bounding box center [957, 118] width 16 height 16
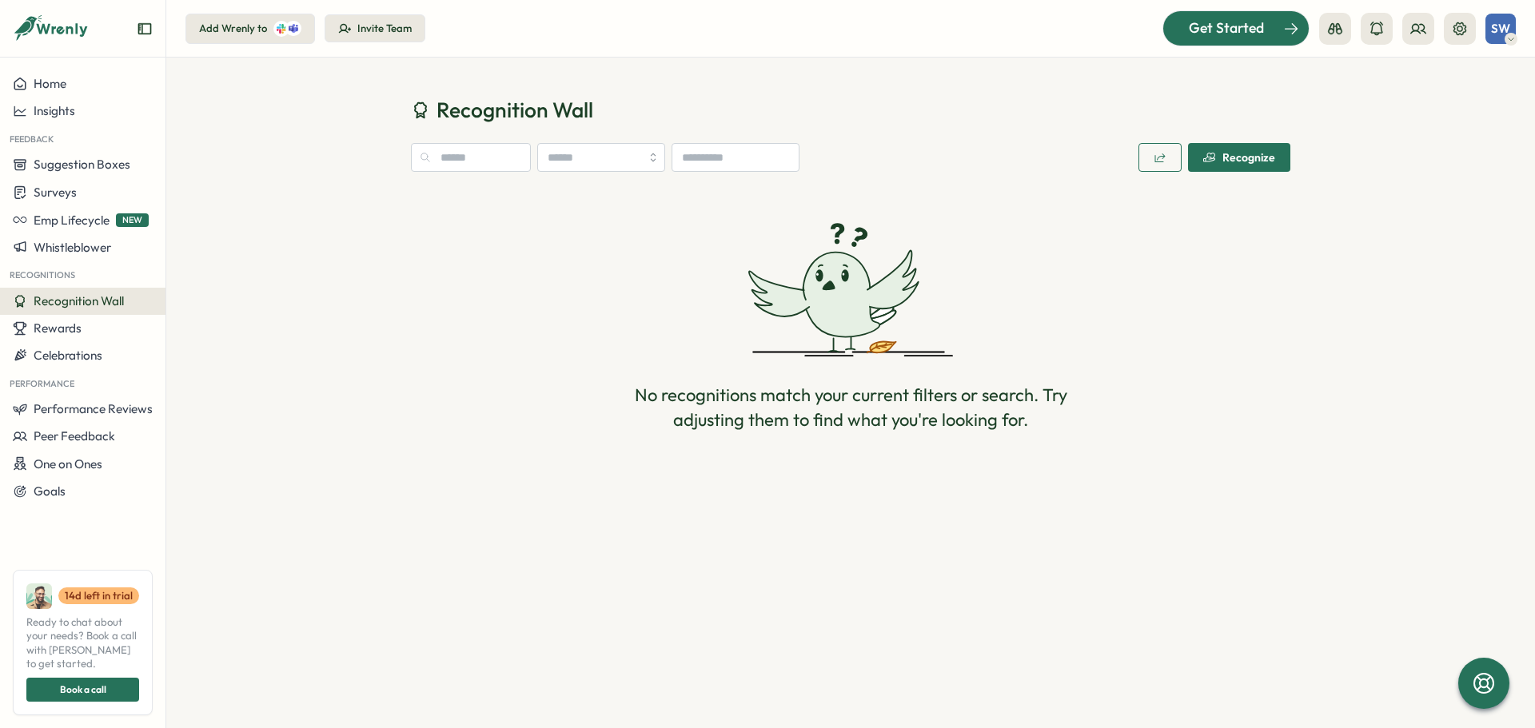
click at [1189, 23] on div "Get Started" at bounding box center [1226, 28] width 133 height 21
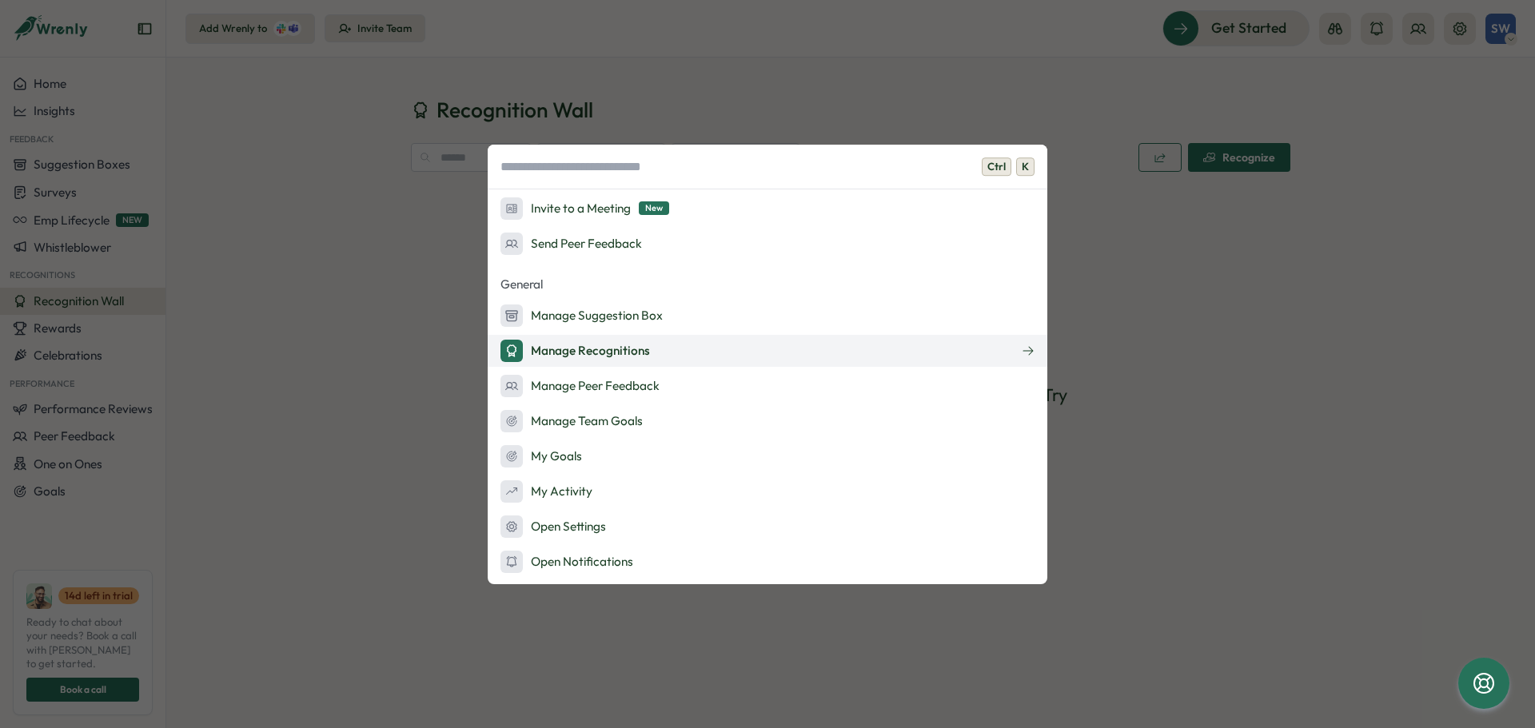
scroll to position [270, 0]
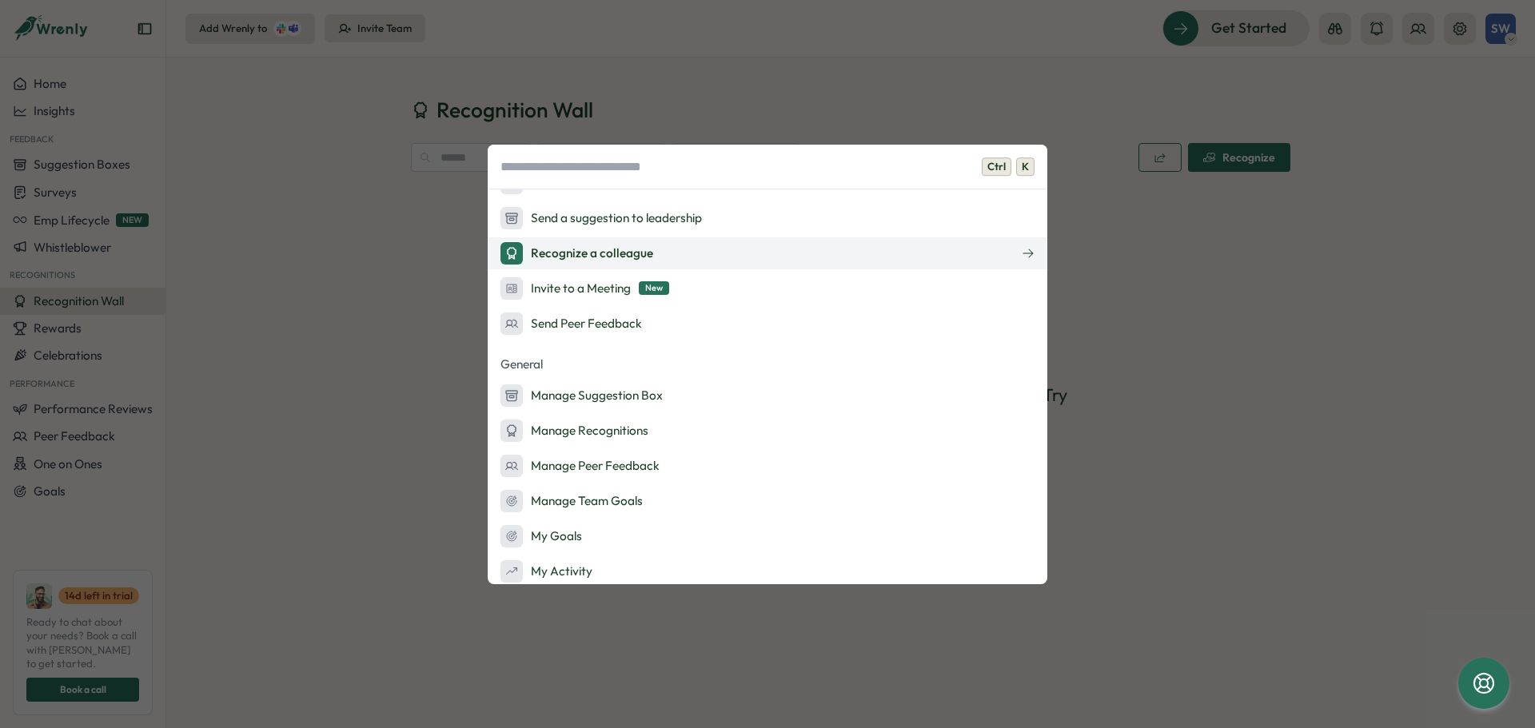
click at [627, 248] on div "Recognize a colleague" at bounding box center [576, 253] width 153 height 22
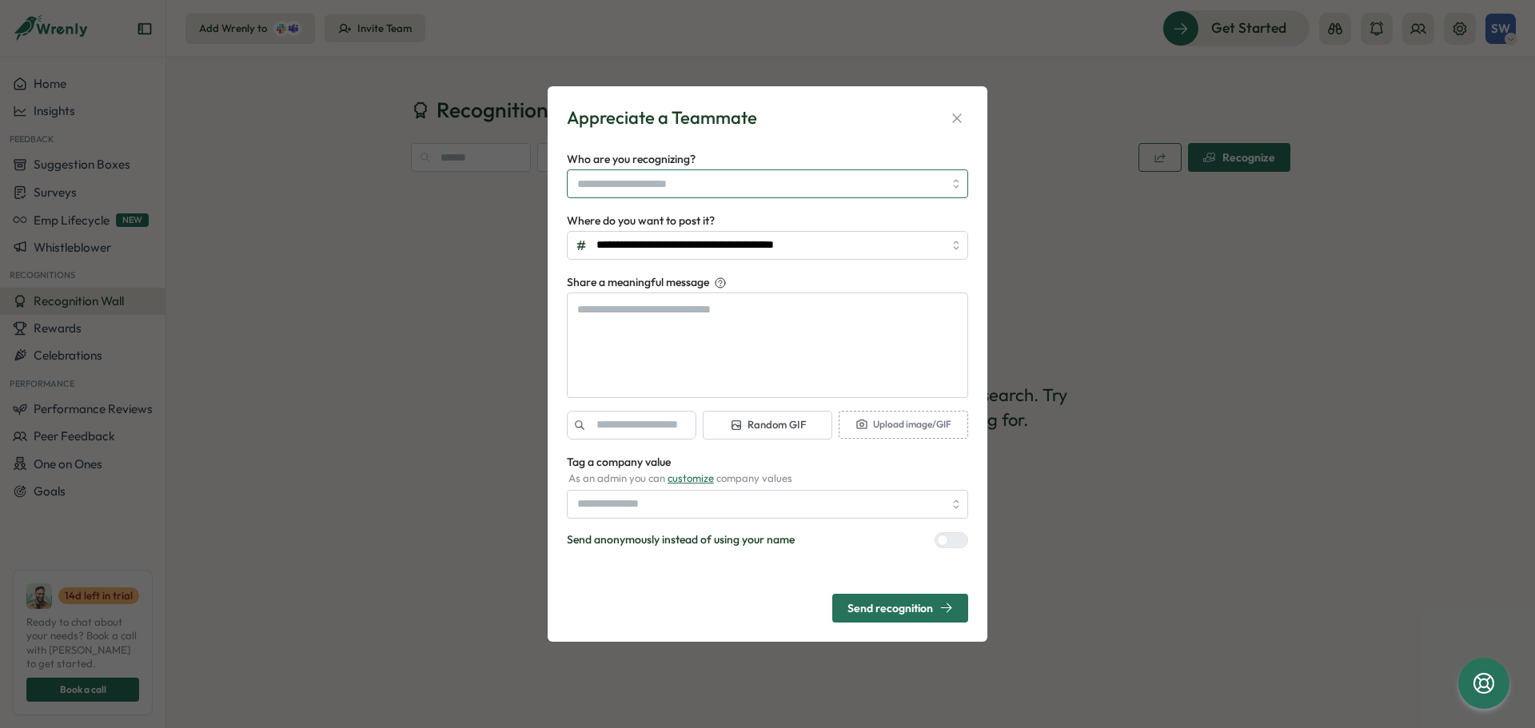
type textarea "*"
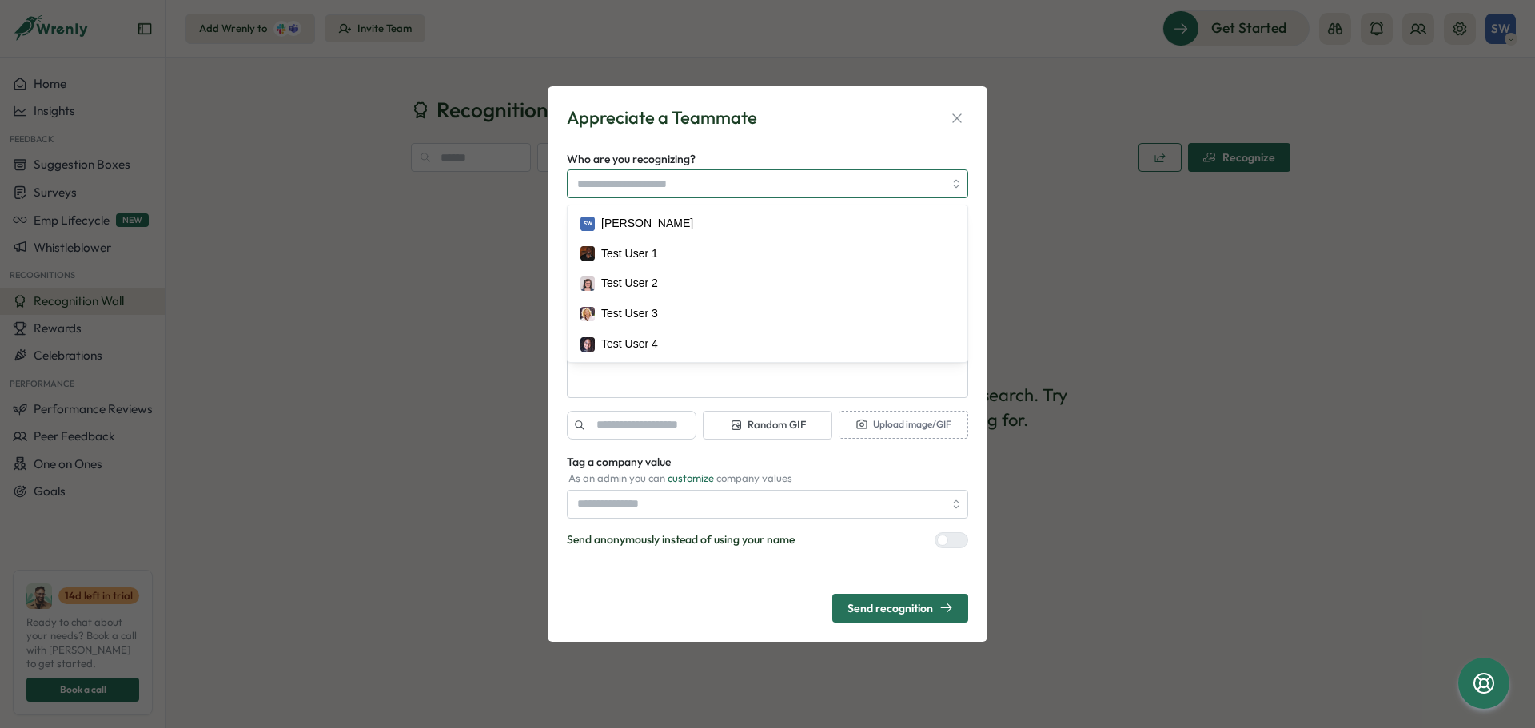
click at [649, 190] on input "Who are you recognizing?" at bounding box center [760, 183] width 366 height 27
click at [1228, 262] on div "**********" at bounding box center [767, 364] width 1535 height 728
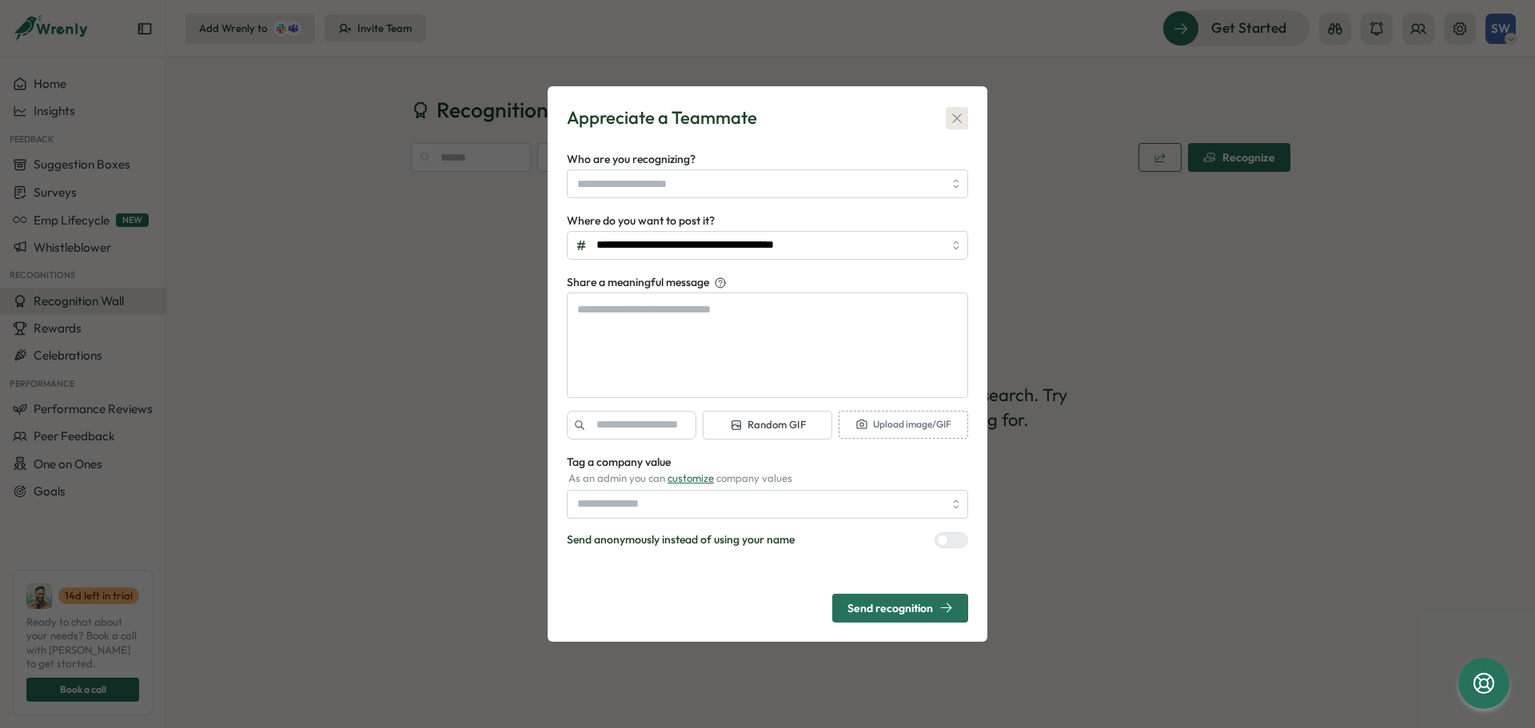
click at [959, 122] on icon "button" at bounding box center [957, 118] width 16 height 16
